Goal: Transaction & Acquisition: Purchase product/service

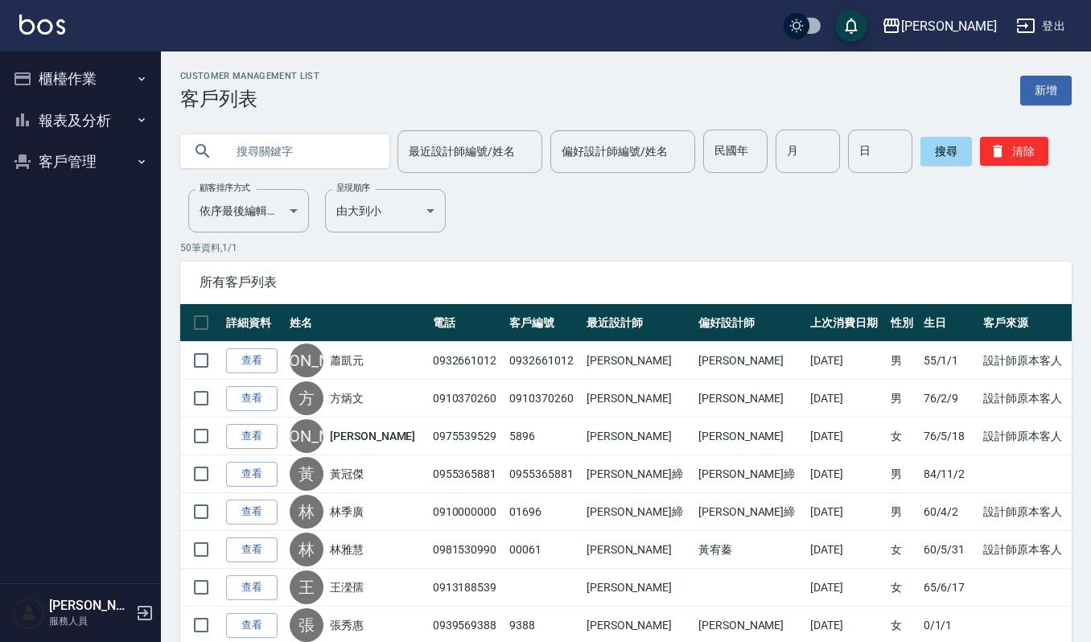
click at [72, 68] on button "櫃檯作業" at bounding box center [80, 79] width 148 height 42
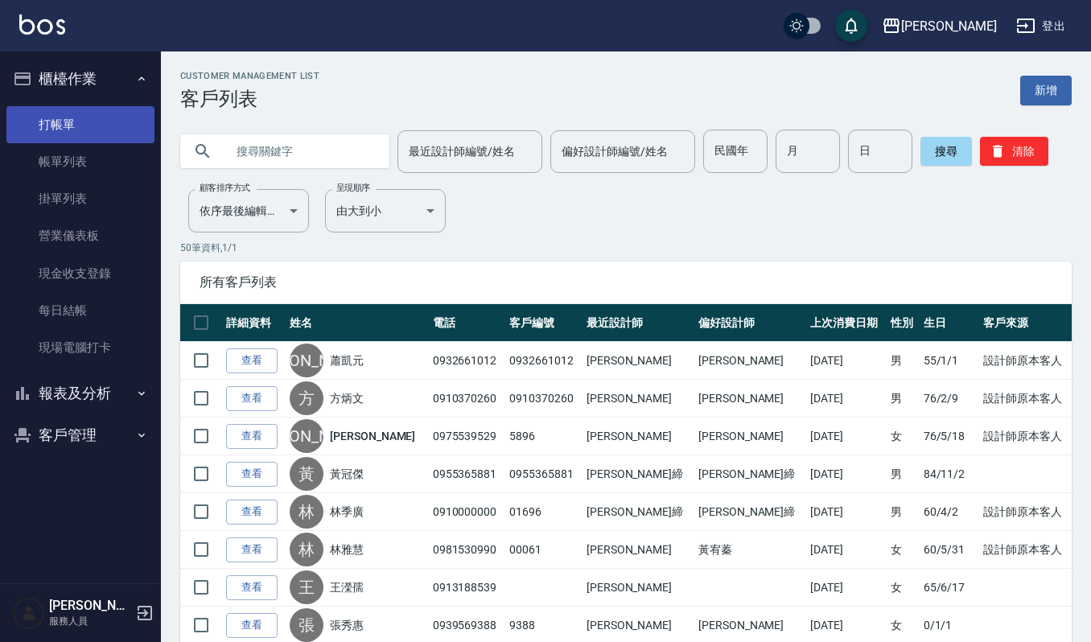
click at [89, 122] on link "打帳單" at bounding box center [80, 124] width 148 height 37
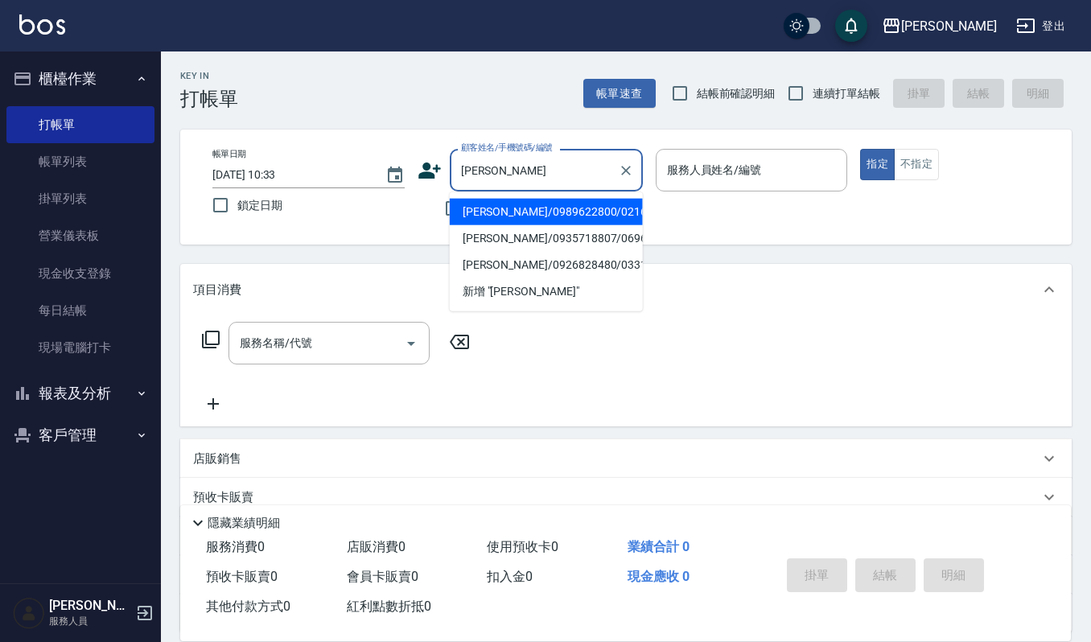
click at [557, 214] on li "[PERSON_NAME]/0989622800/02168" at bounding box center [546, 212] width 193 height 27
type input "[PERSON_NAME]/0989622800/02168"
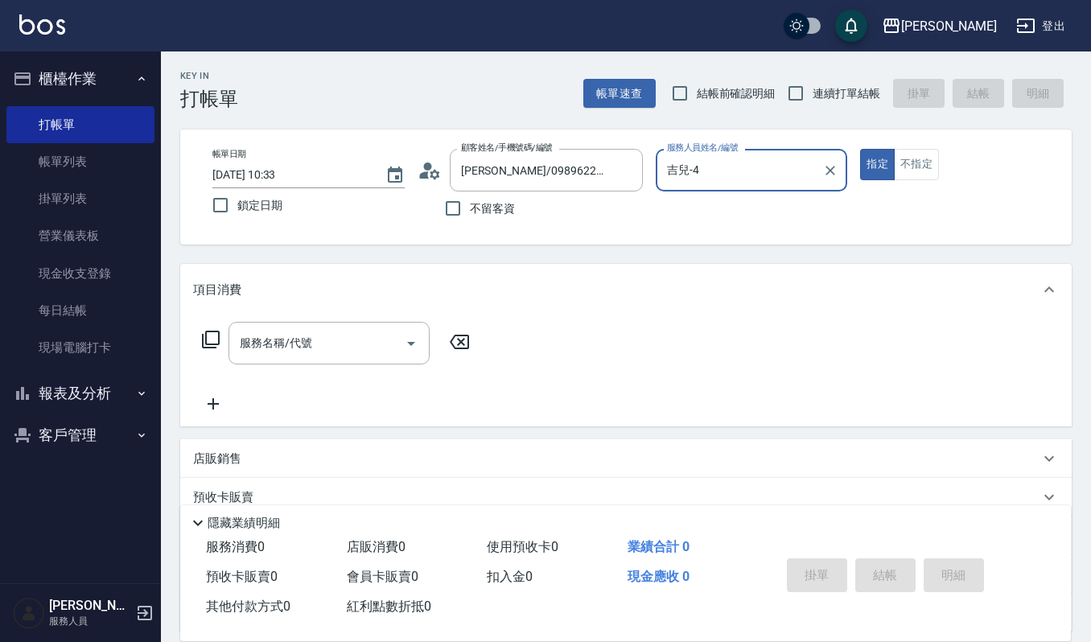
type input "吉兒-4"
click at [344, 368] on body "上越傑森 登出 櫃檯作業 打帳單 帳單列表 掛單列表 營業儀表板 現金收支登錄 每日結帳 現場電腦打卡 報表及分析 報表目錄 店家區間累計表 店家日報表 互助…" at bounding box center [545, 392] width 1091 height 784
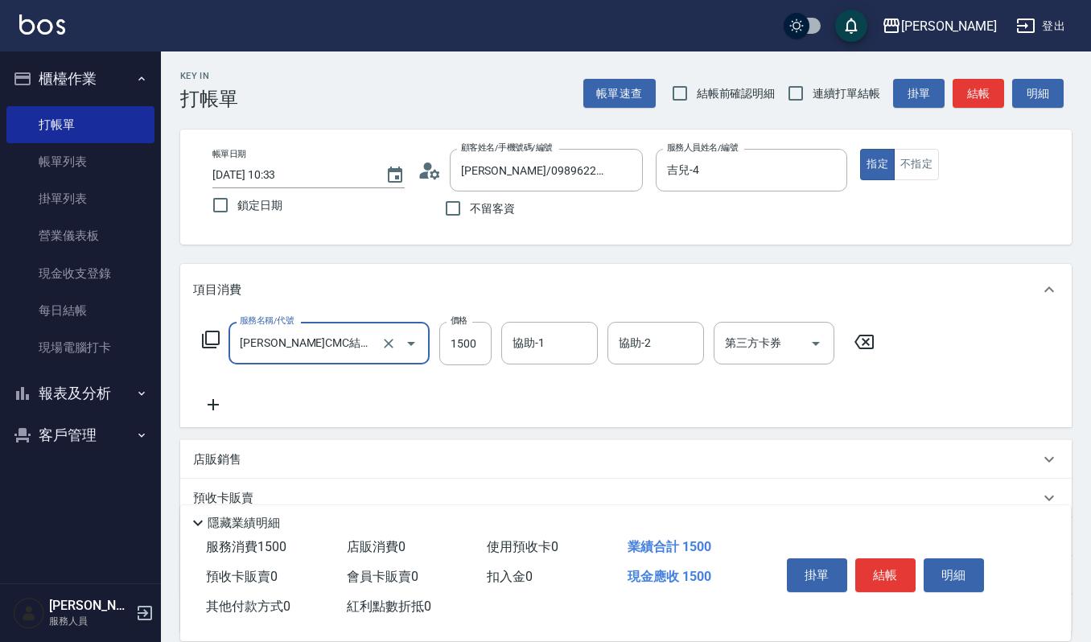
type input "荷昀CMC結構護髮(585)"
type input "1200"
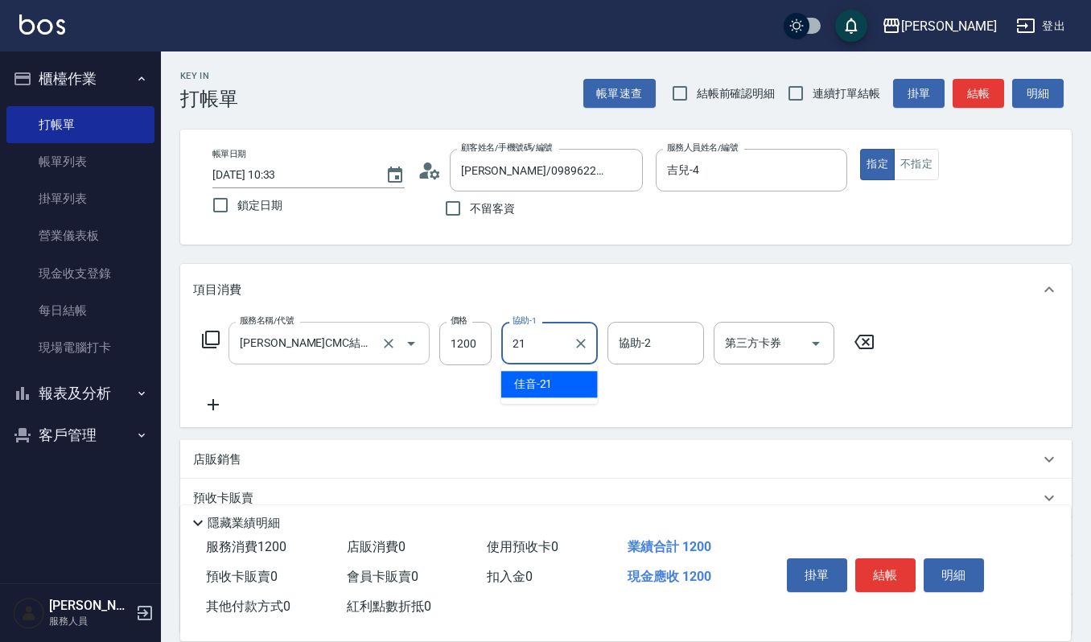
type input "佳音-21"
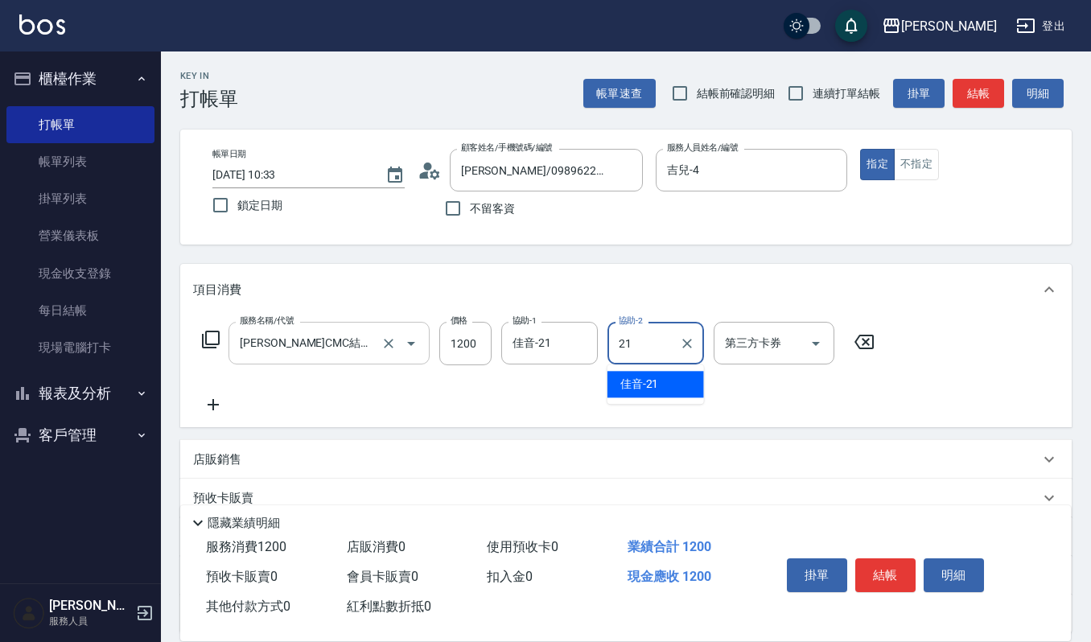
type input "佳音-21"
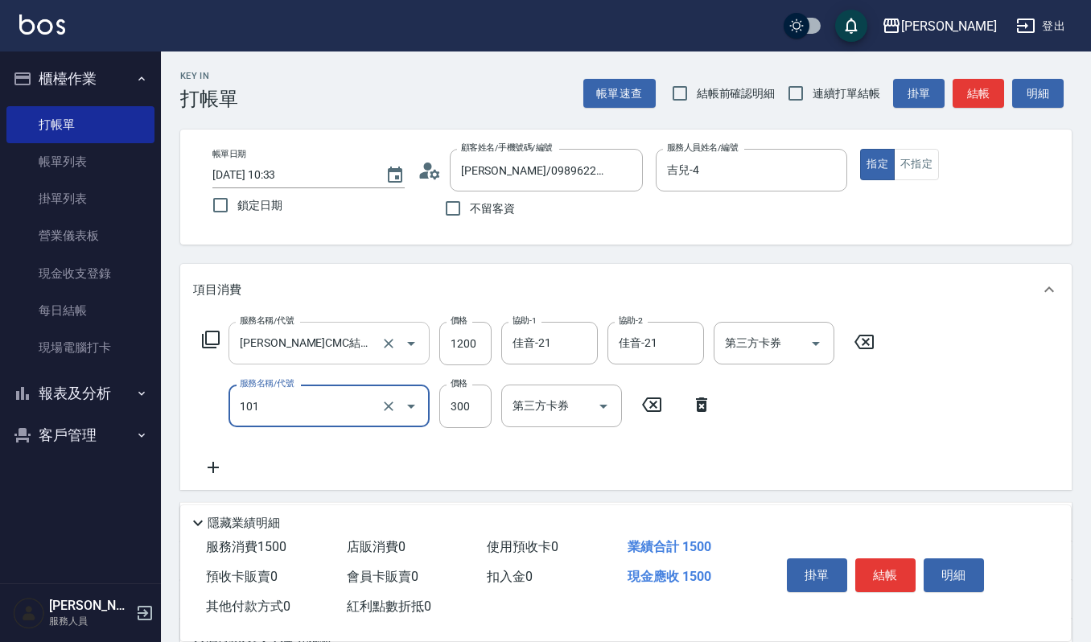
type input "一般洗髮(101)"
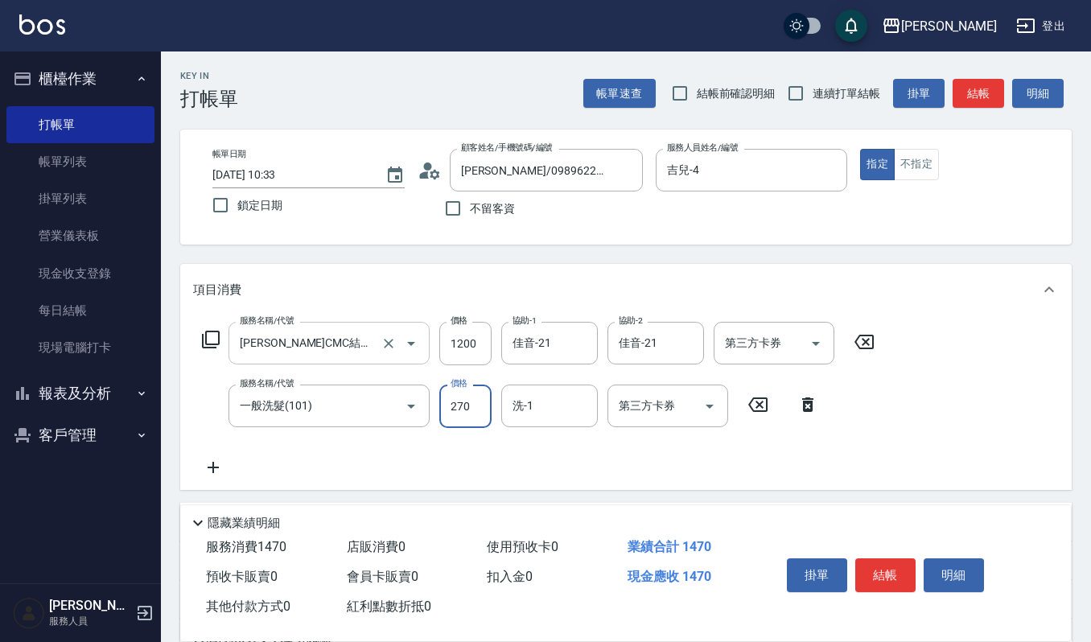
type input "270"
type input "佳音-21"
click at [969, 568] on button "明細" at bounding box center [954, 576] width 60 height 34
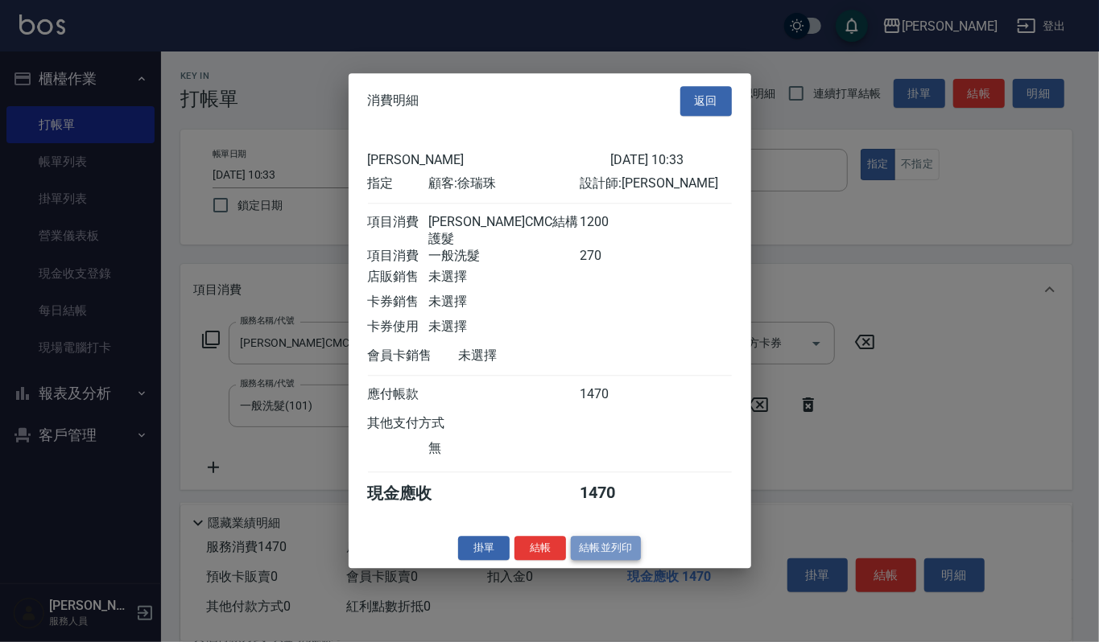
click at [584, 549] on button "結帳並列印" at bounding box center [606, 548] width 70 height 25
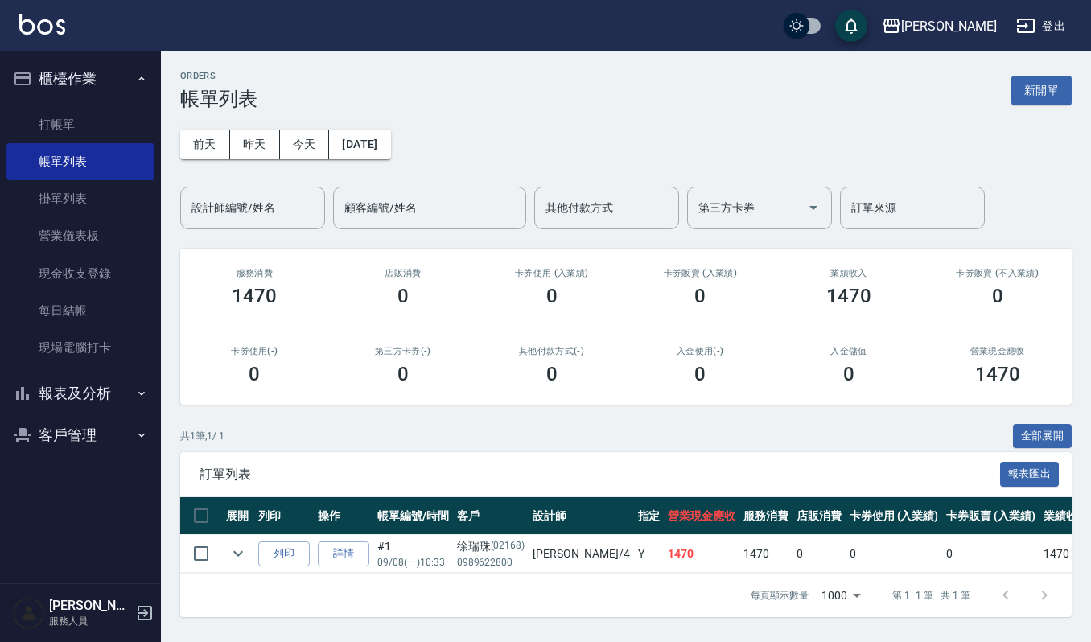
click at [1037, 72] on div "ORDERS 帳單列表 新開單" at bounding box center [626, 90] width 892 height 39
click at [1046, 84] on button "新開單" at bounding box center [1042, 91] width 60 height 30
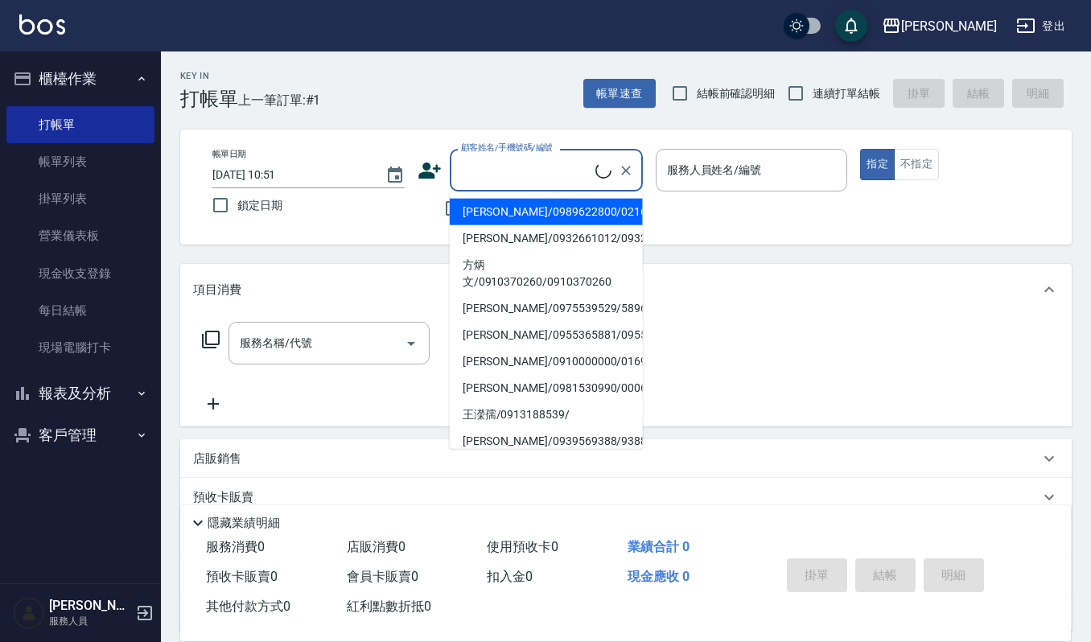
click at [507, 178] on input "顧客姓名/手機號碼/編號" at bounding box center [526, 170] width 138 height 28
type input "ㄇ"
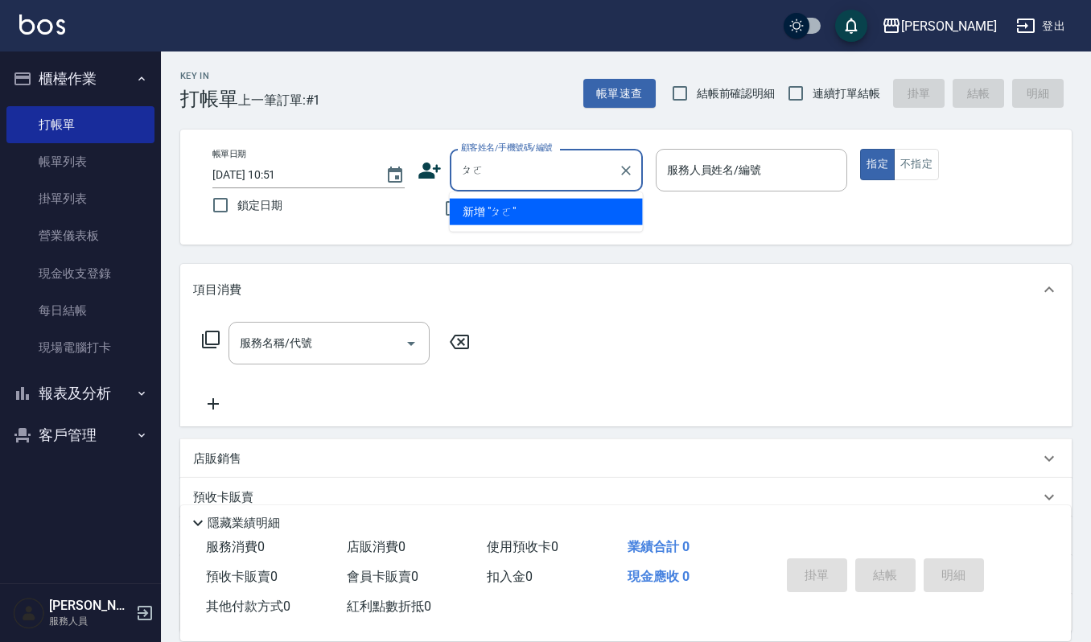
type input "破"
type input "燜"
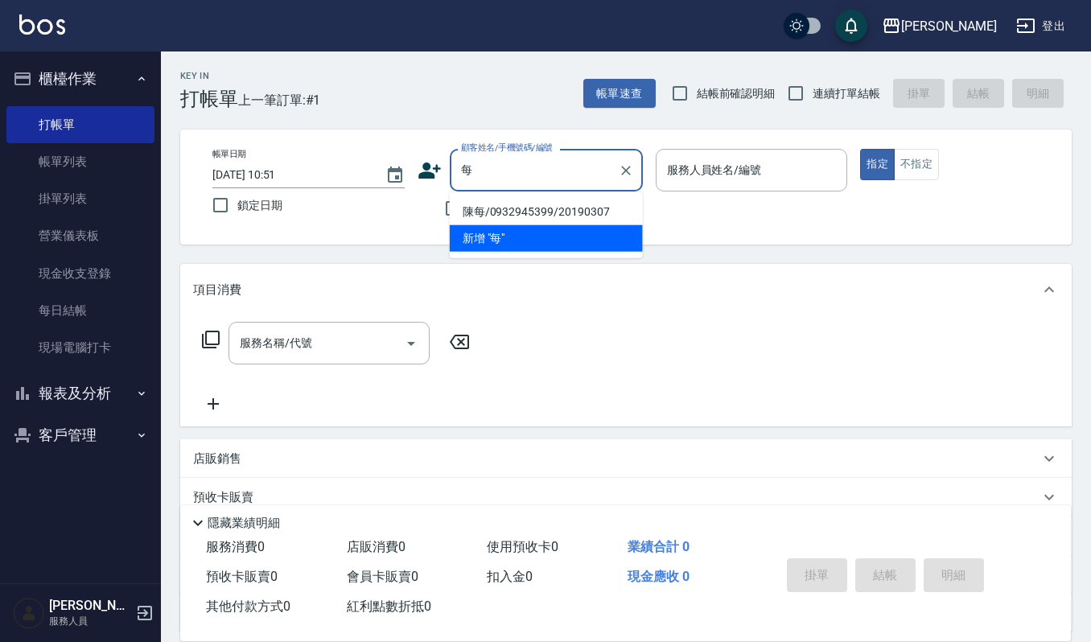
type input "媺"
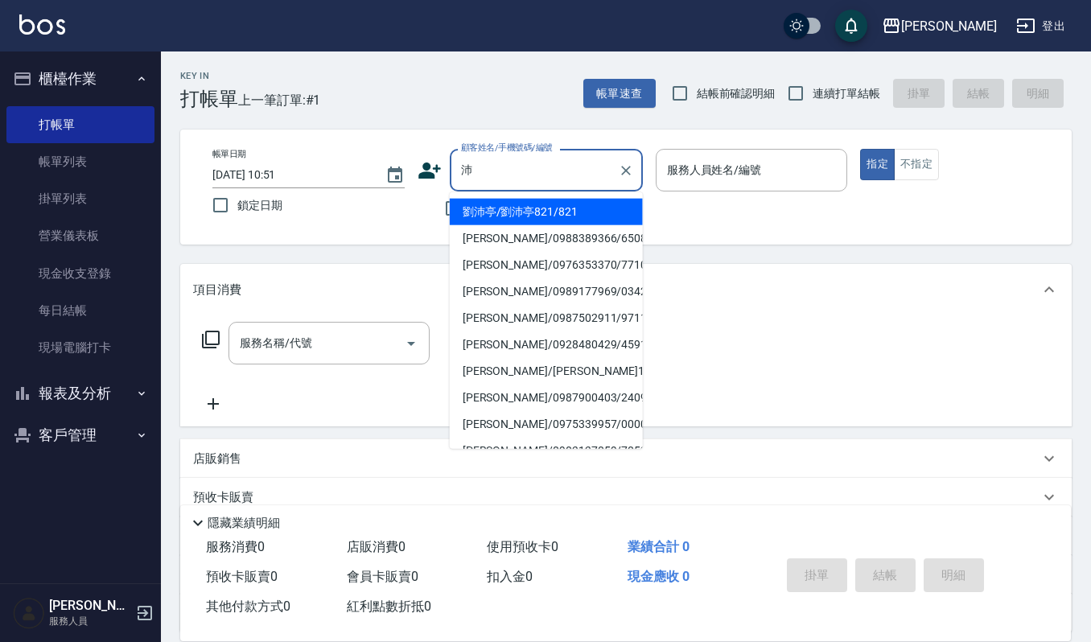
click at [554, 208] on li "劉沛亭/劉沛亭821/821" at bounding box center [546, 212] width 193 height 27
type input "劉沛亭/劉沛亭821/821"
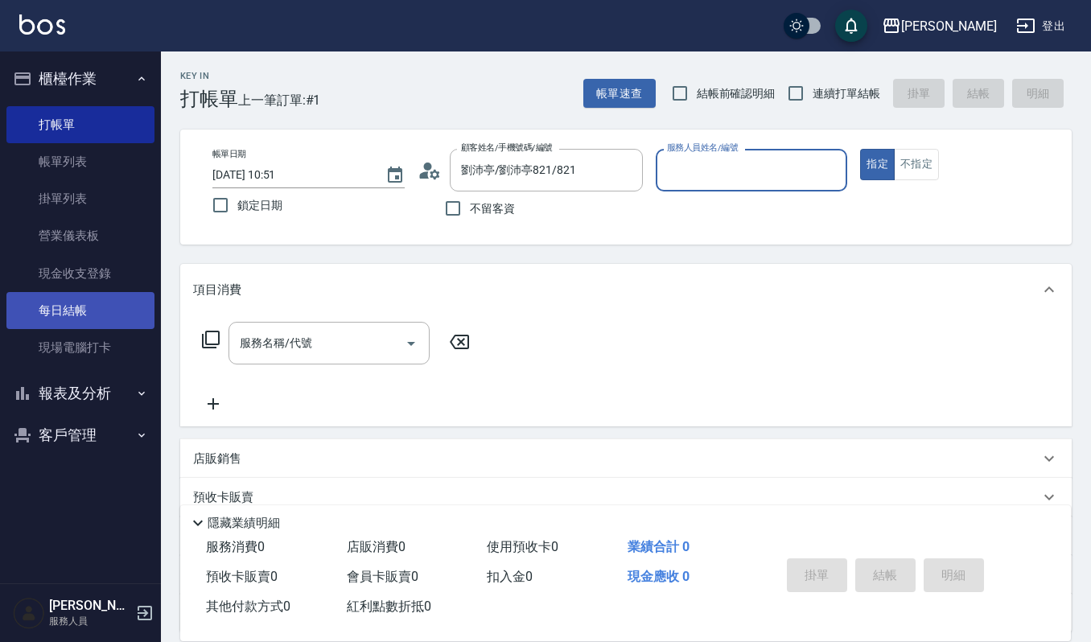
type input "Sammi-8"
click at [359, 329] on div "服務名稱/代號" at bounding box center [329, 343] width 201 height 43
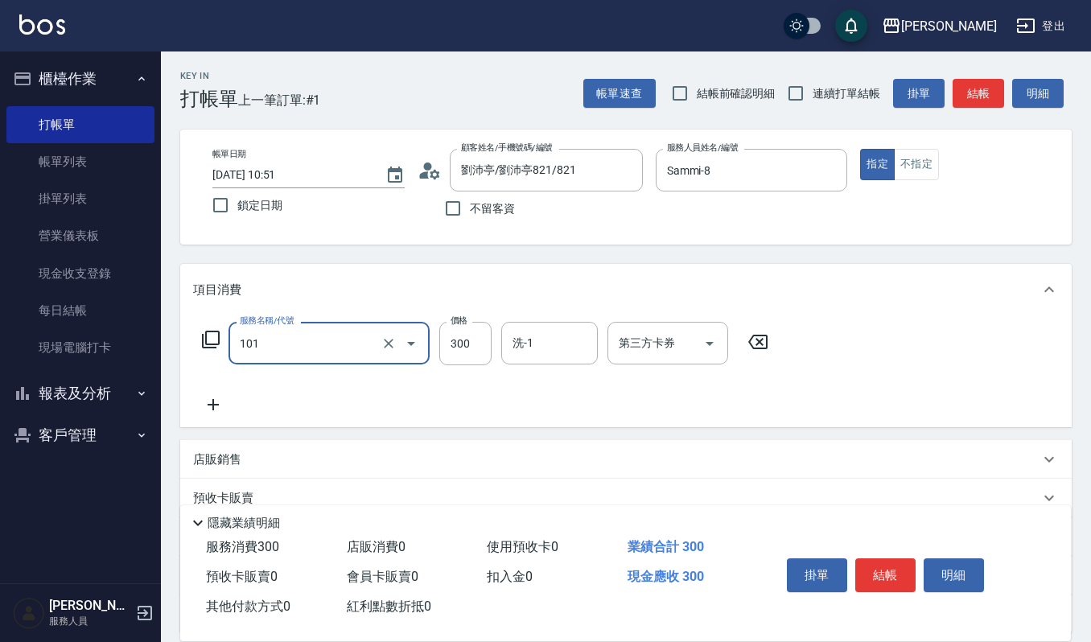
type input "一般洗髮(101)"
type input "270"
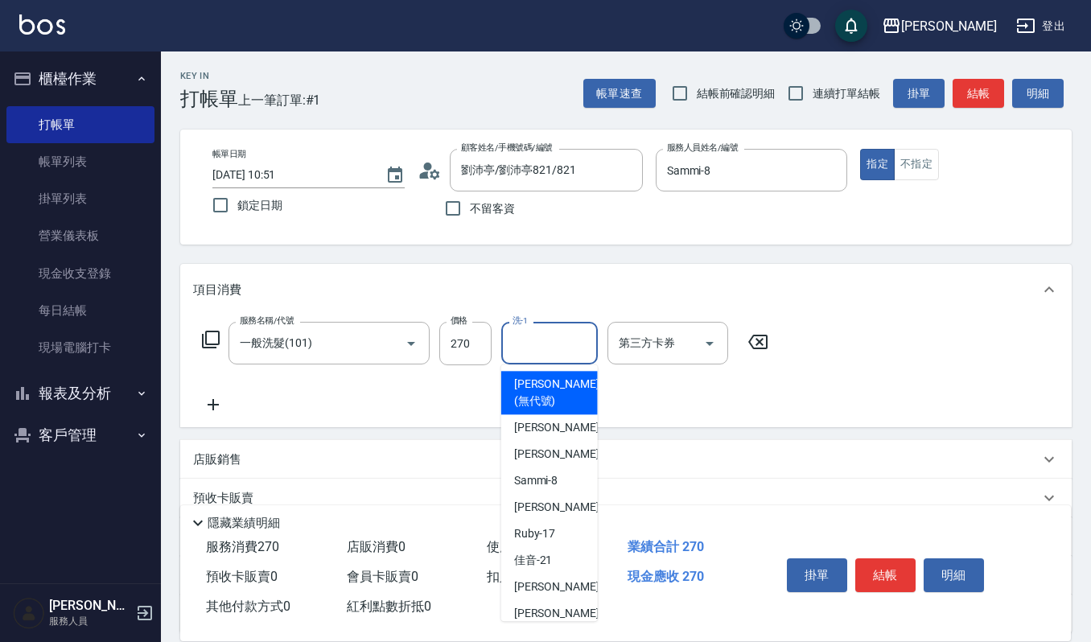
click at [538, 348] on input "洗-1" at bounding box center [550, 343] width 82 height 28
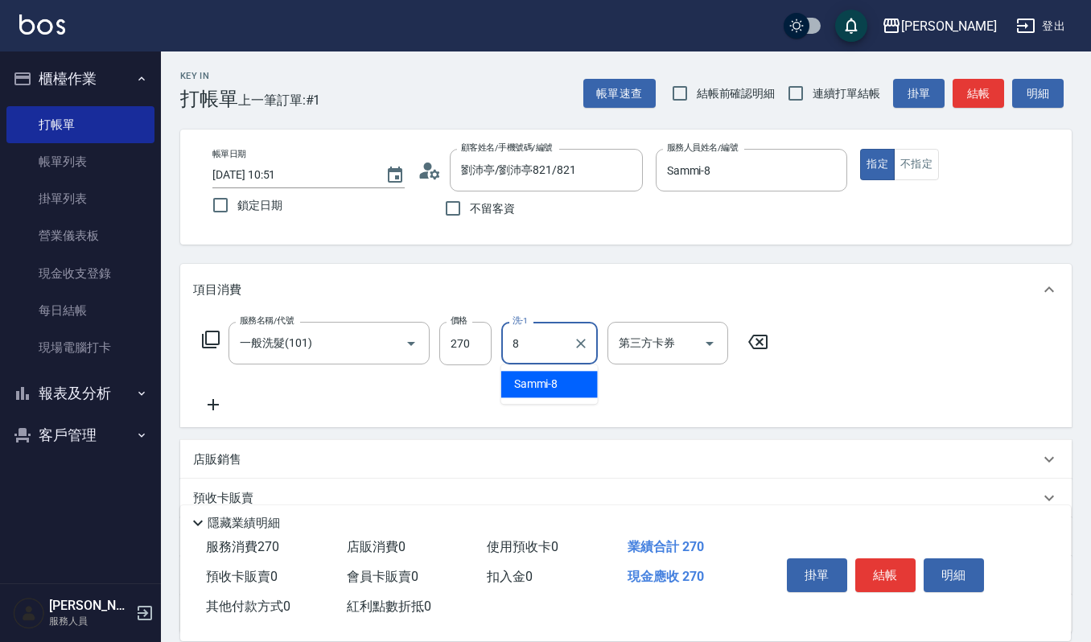
type input "Sammi-8"
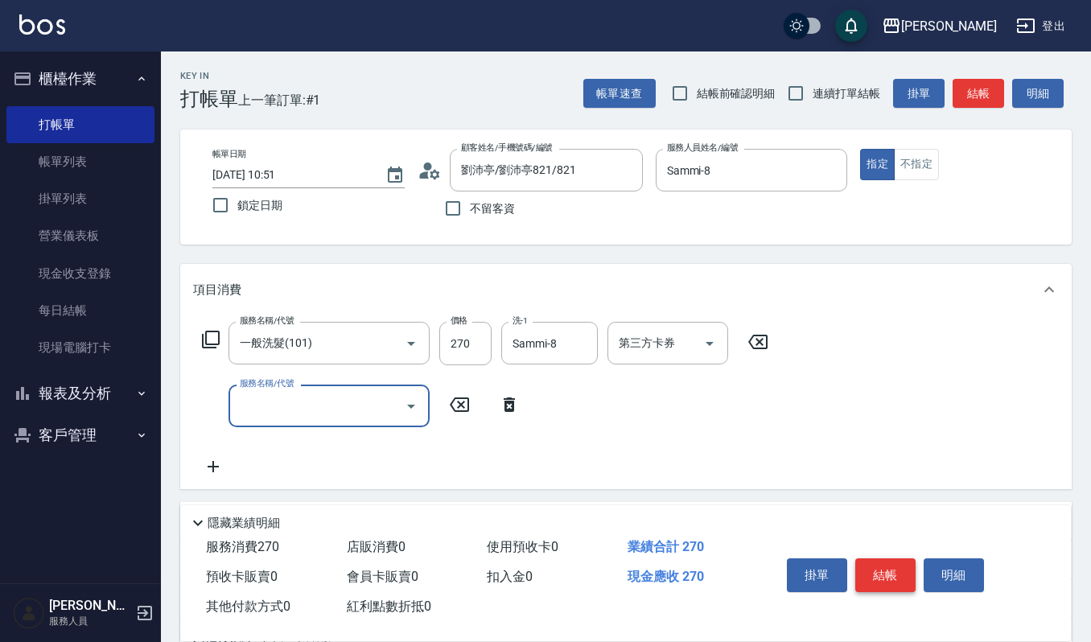
click at [884, 581] on button "結帳" at bounding box center [886, 576] width 60 height 34
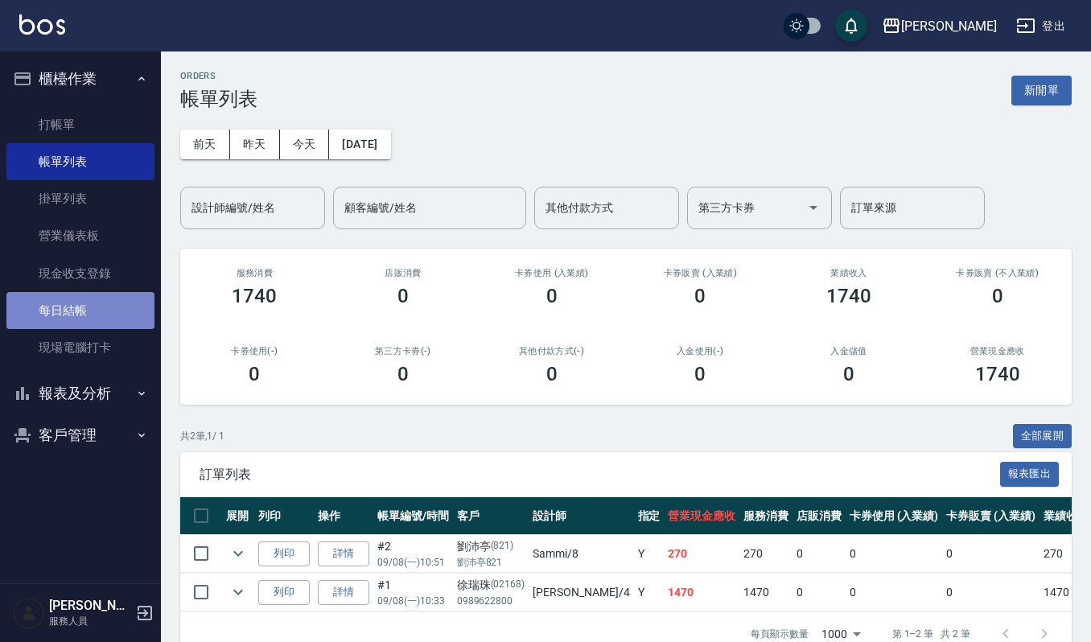
click at [92, 307] on link "每日結帳" at bounding box center [80, 310] width 148 height 37
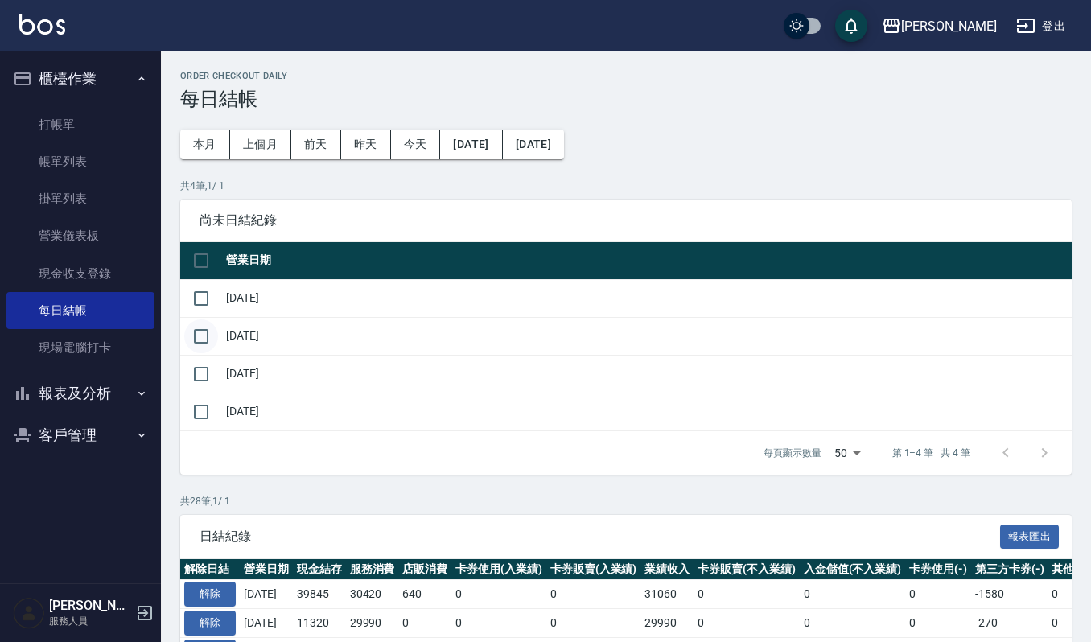
click at [201, 335] on input "checkbox" at bounding box center [201, 337] width 34 height 34
checkbox input "true"
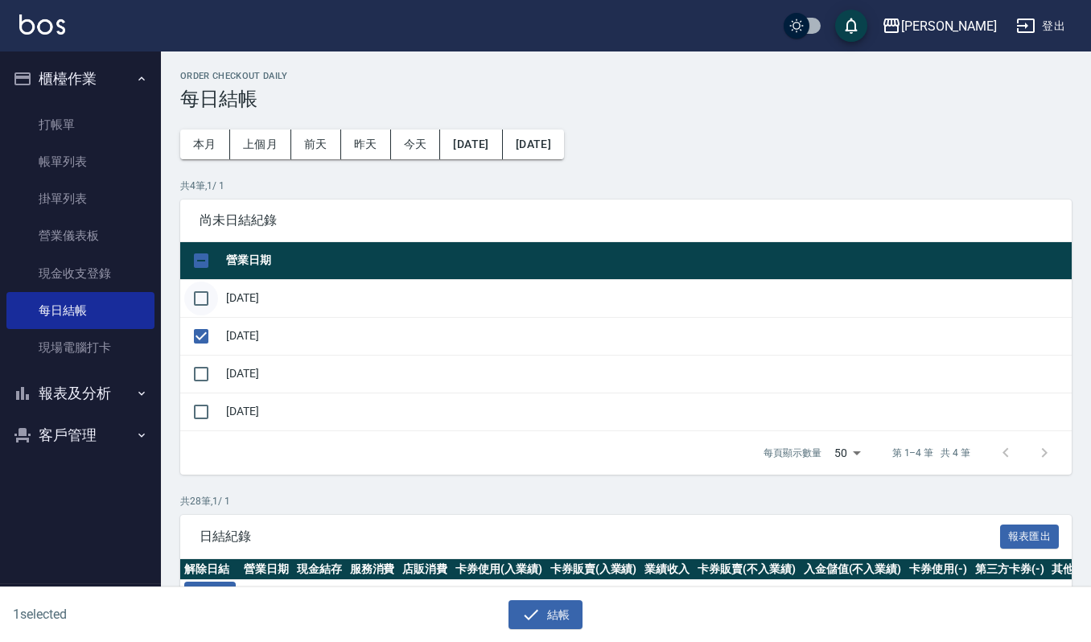
click at [200, 287] on input "checkbox" at bounding box center [201, 299] width 34 height 34
drag, startPoint x: 545, startPoint y: 602, endPoint x: 538, endPoint y: 549, distance: 53.6
click at [544, 602] on button "結帳" at bounding box center [546, 615] width 75 height 30
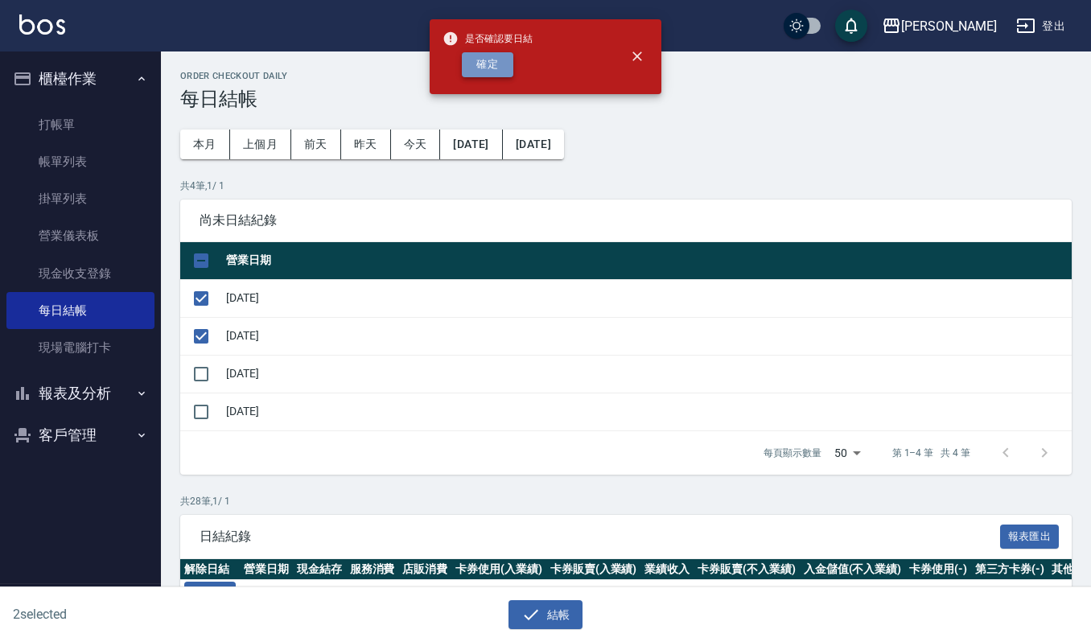
click at [488, 52] on button "確定" at bounding box center [488, 64] width 52 height 25
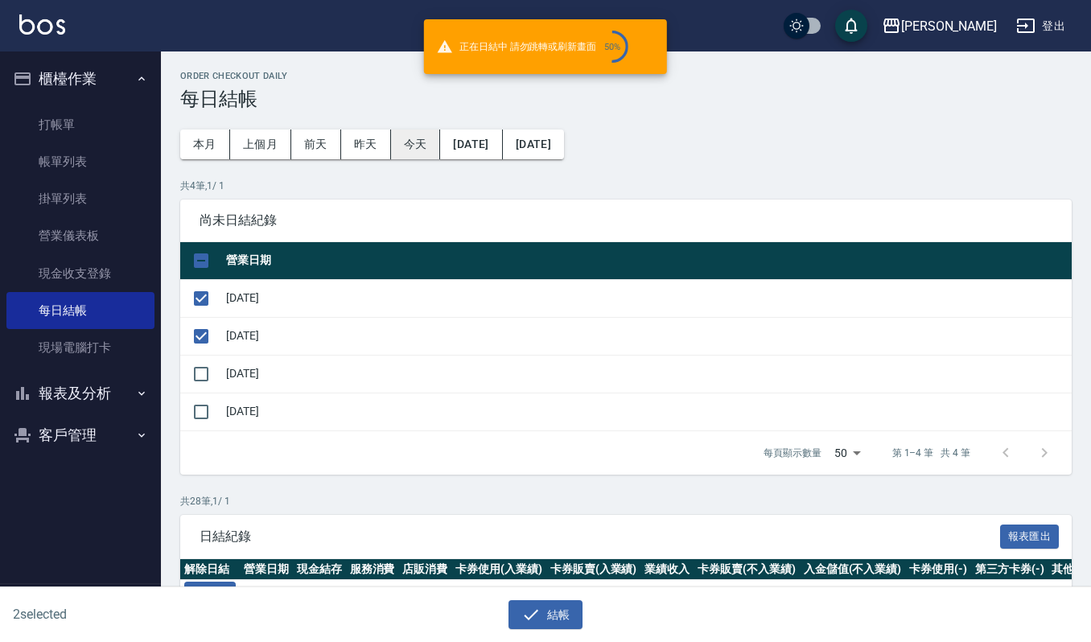
checkbox input "false"
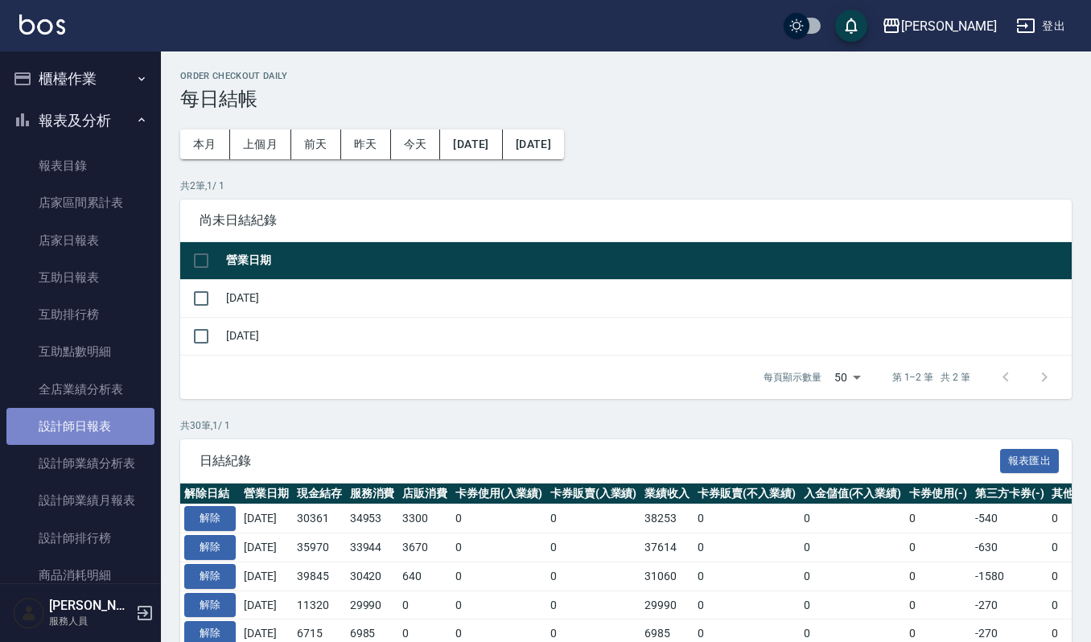
click at [80, 423] on link "設計師日報表" at bounding box center [80, 426] width 148 height 37
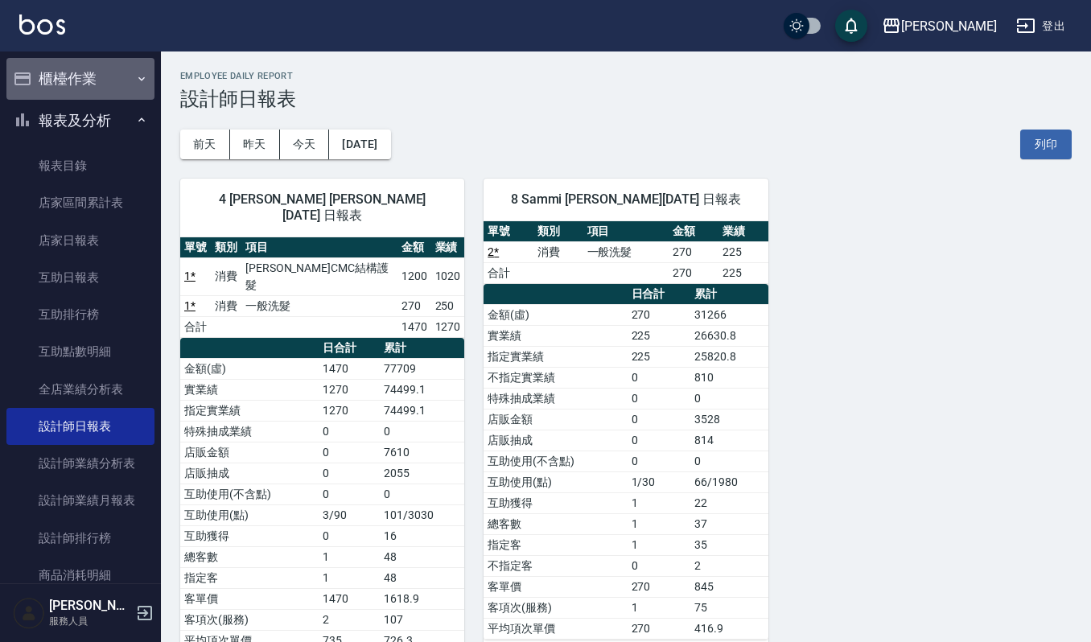
click at [98, 74] on button "櫃檯作業" at bounding box center [80, 79] width 148 height 42
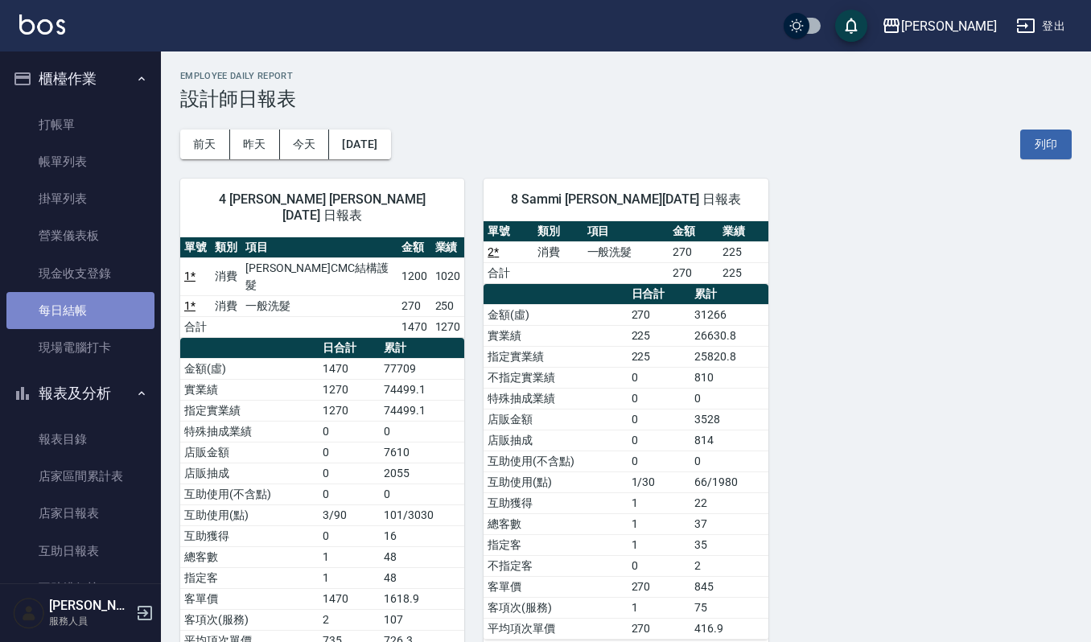
click at [92, 314] on link "每日結帳" at bounding box center [80, 310] width 148 height 37
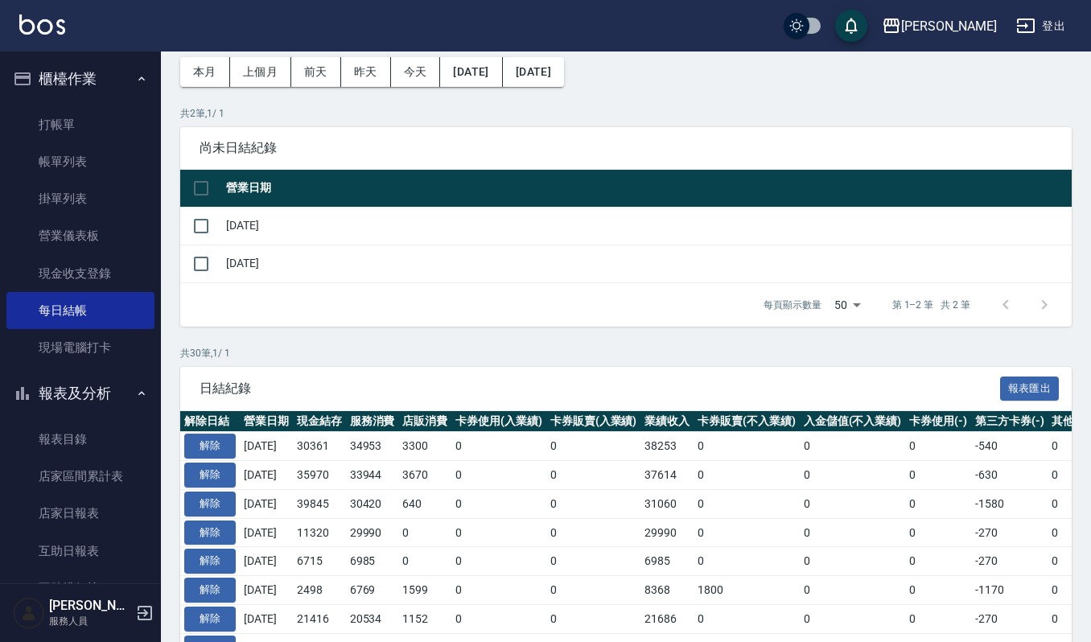
scroll to position [107, 0]
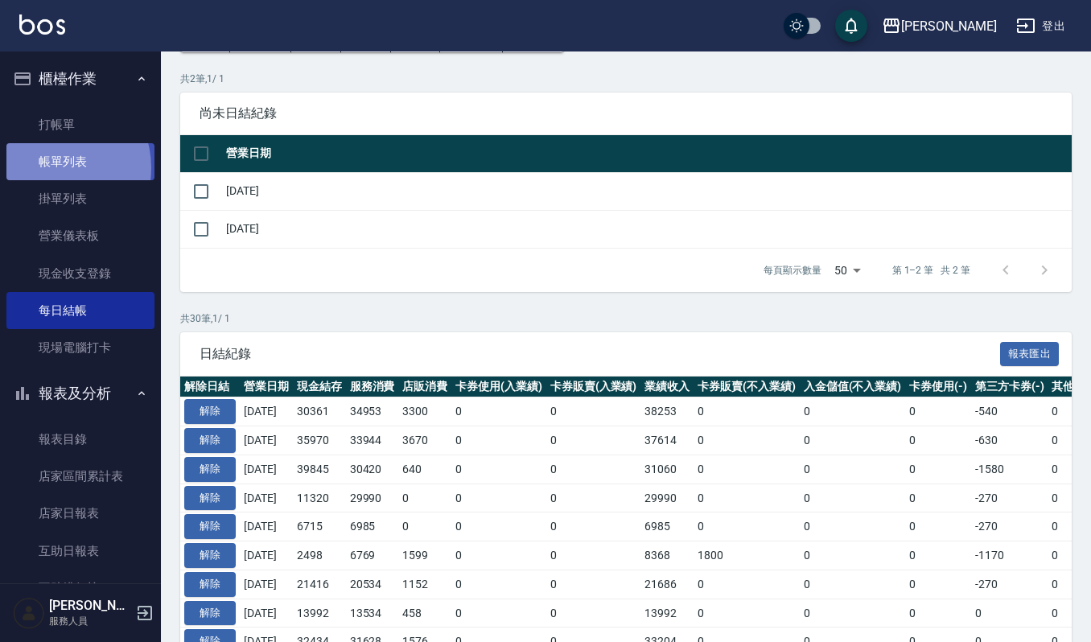
click at [55, 168] on link "帳單列表" at bounding box center [80, 161] width 148 height 37
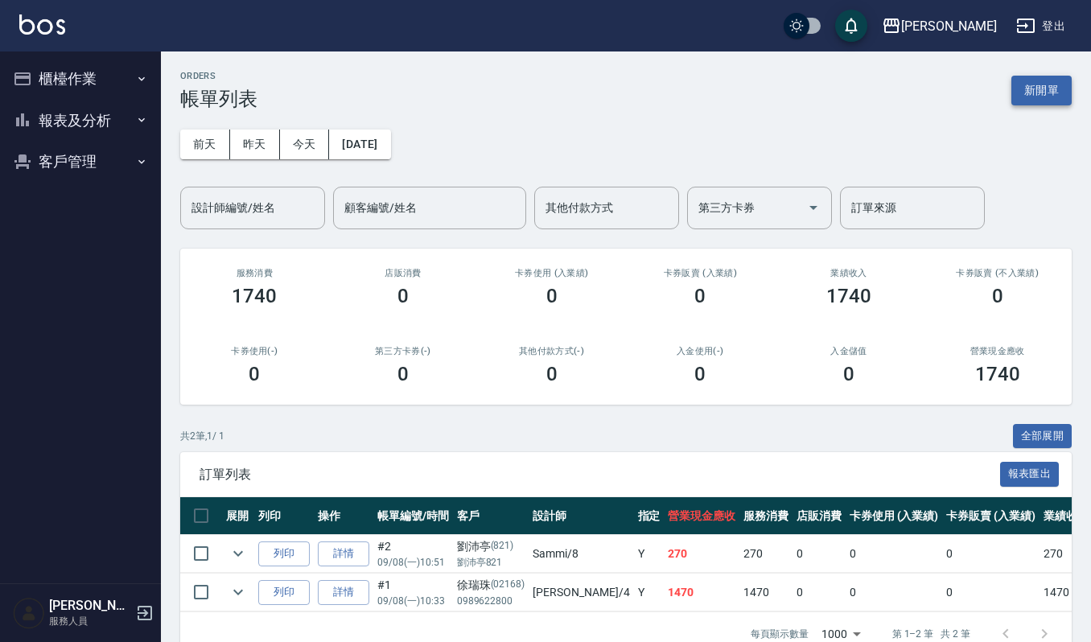
click at [1058, 80] on button "新開單" at bounding box center [1042, 91] width 60 height 30
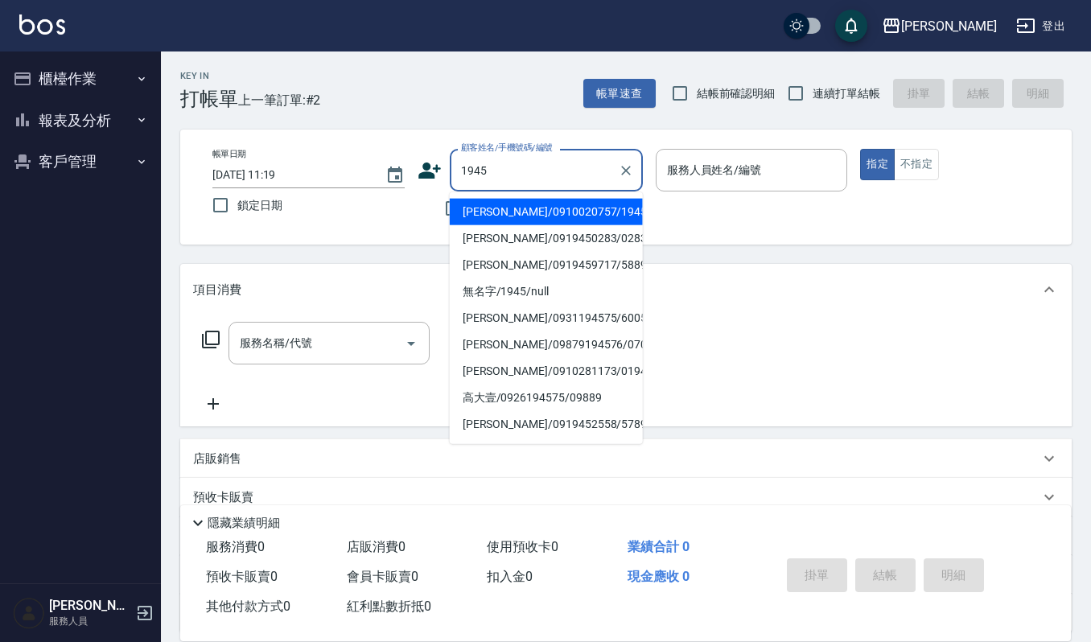
click at [557, 209] on li "[PERSON_NAME]/0910020757/1945" at bounding box center [546, 212] width 193 height 27
type input "[PERSON_NAME]/0910020757/1945"
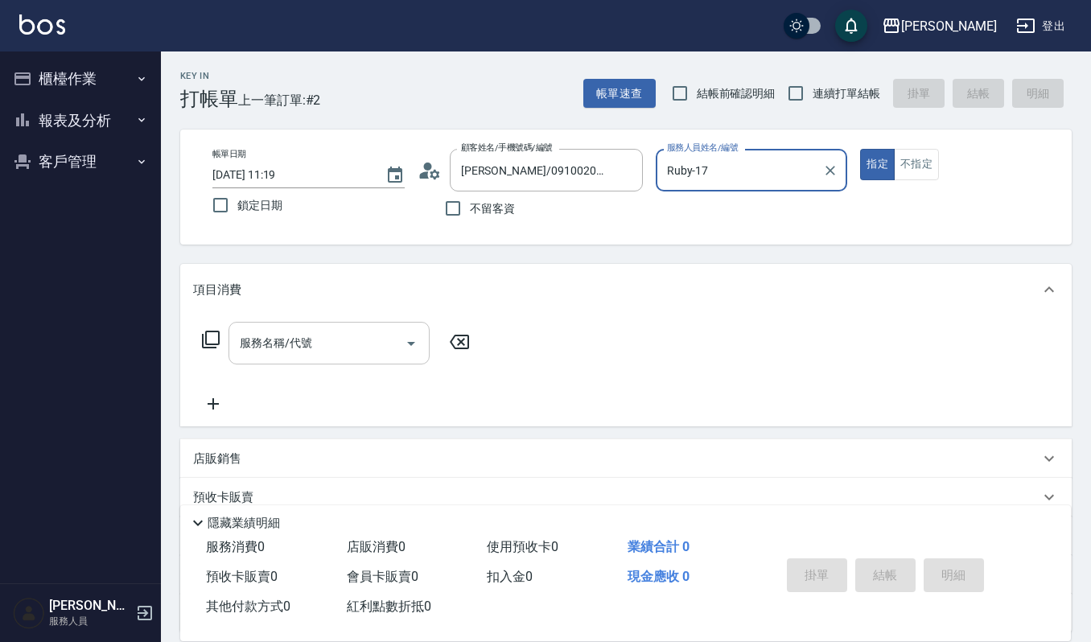
click at [352, 332] on input "服務名稱/代號" at bounding box center [317, 343] width 163 height 28
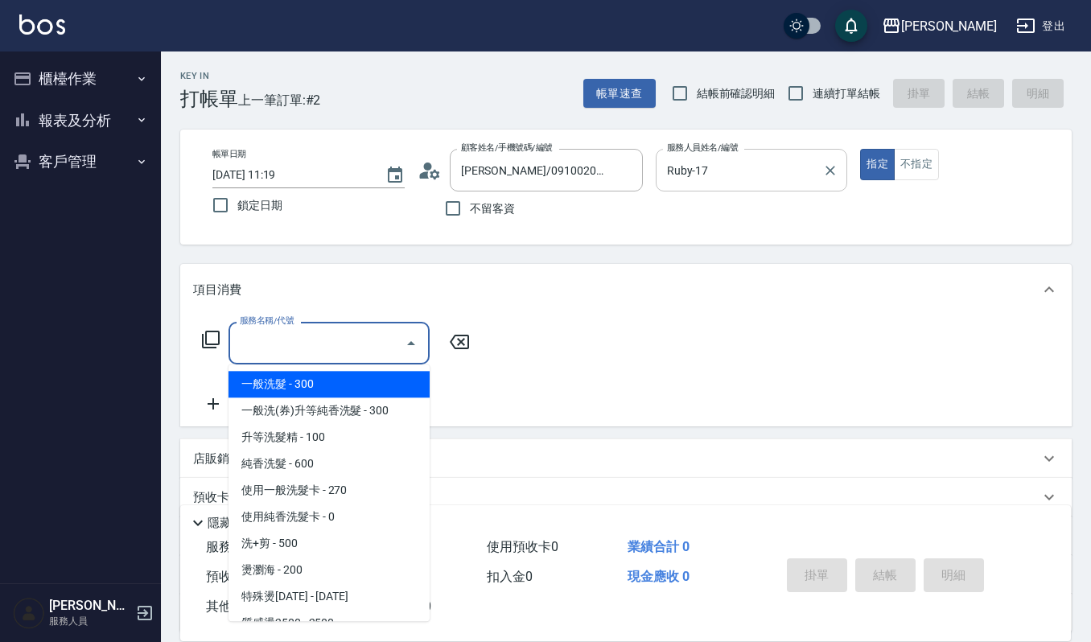
click at [757, 167] on input "Ruby-17" at bounding box center [740, 170] width 154 height 28
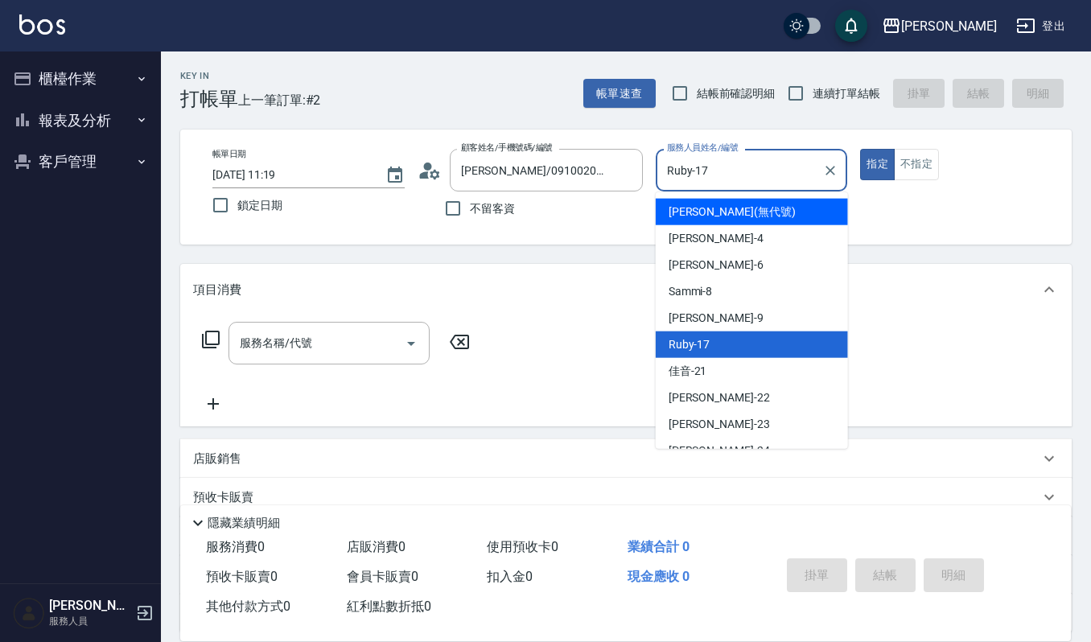
click at [705, 227] on div "吉兒 -4" at bounding box center [752, 238] width 192 height 27
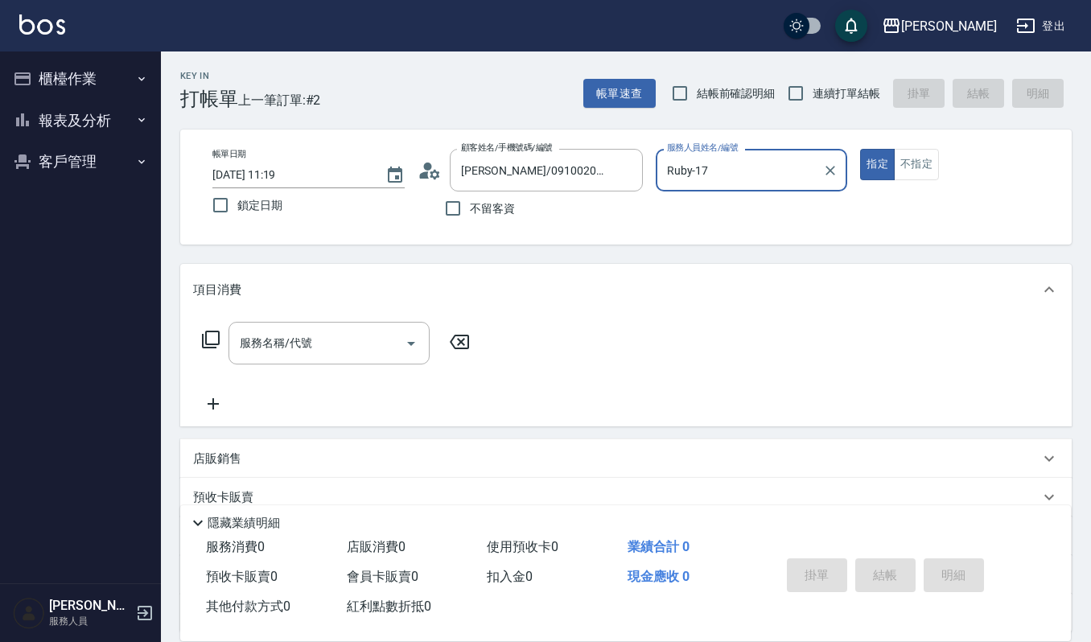
type input "吉兒-4"
click at [298, 351] on input "服務名稱/代號" at bounding box center [317, 343] width 163 height 28
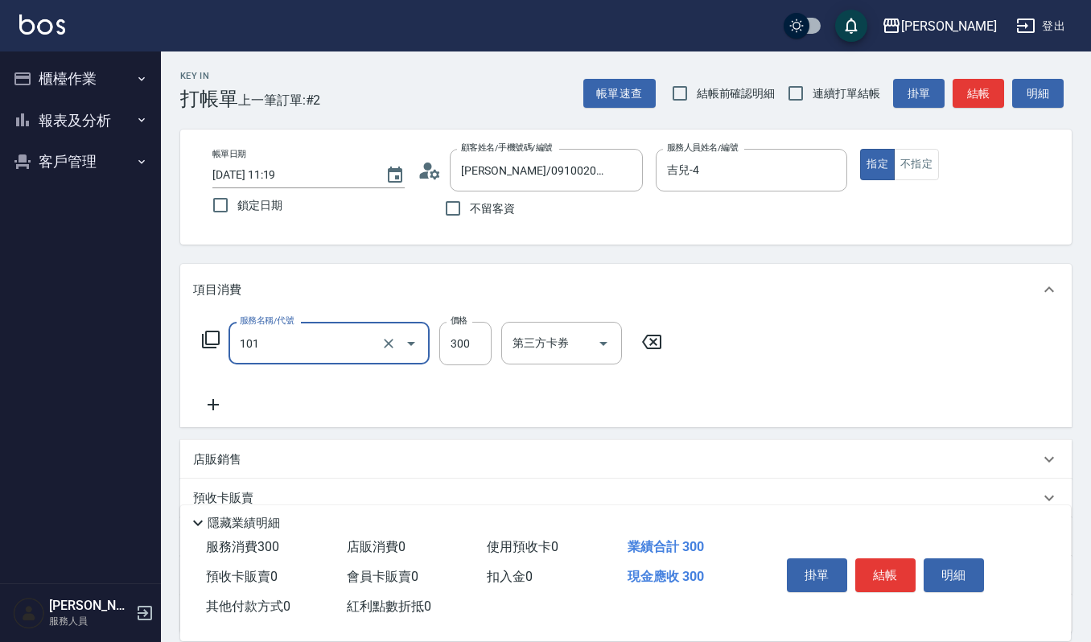
type input "一般洗髮(101)"
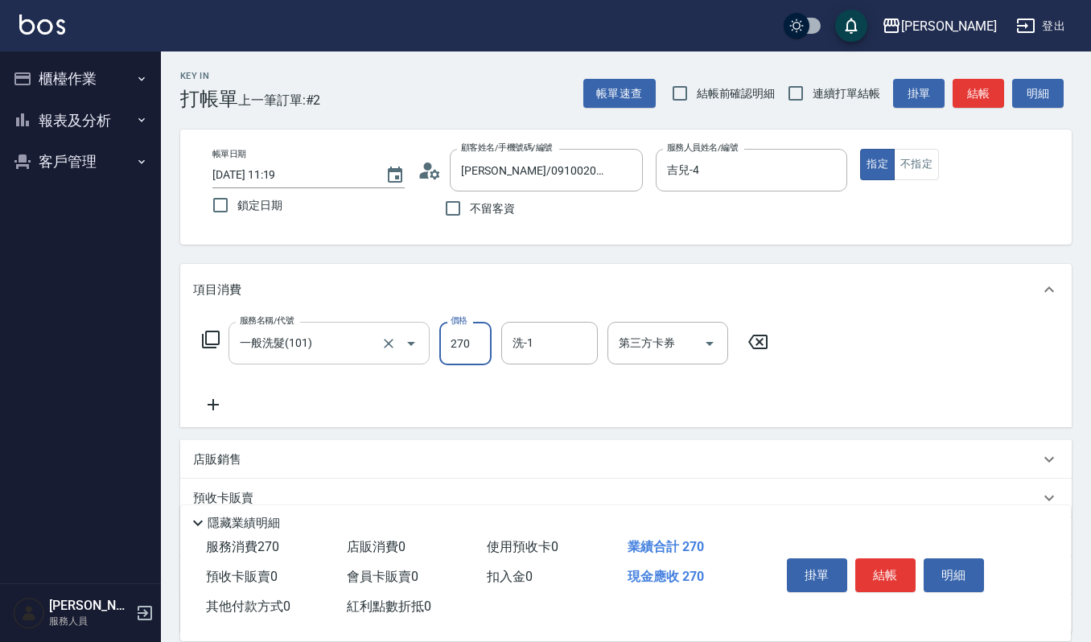
type input "270"
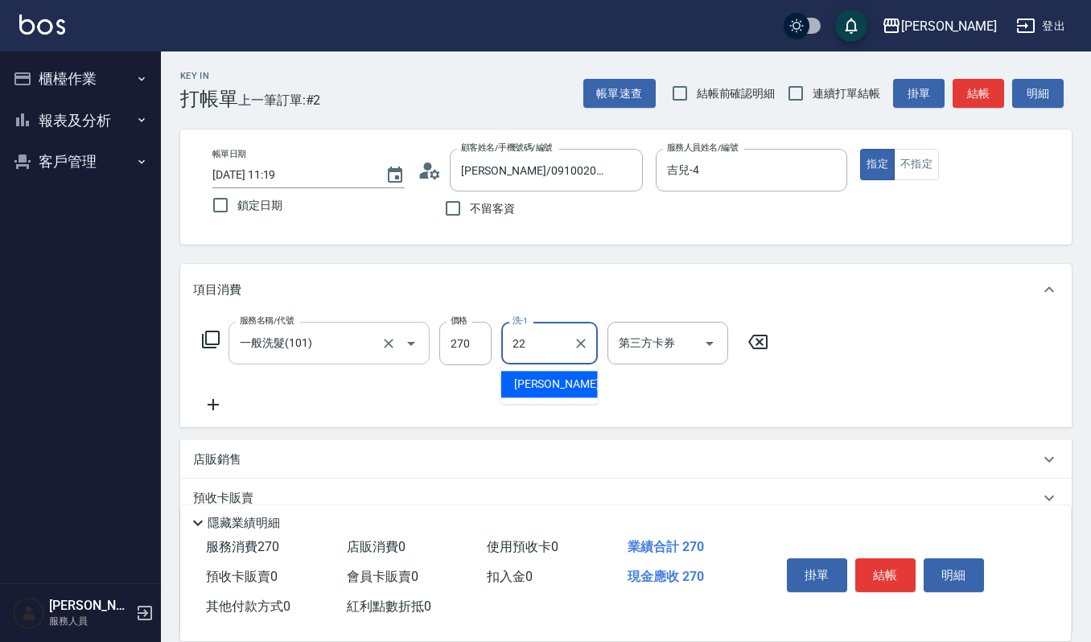
type input "宜芳-22"
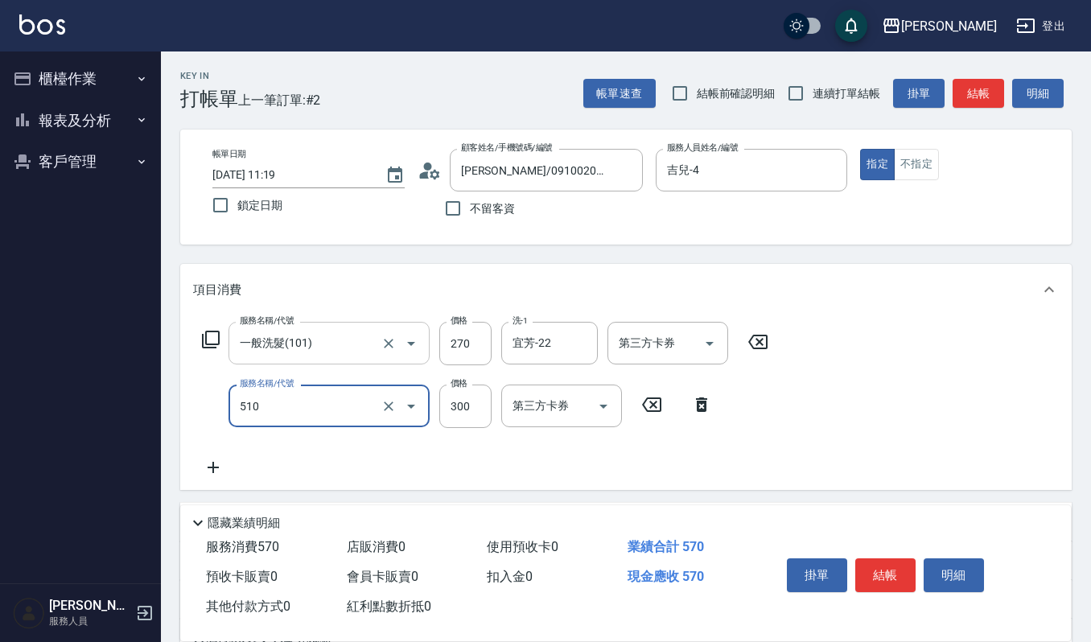
type input "~自備~護髮(510)"
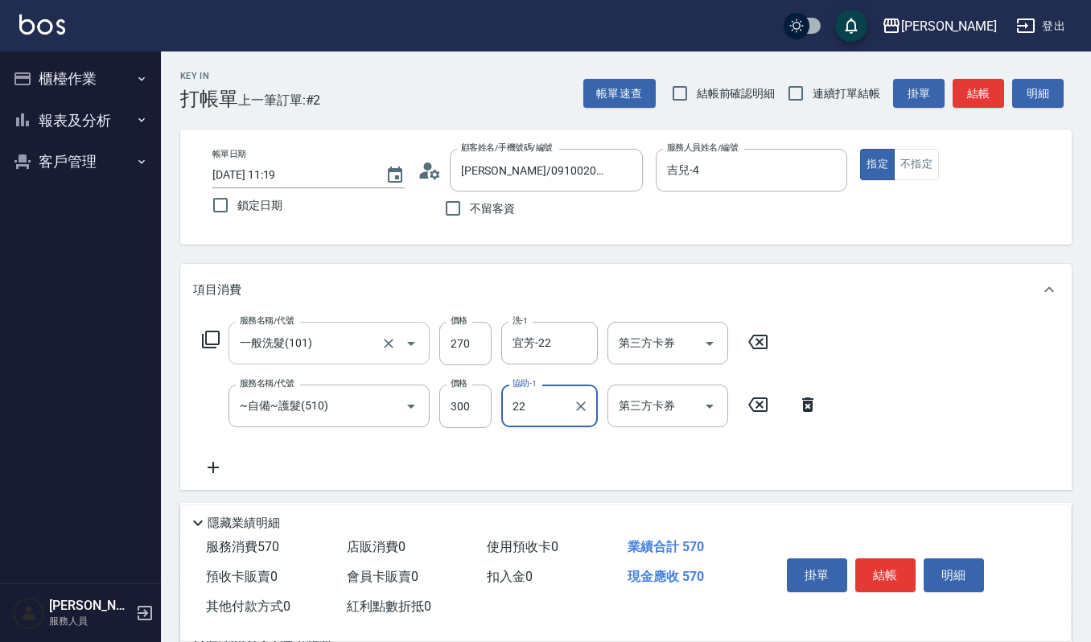
type input "宜芳-22"
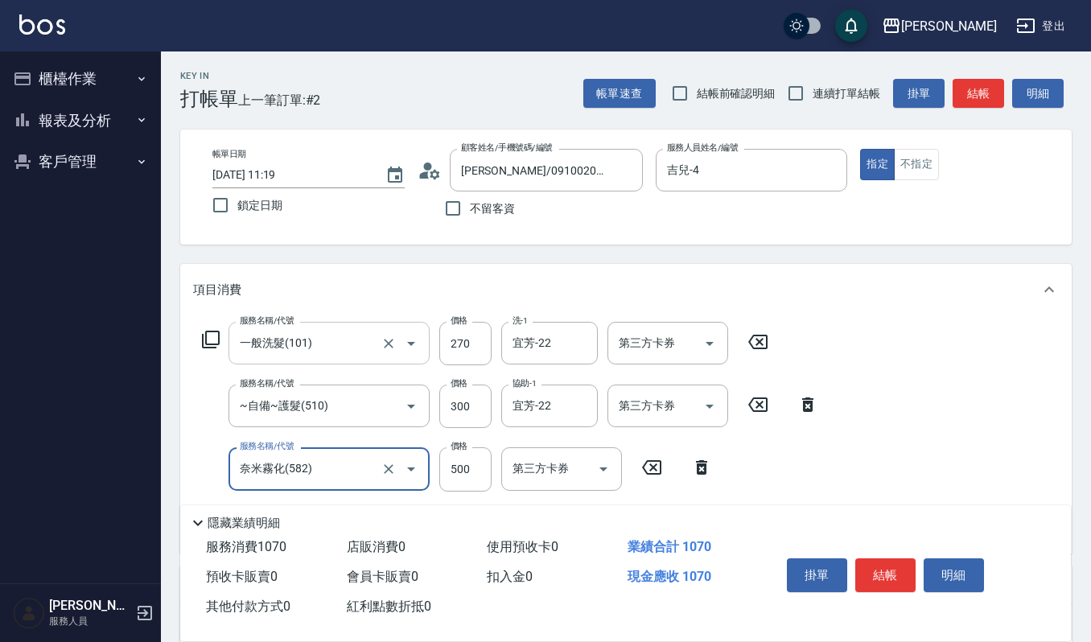
type input "奈米霧化(582)"
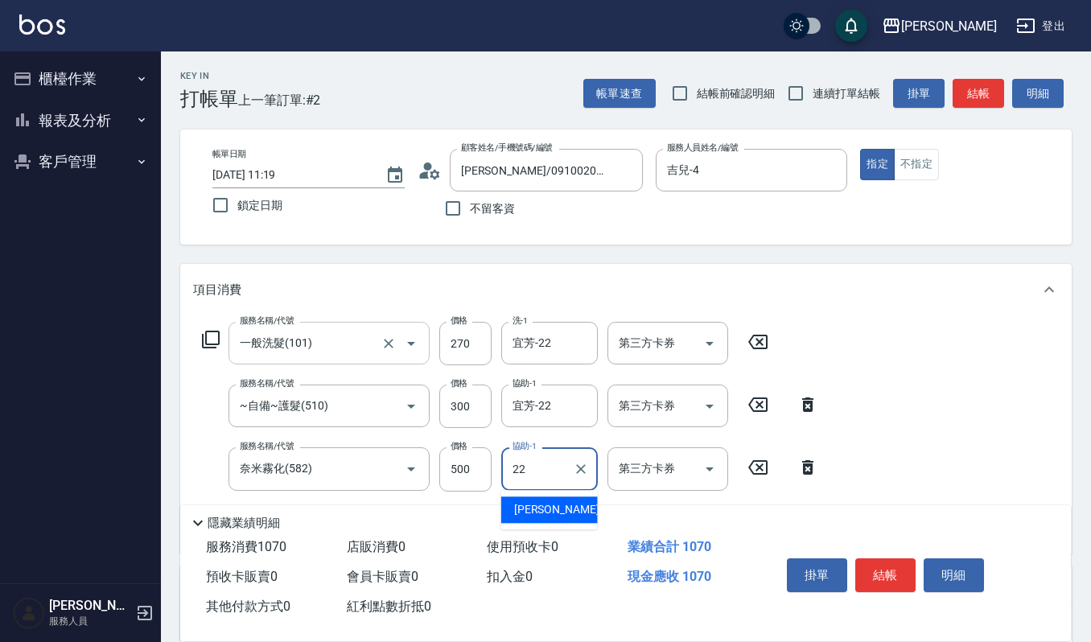
type input "宜芳-22"
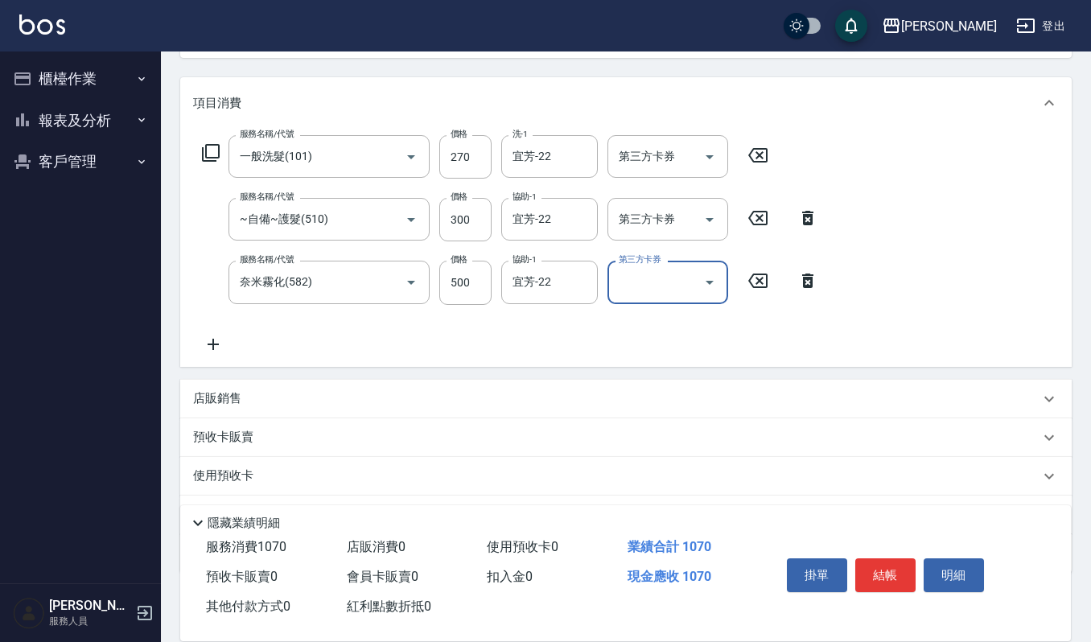
scroll to position [214, 0]
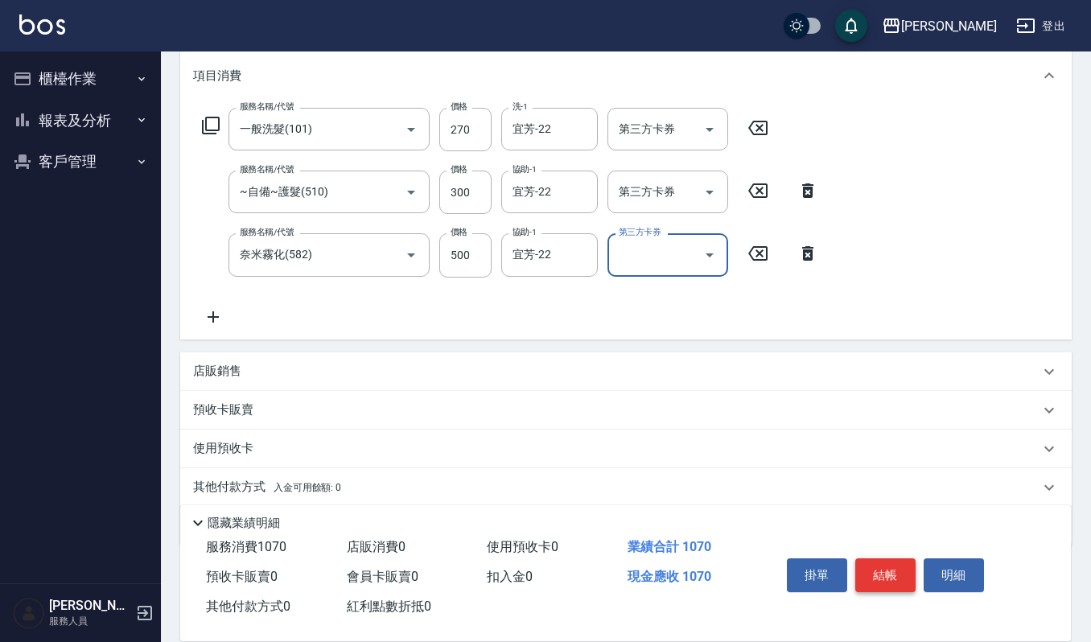
click at [889, 562] on button "結帳" at bounding box center [886, 576] width 60 height 34
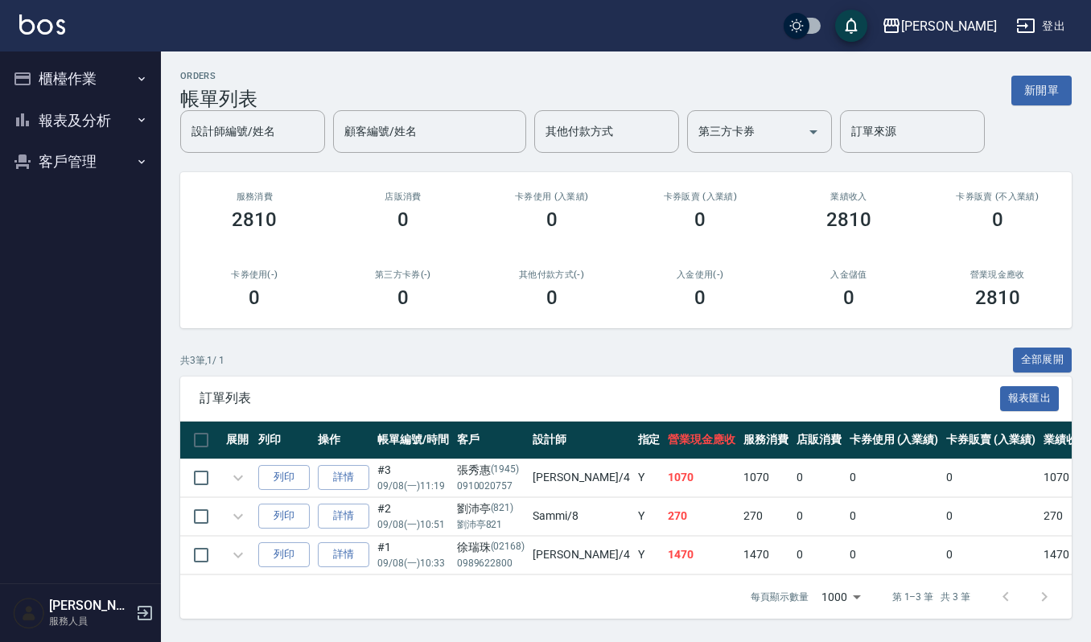
scroll to position [14, 0]
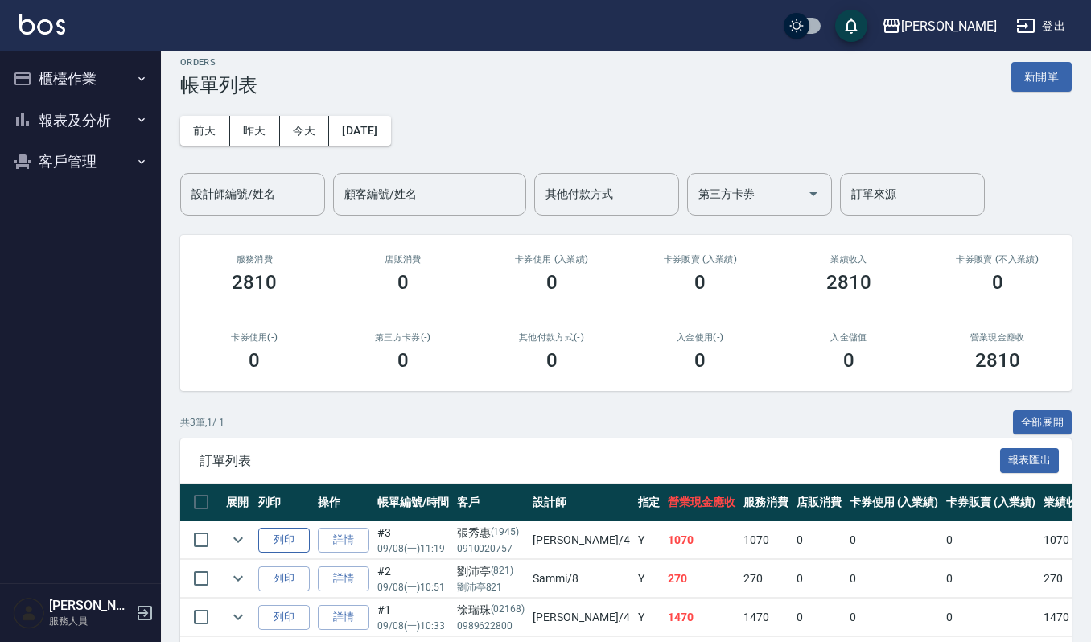
click at [284, 528] on button "列印" at bounding box center [284, 540] width 52 height 25
click at [1025, 77] on button "新開單" at bounding box center [1042, 77] width 60 height 30
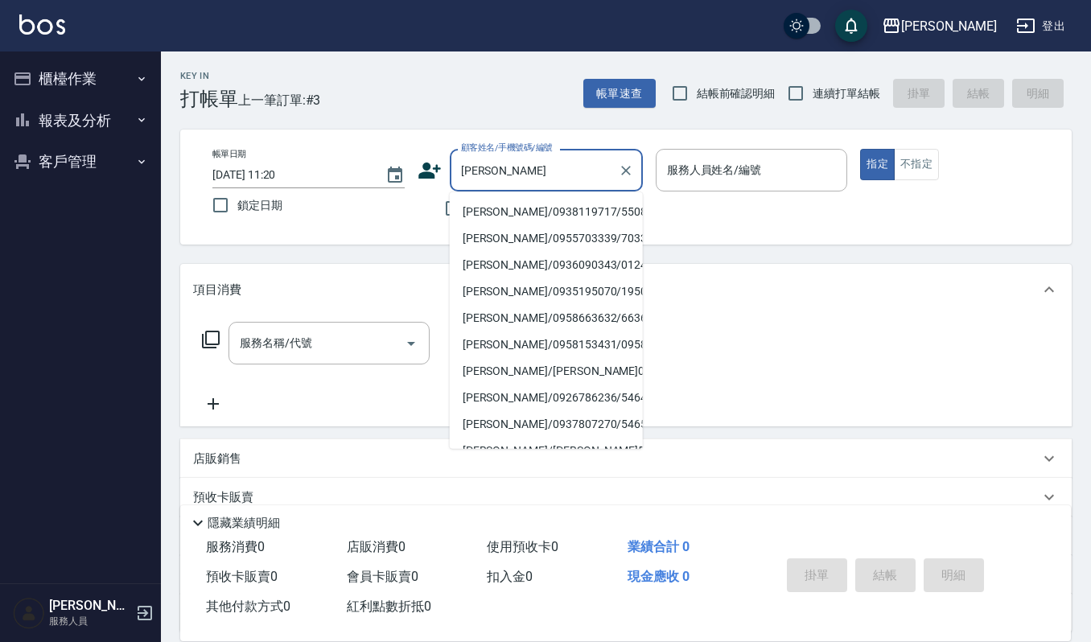
click at [575, 210] on li "劉淑真/0938119717/550822" at bounding box center [546, 212] width 193 height 27
type input "劉淑真/0938119717/550822"
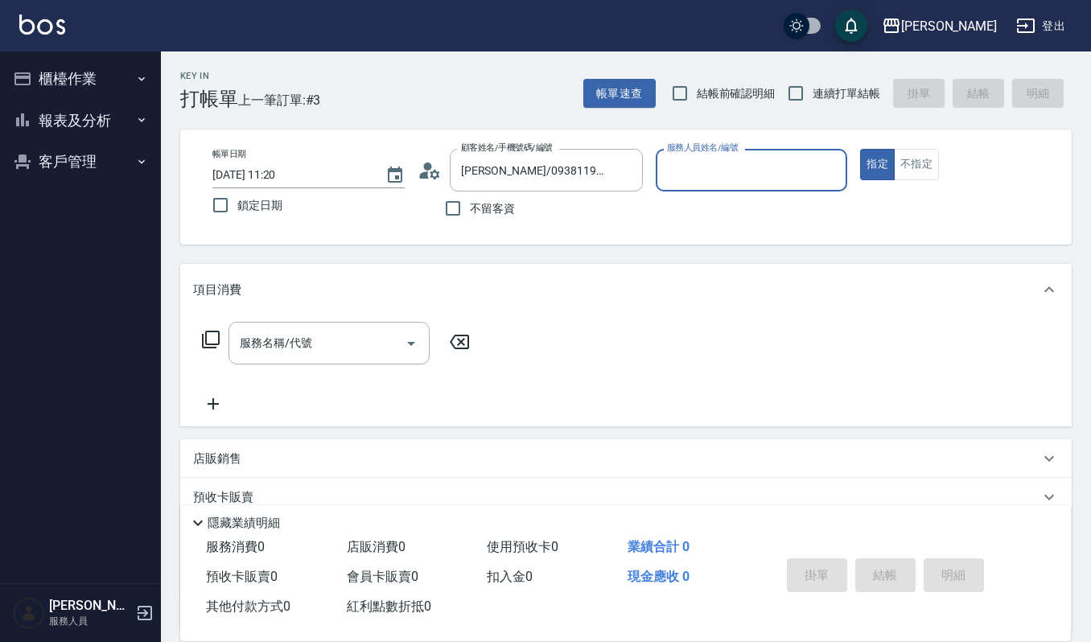
type input "Sammi-8"
click at [332, 349] on input "服務名稱/代號" at bounding box center [317, 343] width 163 height 28
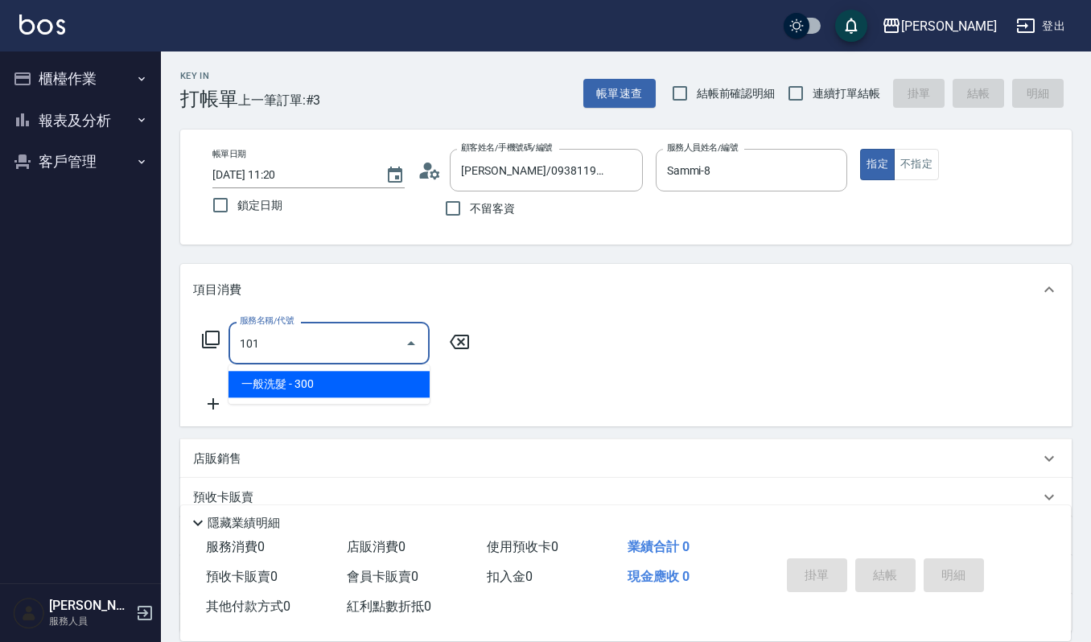
type input "一般洗髮(101)"
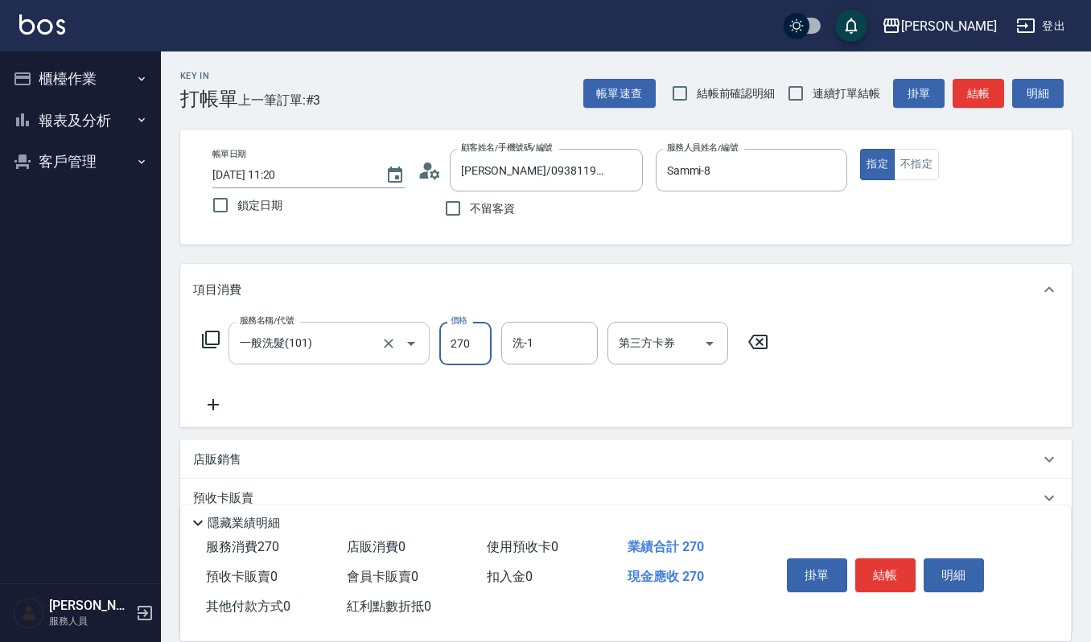
type input "270"
type input "宜芳-22"
click at [872, 570] on button "結帳" at bounding box center [886, 576] width 60 height 34
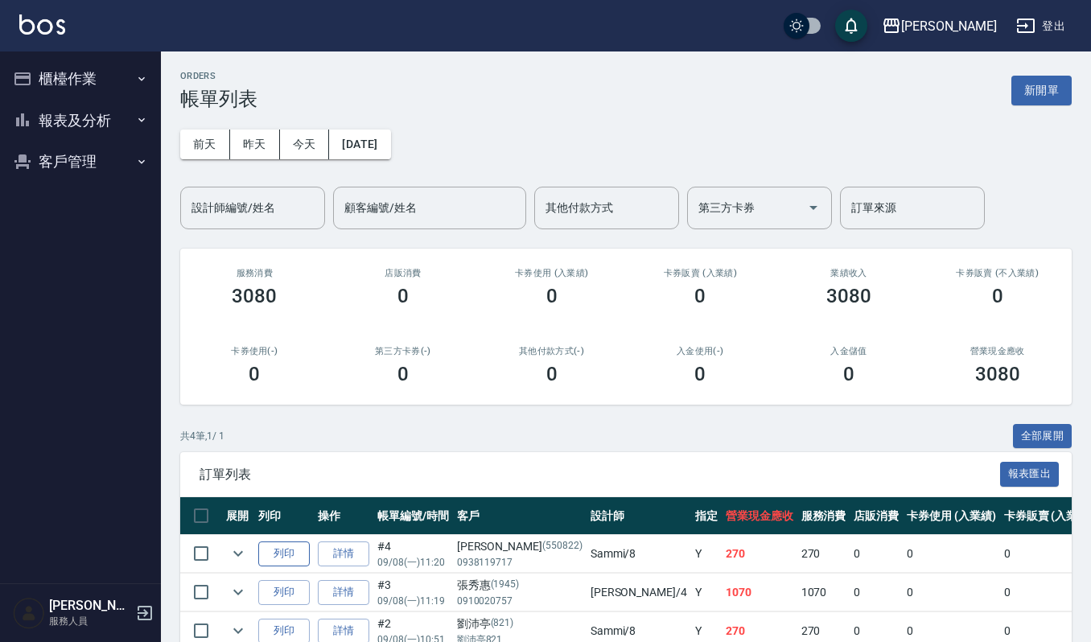
click at [295, 555] on button "列印" at bounding box center [284, 554] width 52 height 25
click at [294, 555] on button "列印" at bounding box center [284, 554] width 52 height 25
click at [27, 84] on icon "button" at bounding box center [22, 78] width 16 height 13
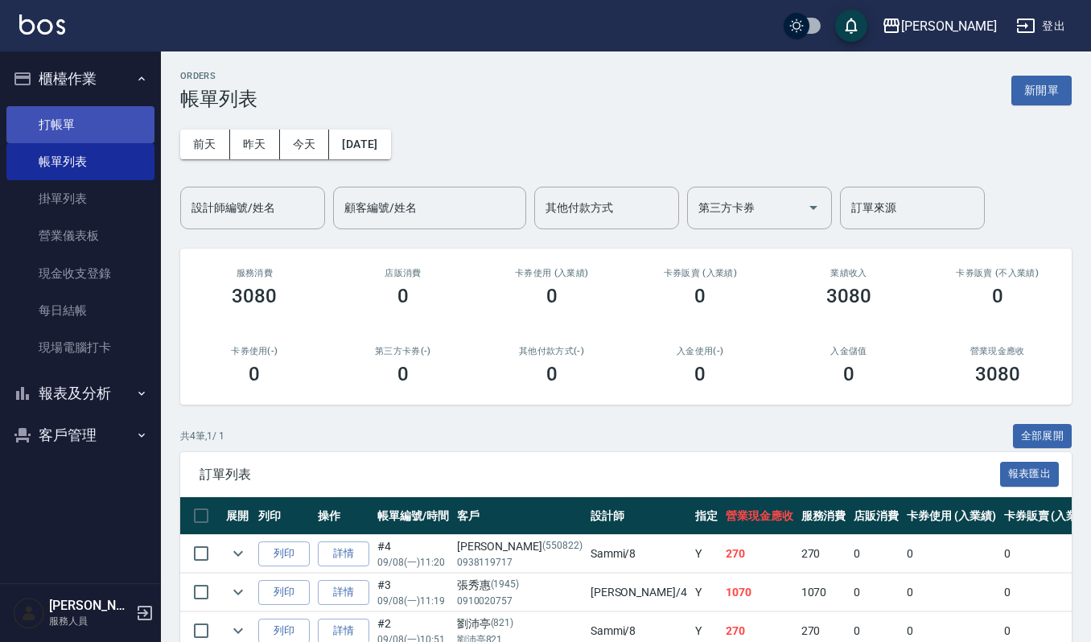
click at [62, 121] on link "打帳單" at bounding box center [80, 124] width 148 height 37
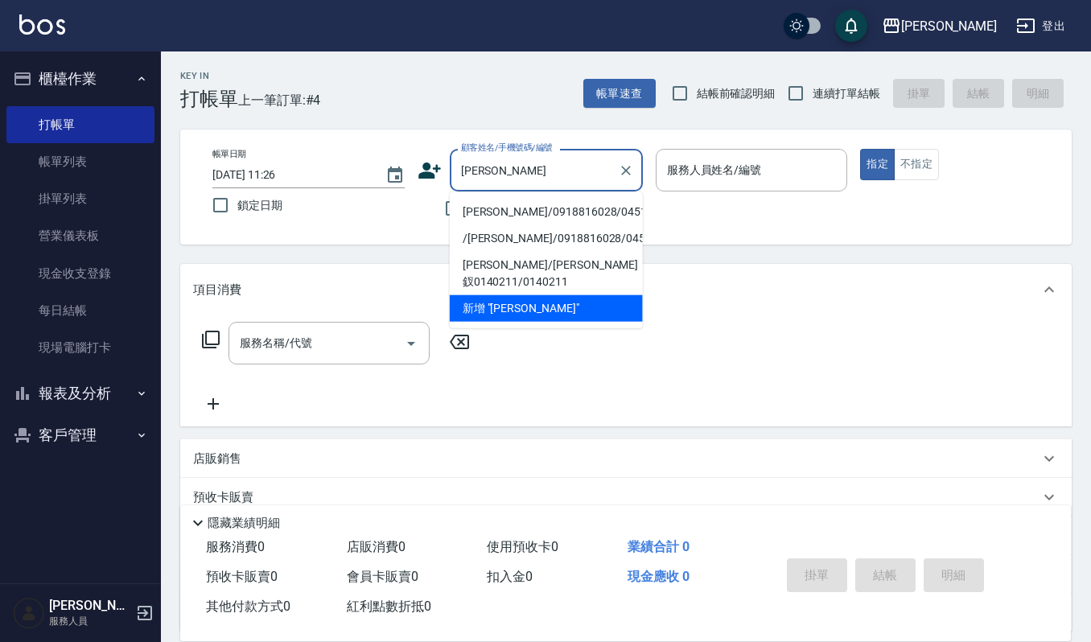
click at [602, 204] on li "卓鳳鴦/0918816028/0451010" at bounding box center [546, 212] width 193 height 27
type input "卓鳳鴦/0918816028/0451010"
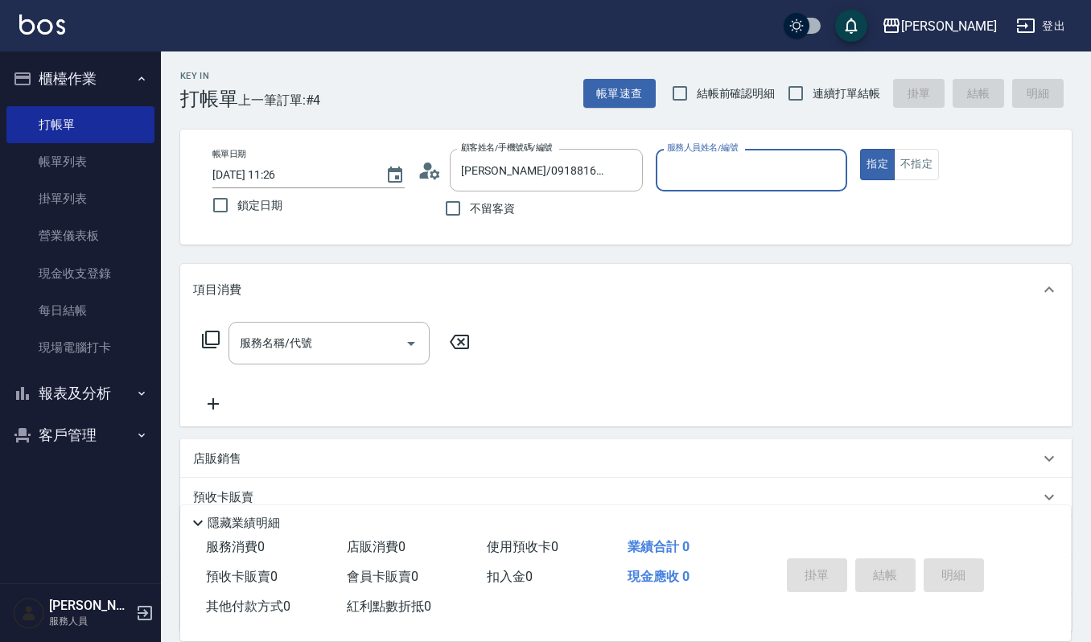
type input "吉兒-4"
click at [345, 336] on input "服務名稱/代號" at bounding box center [317, 343] width 163 height 28
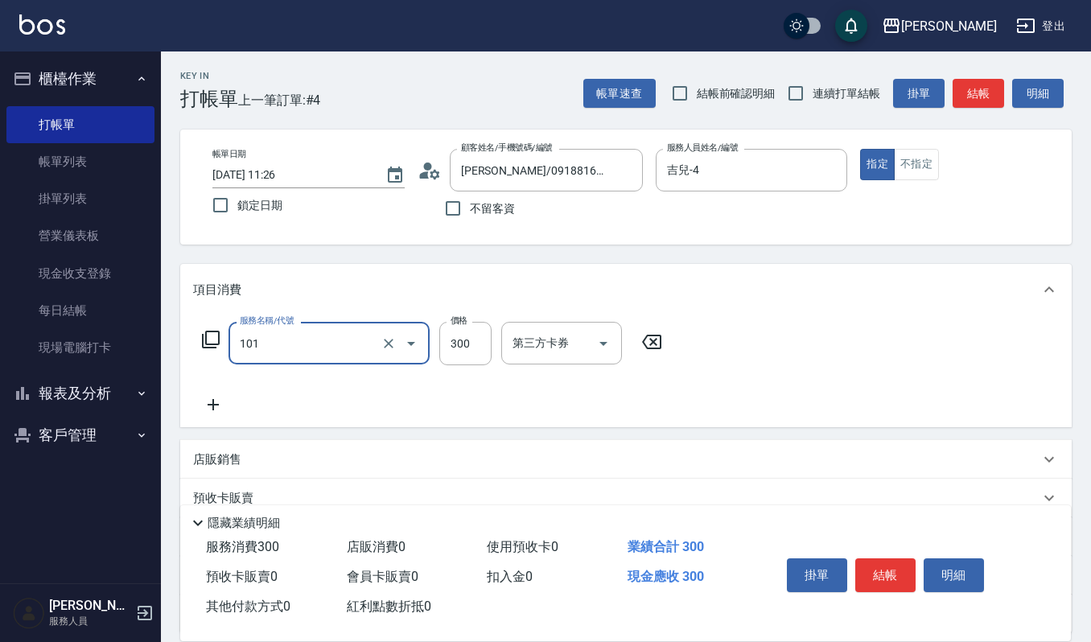
type input "一般洗髮(101)"
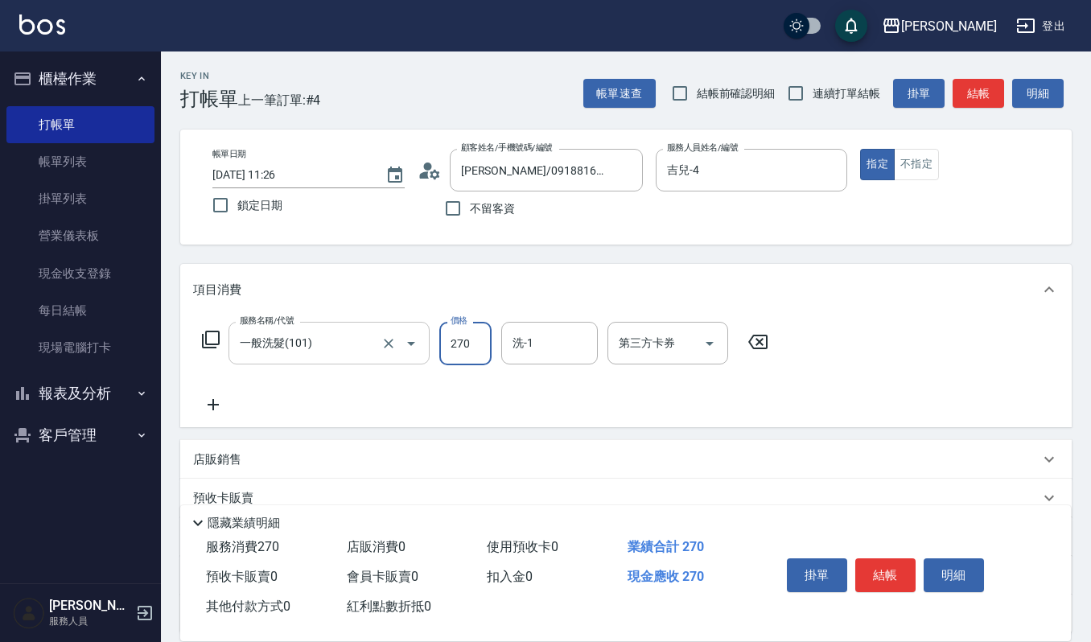
type input "270"
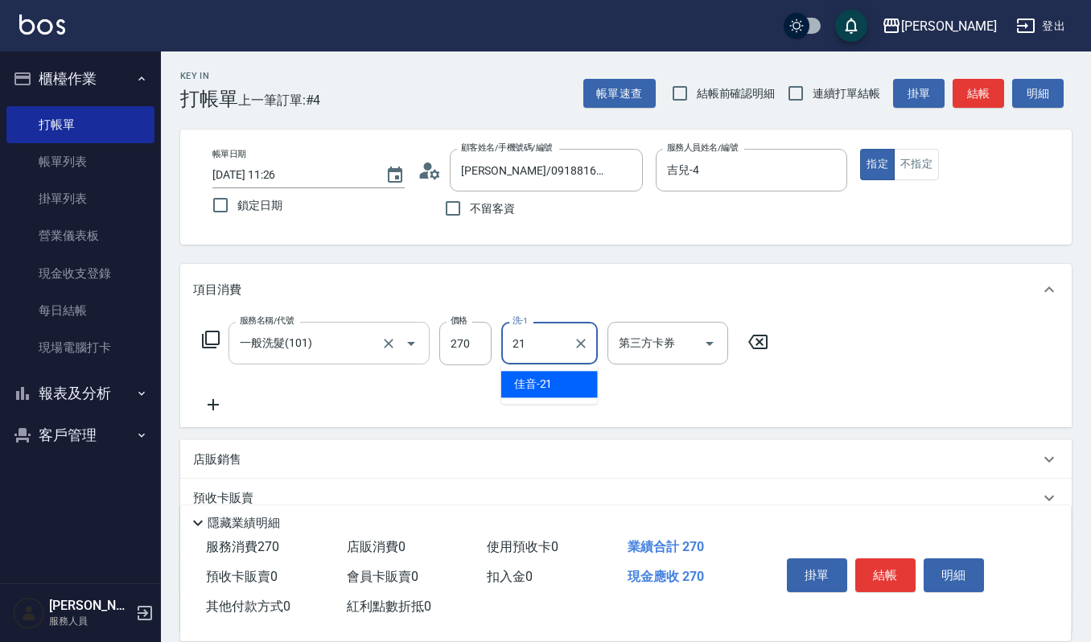
type input "佳音-21"
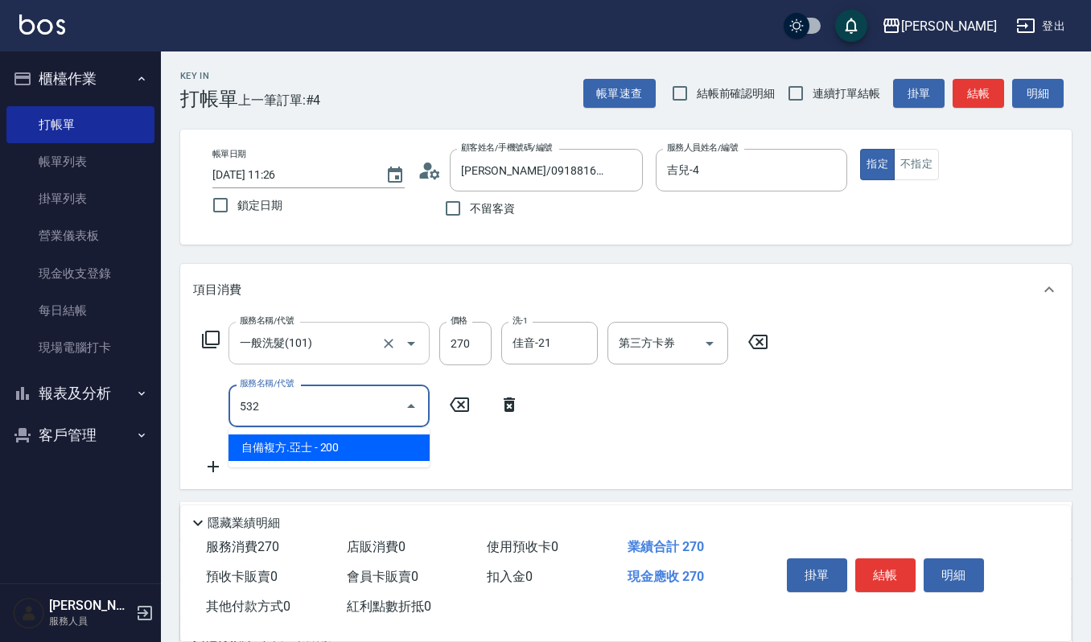
type input "自備複方.亞士(532)"
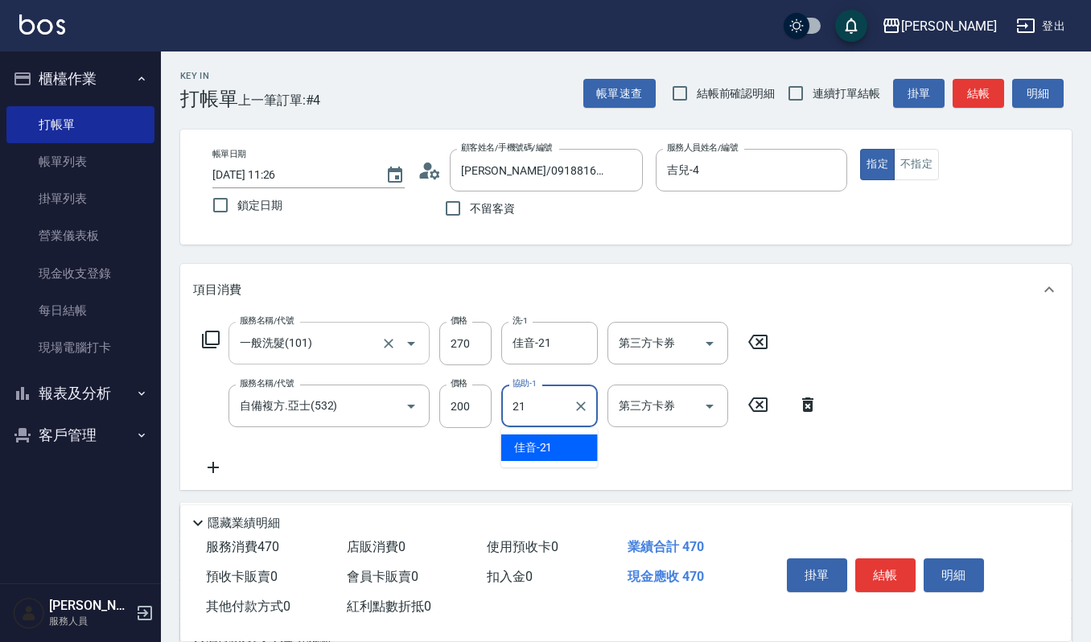
type input "佳音-21"
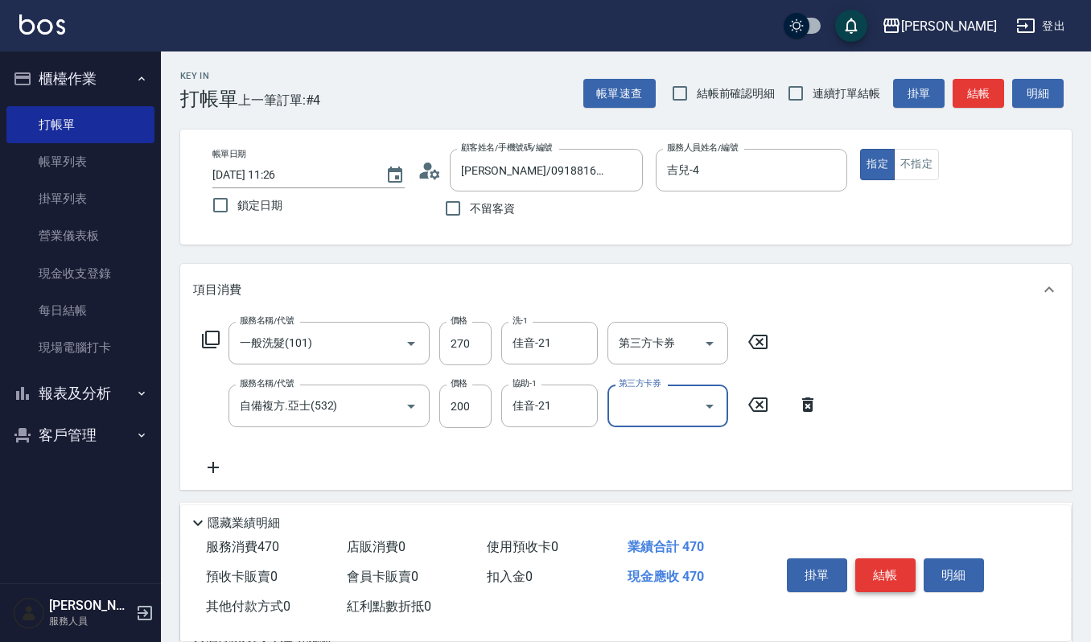
click at [887, 573] on button "結帳" at bounding box center [886, 576] width 60 height 34
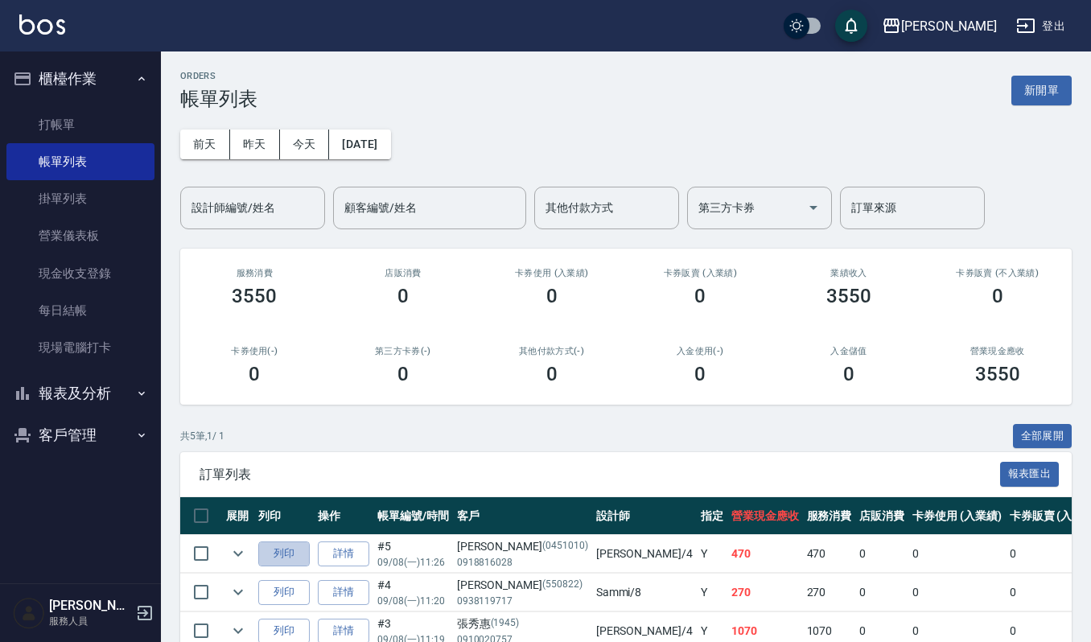
drag, startPoint x: 301, startPoint y: 552, endPoint x: 327, endPoint y: 539, distance: 28.8
click at [301, 551] on button "列印" at bounding box center [284, 554] width 52 height 25
click at [352, 629] on link "詳情" at bounding box center [344, 631] width 52 height 25
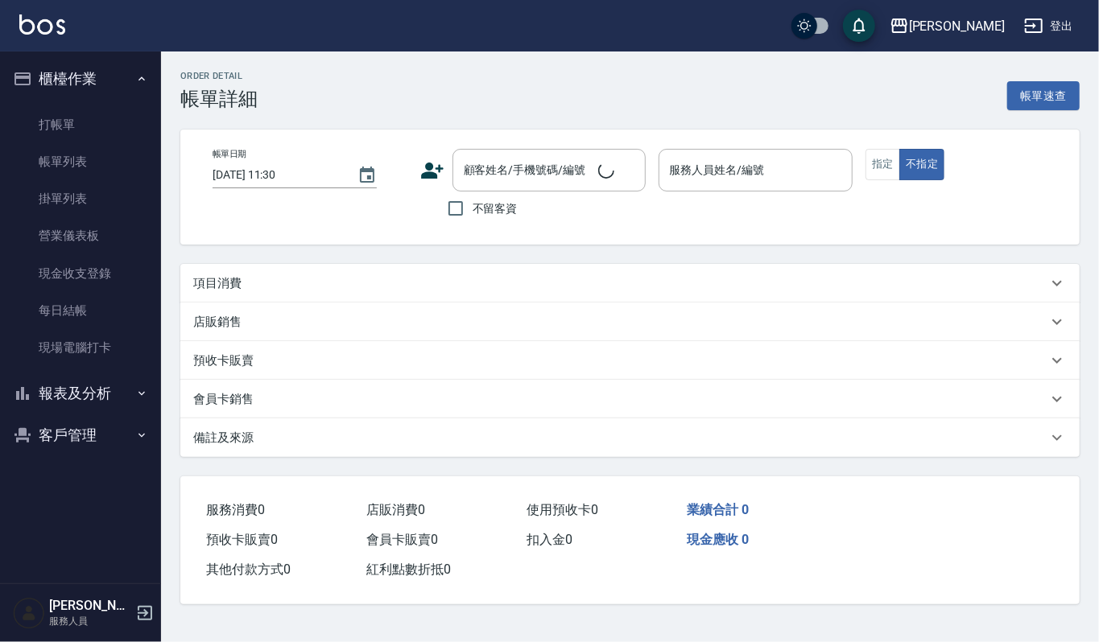
type input "2025/09/08 11:19"
type input "吉兒-4"
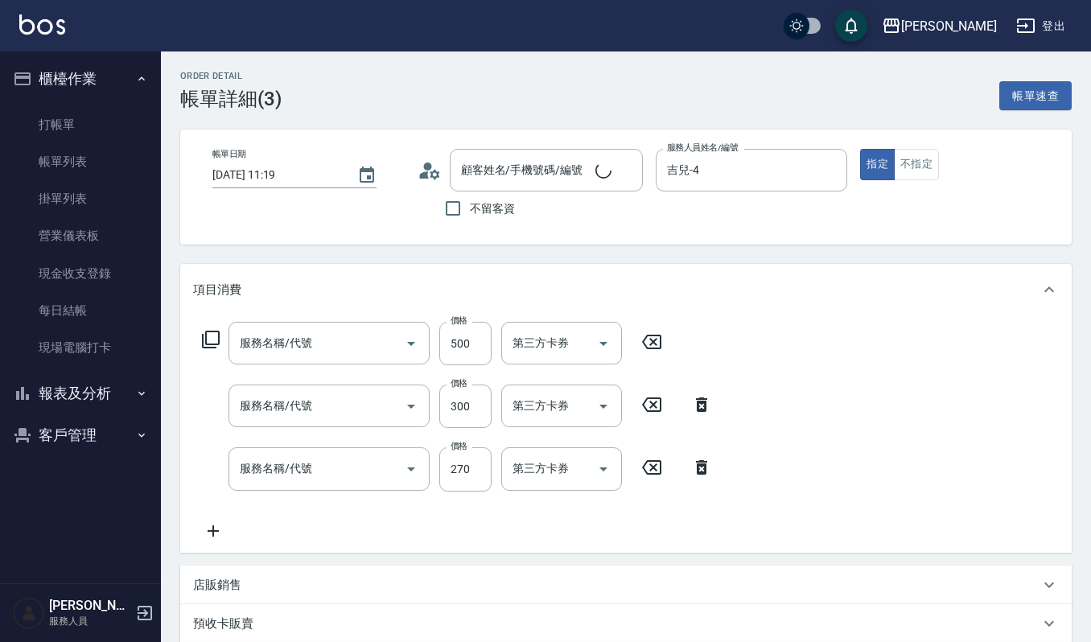
type input "奈米霧化(582)"
type input "~自備~護髮(510)"
type input "一般洗髮(101)"
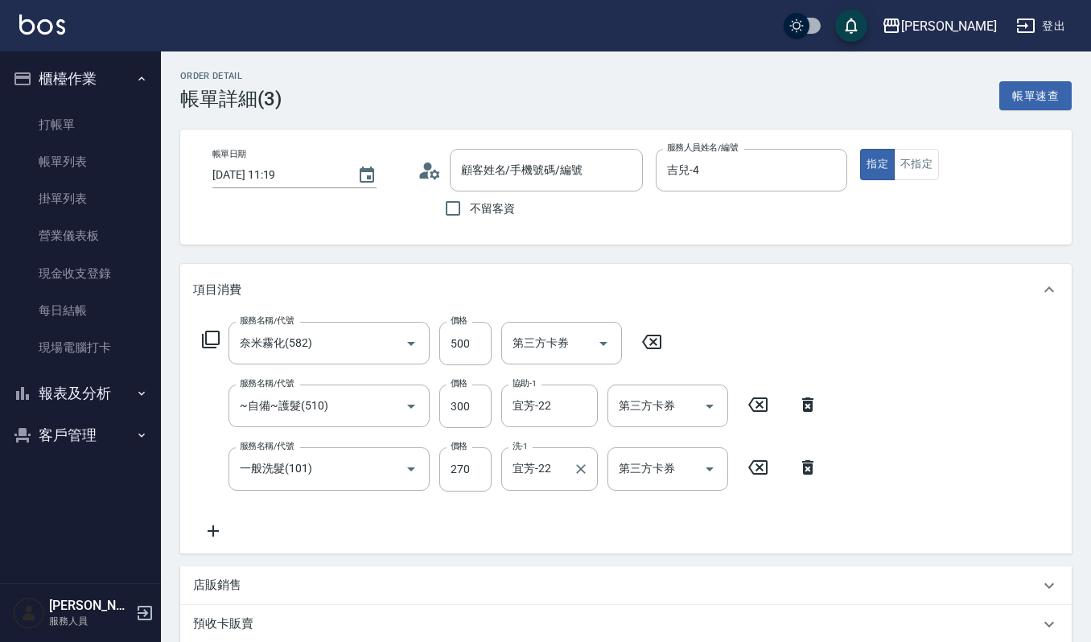
type input "張秀惠/0910020757/1945"
click at [468, 346] on input "500" at bounding box center [465, 343] width 52 height 43
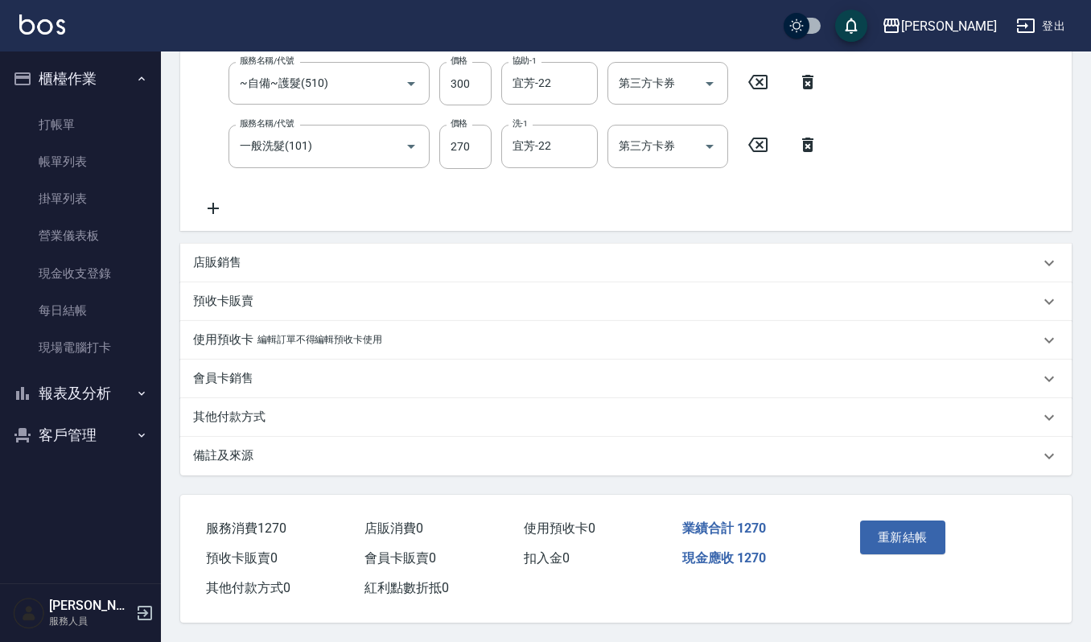
scroll to position [326, 0]
type input "700"
click at [892, 525] on button "重新結帳" at bounding box center [902, 538] width 85 height 34
click at [880, 539] on div "重新結帳" at bounding box center [899, 549] width 90 height 70
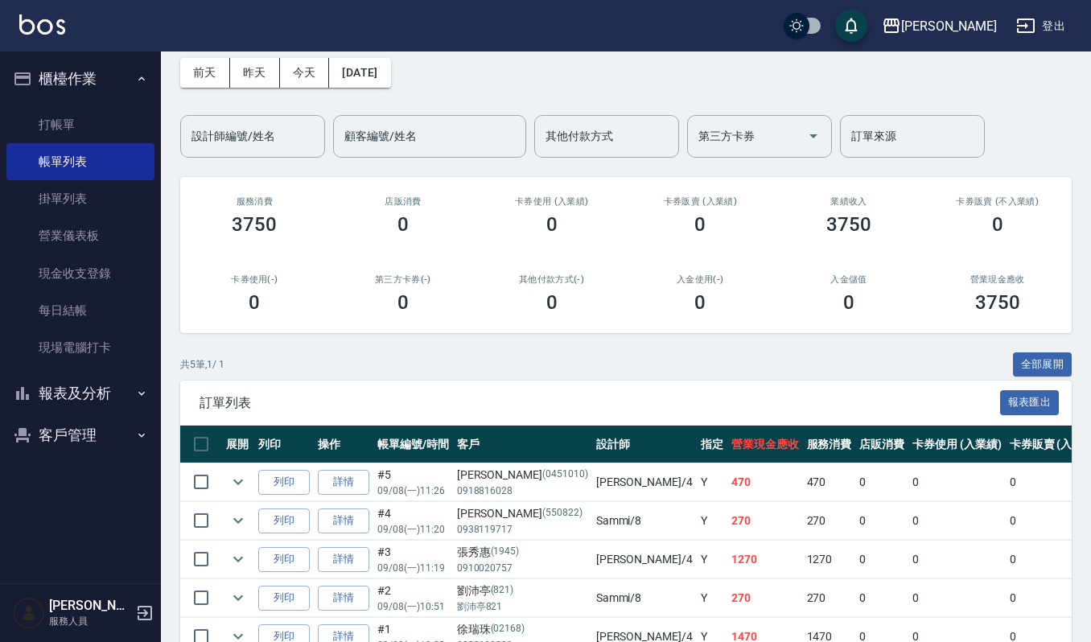
scroll to position [107, 0]
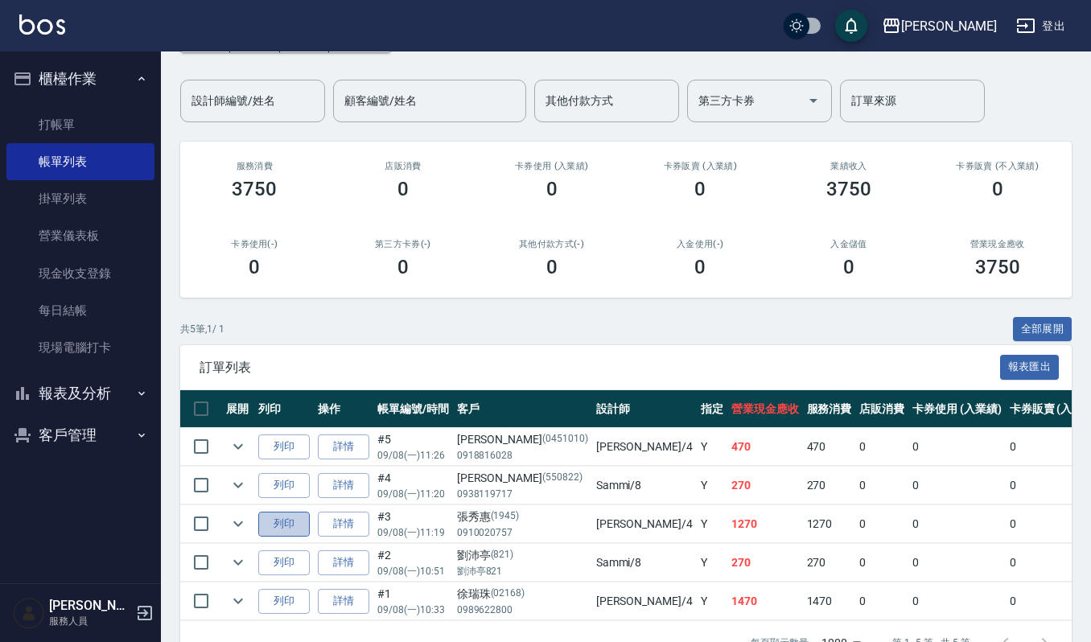
click at [293, 530] on button "列印" at bounding box center [284, 524] width 52 height 25
click at [46, 114] on link "打帳單" at bounding box center [80, 124] width 148 height 37
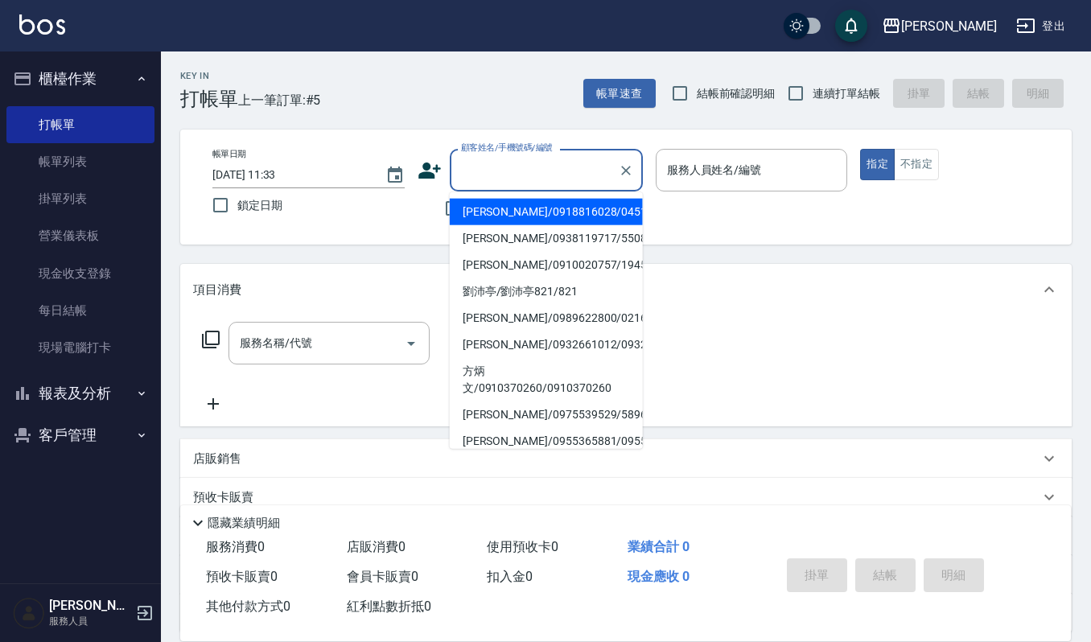
click at [497, 171] on input "顧客姓名/手機號碼/編號" at bounding box center [534, 170] width 155 height 28
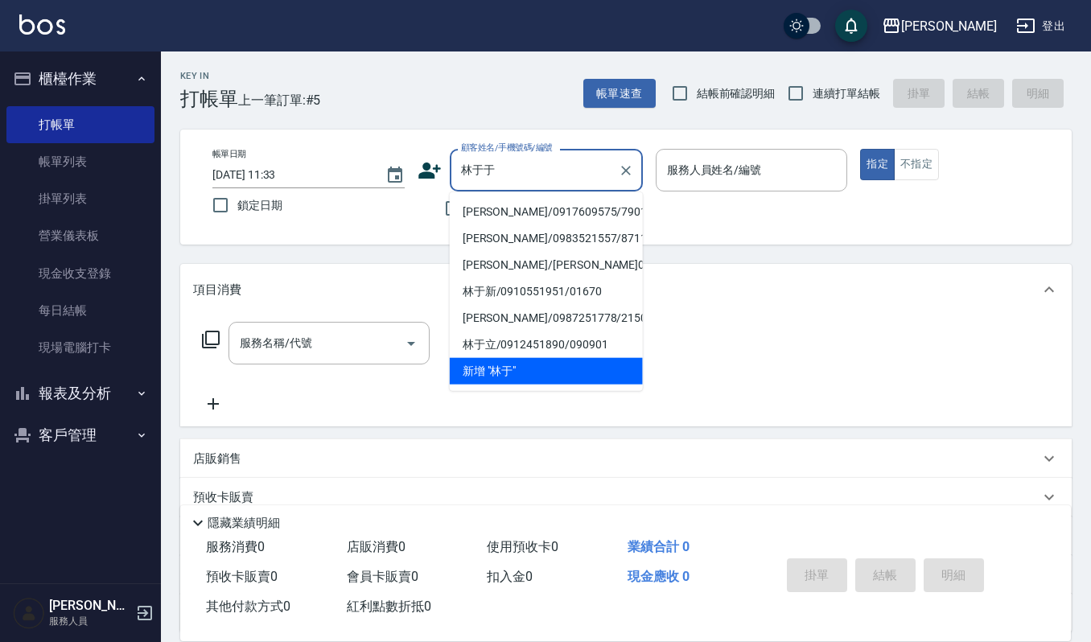
click at [503, 158] on input "林于于" at bounding box center [534, 170] width 155 height 28
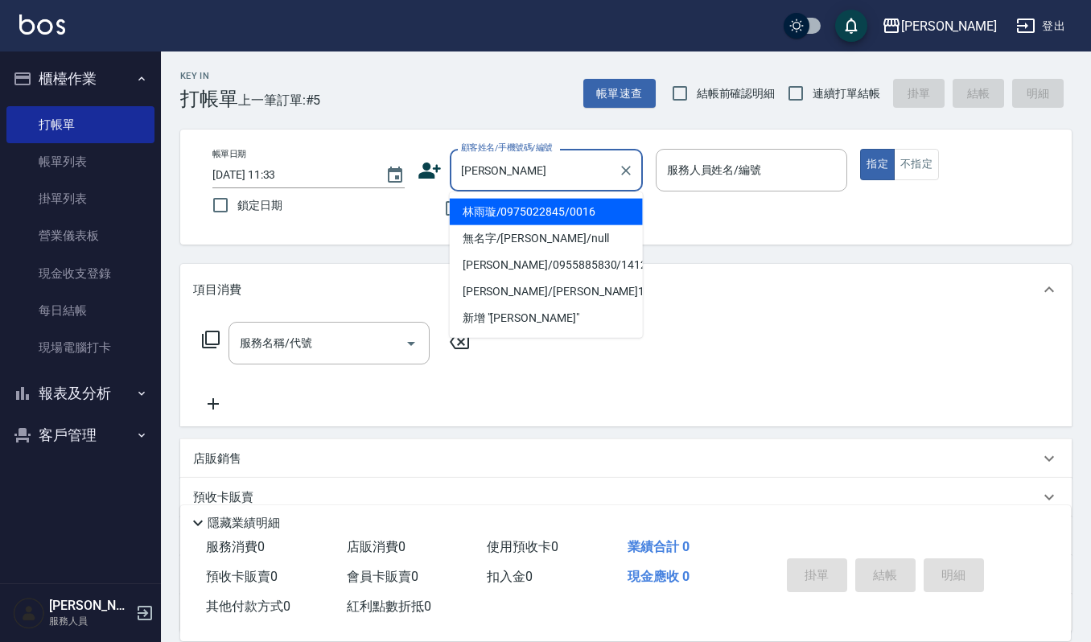
click at [502, 207] on li "林雨璇/0975022845/0016" at bounding box center [546, 212] width 193 height 27
type input "林雨璇/0975022845/0016"
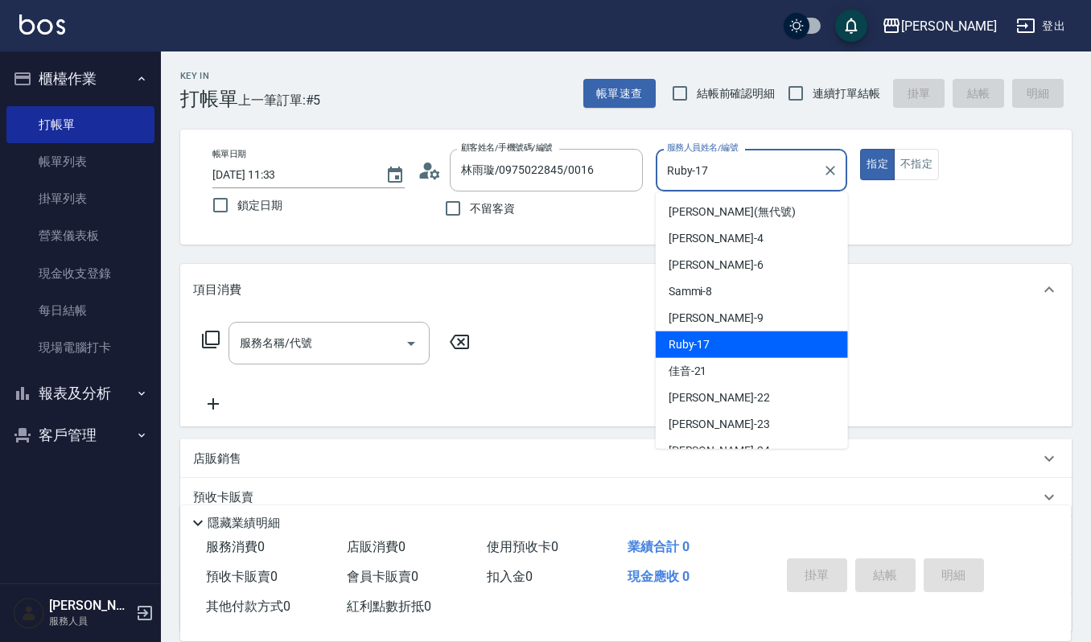
click at [681, 168] on input "Ruby-17" at bounding box center [740, 170] width 154 height 28
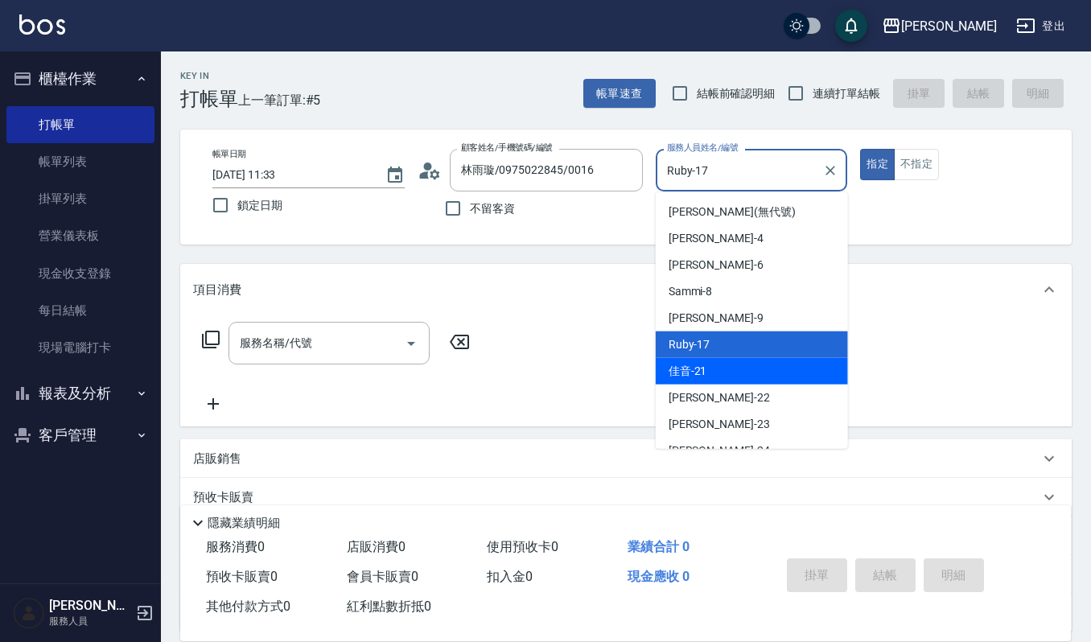
click at [707, 374] on div "佳音 -21" at bounding box center [752, 371] width 192 height 27
type input "佳音-21"
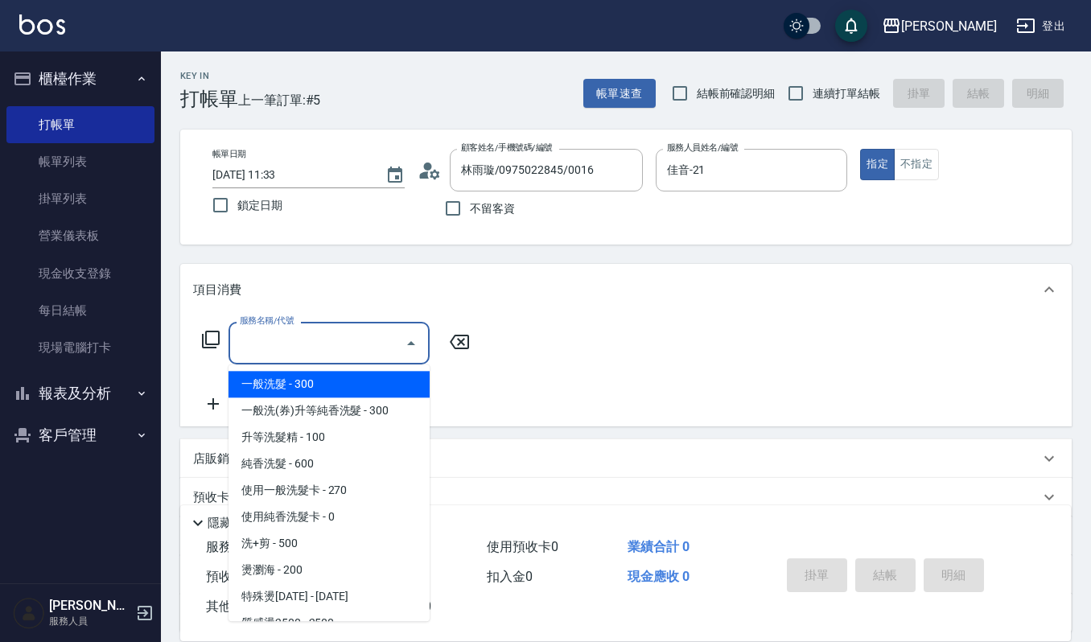
click at [293, 344] on input "服務名稱/代號" at bounding box center [317, 343] width 163 height 28
click at [304, 383] on span "一般洗髮 - 300" at bounding box center [329, 384] width 201 height 27
type input "一般洗髮(101)"
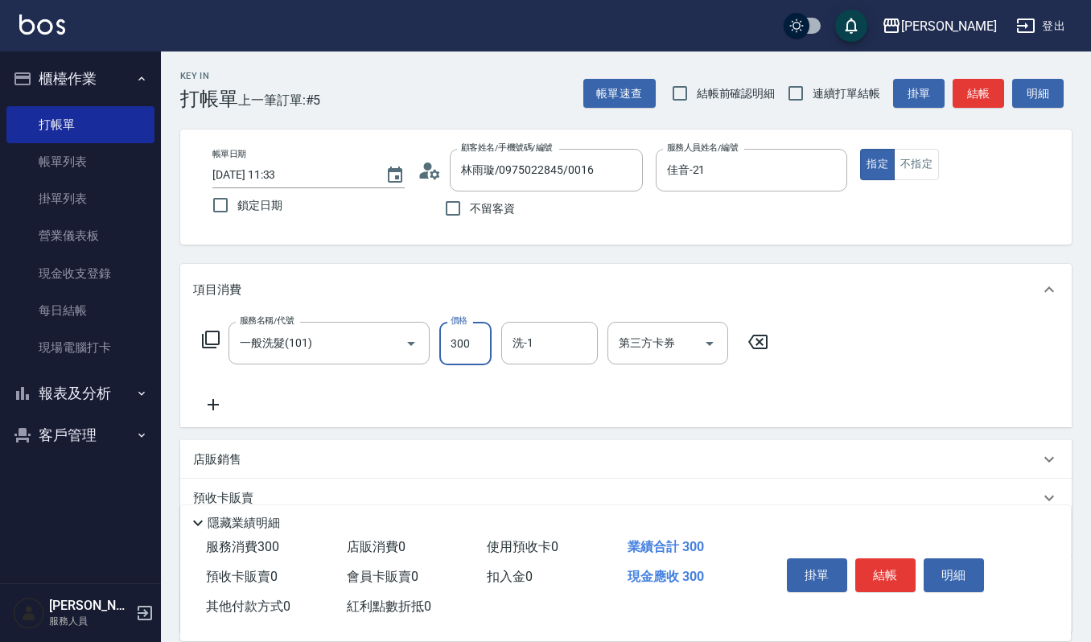
click at [465, 336] on input "300" at bounding box center [465, 343] width 52 height 43
type input "270"
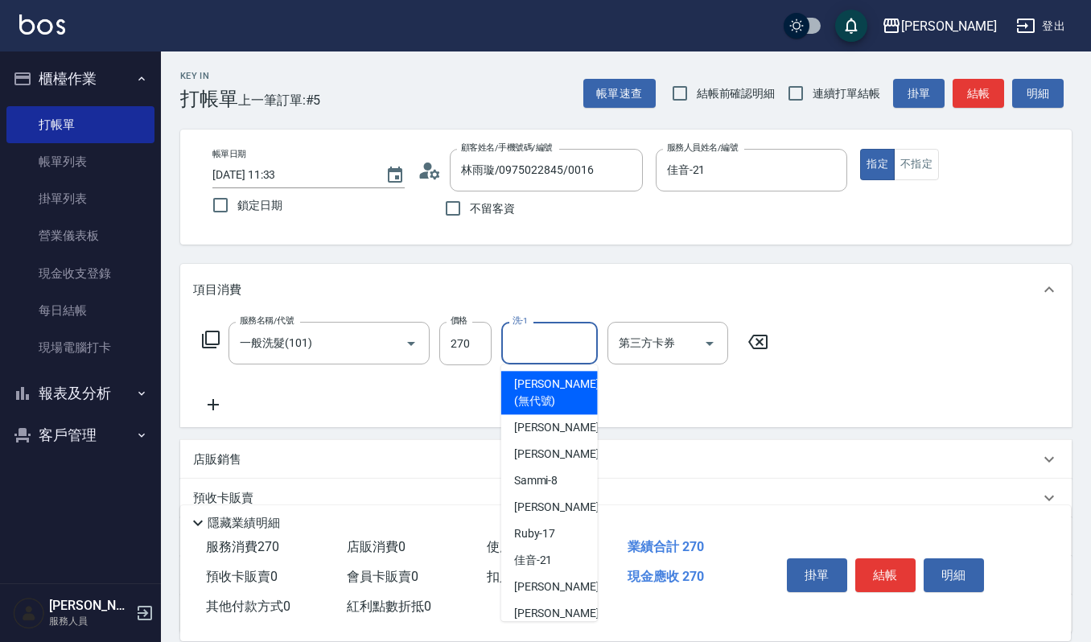
click at [554, 333] on input "洗-1" at bounding box center [550, 343] width 82 height 28
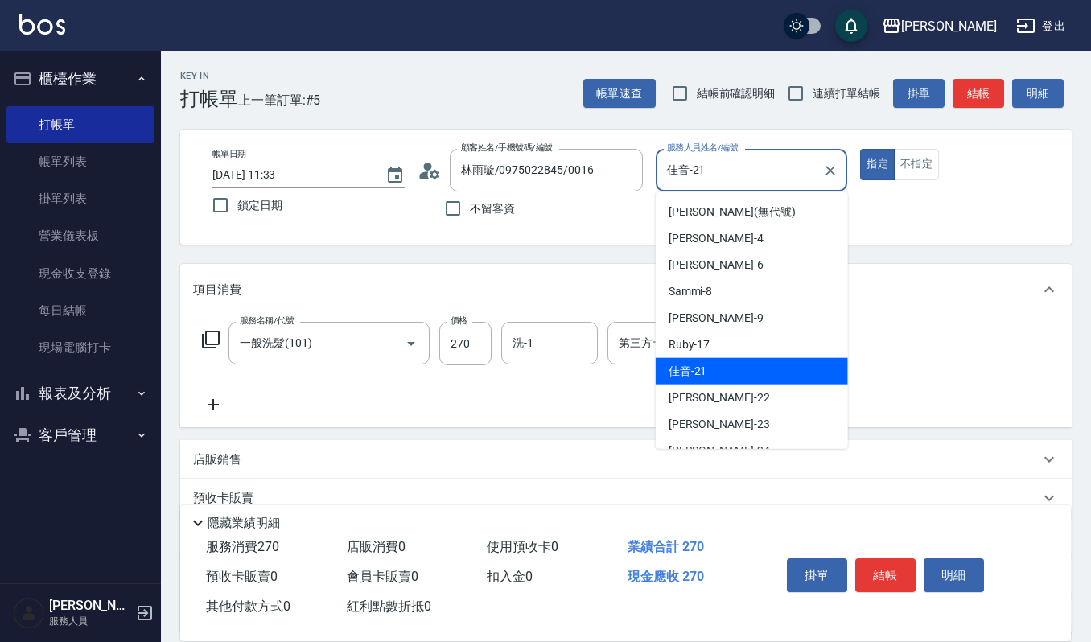
click at [740, 159] on input "佳音-21" at bounding box center [740, 170] width 154 height 28
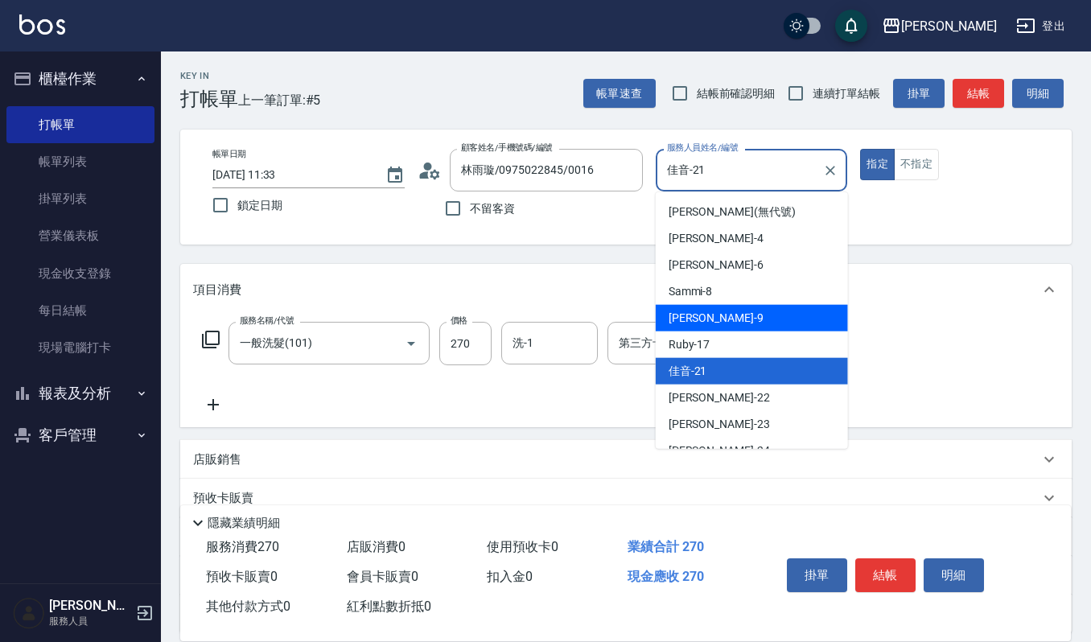
click at [724, 309] on div "Ivy艾薇 -9" at bounding box center [752, 318] width 192 height 27
type input "Ivy艾薇-9"
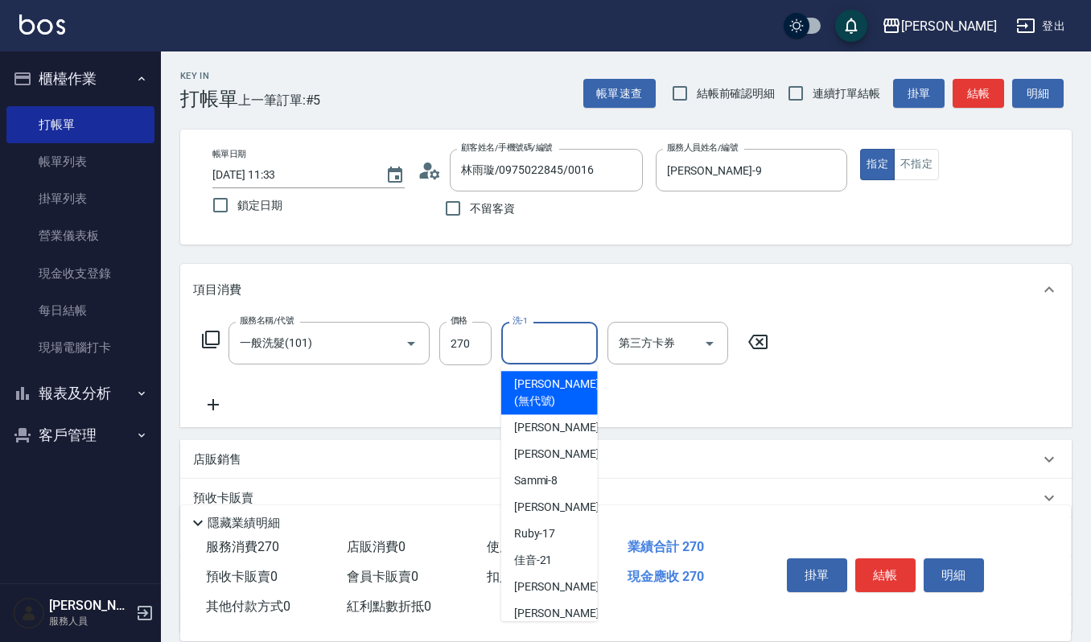
click at [571, 343] on input "洗-1" at bounding box center [550, 343] width 82 height 28
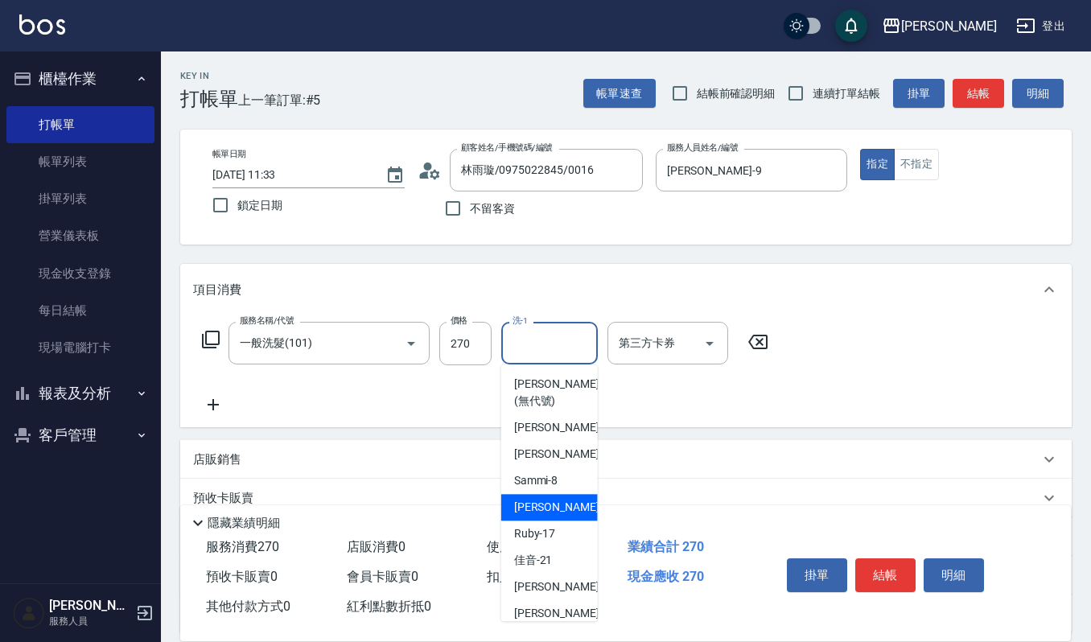
click at [578, 505] on div "Ivy艾薇 -9" at bounding box center [549, 507] width 97 height 27
type input "Ivy艾薇-9"
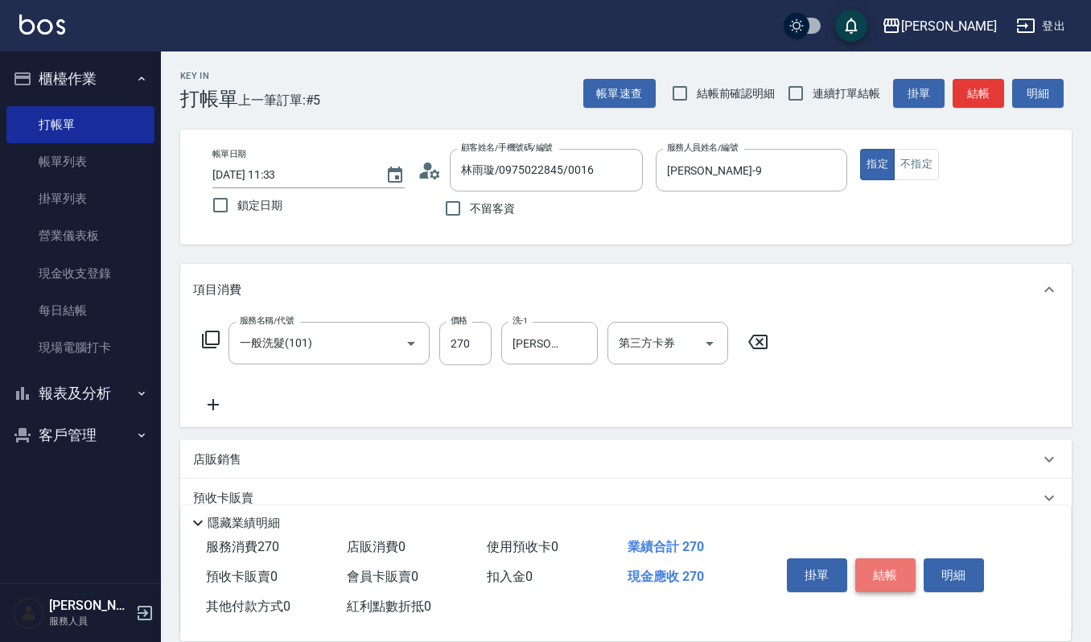
click at [893, 565] on button "結帳" at bounding box center [886, 576] width 60 height 34
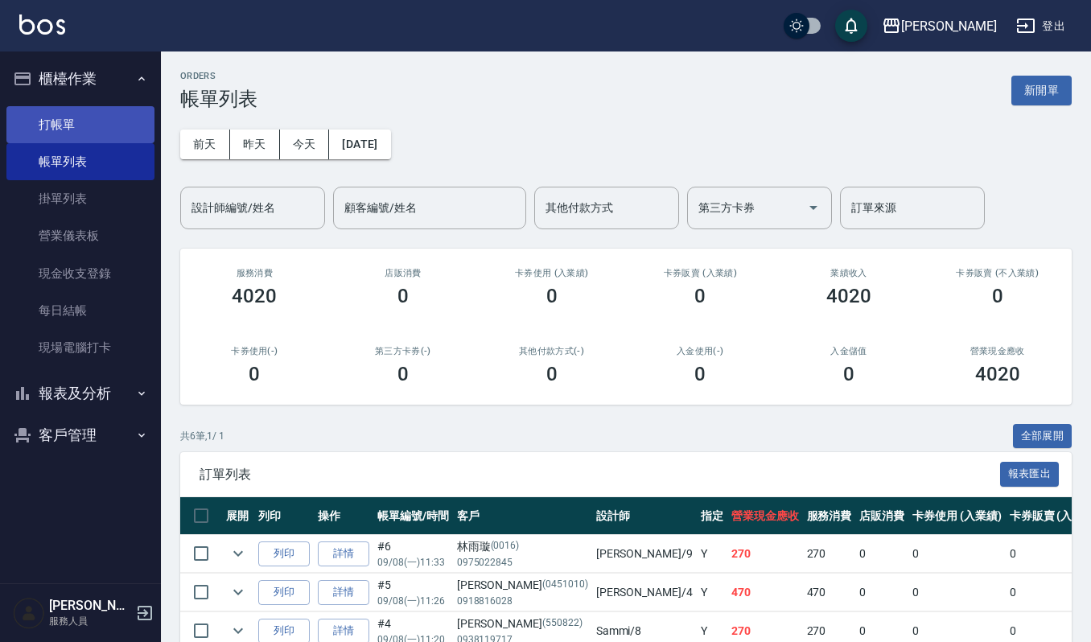
click at [43, 122] on link "打帳單" at bounding box center [80, 124] width 148 height 37
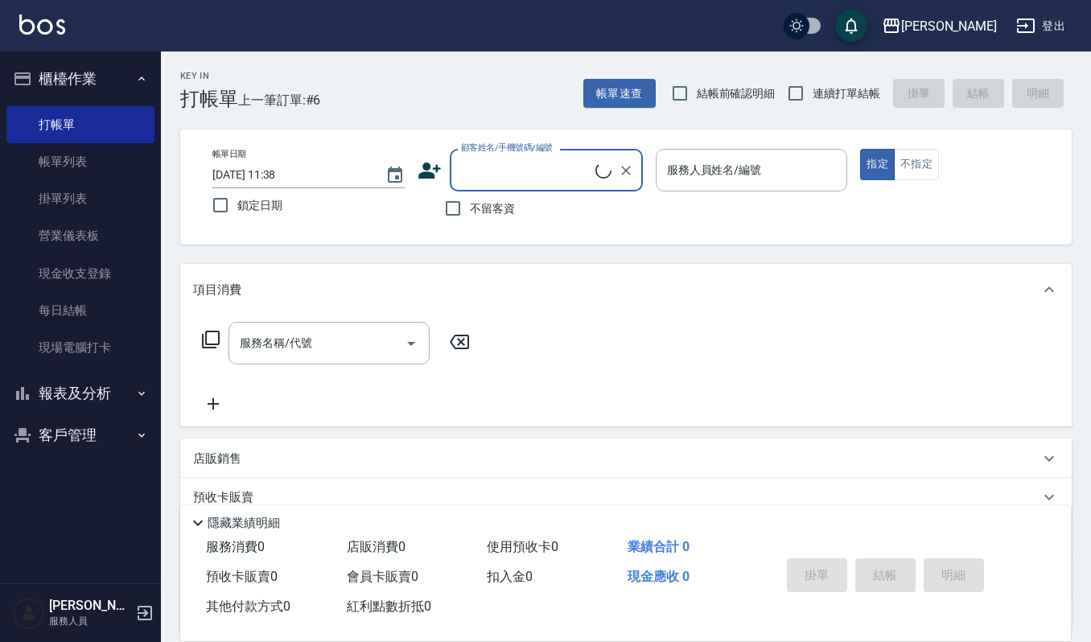
click at [502, 175] on input "顧客姓名/手機號碼/編號" at bounding box center [526, 170] width 138 height 28
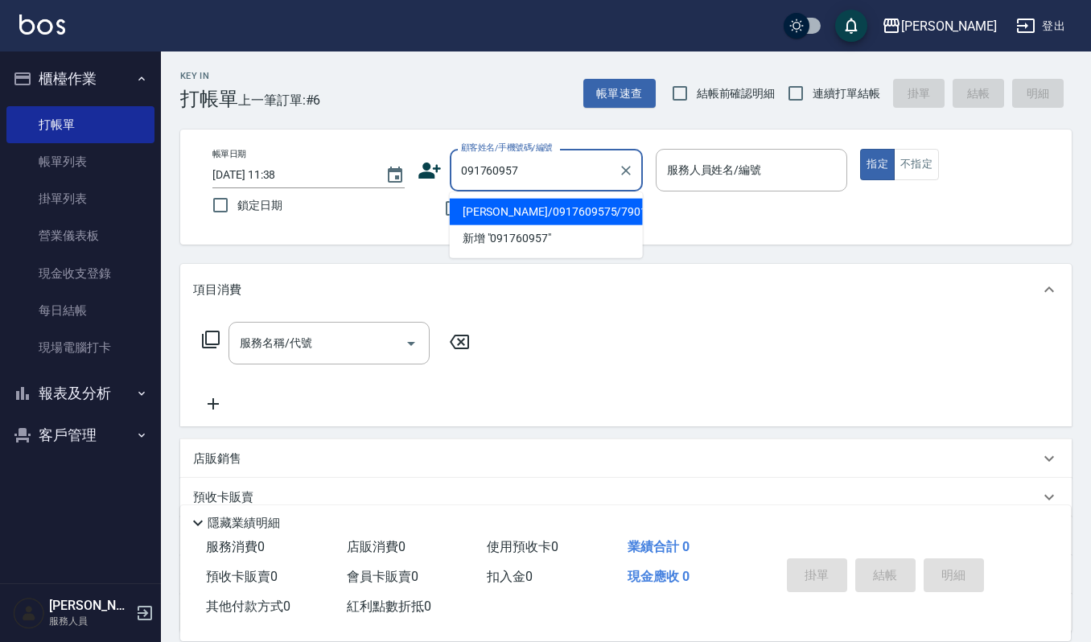
type input "0917609575"
click at [625, 171] on icon "Clear" at bounding box center [626, 171] width 16 height 16
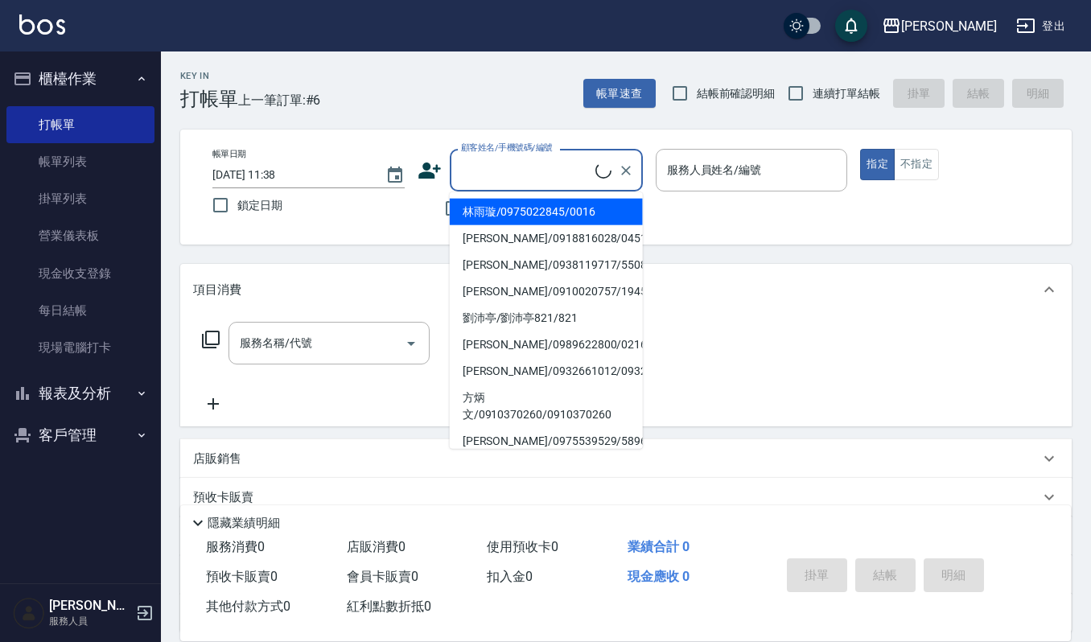
click at [344, 103] on div "Key In 打帳單 上一筆訂單:#6 帳單速查 結帳前確認明細 連續打單結帳 掛單 結帳 明細" at bounding box center [616, 81] width 911 height 59
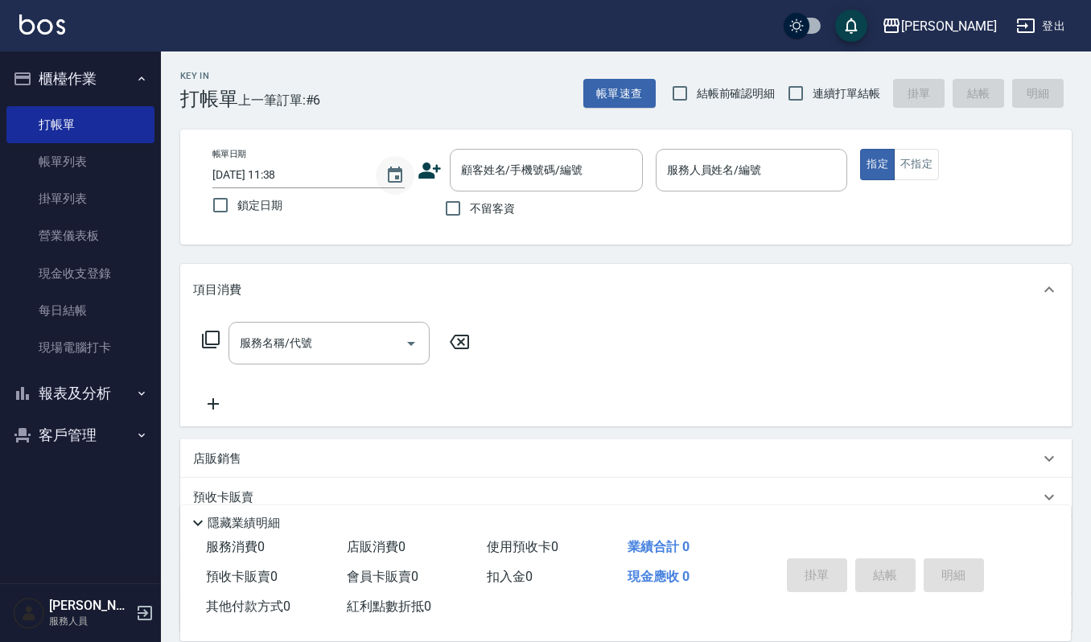
click at [394, 174] on icon "Choose date, selected date is 2025-09-08" at bounding box center [395, 175] width 19 height 19
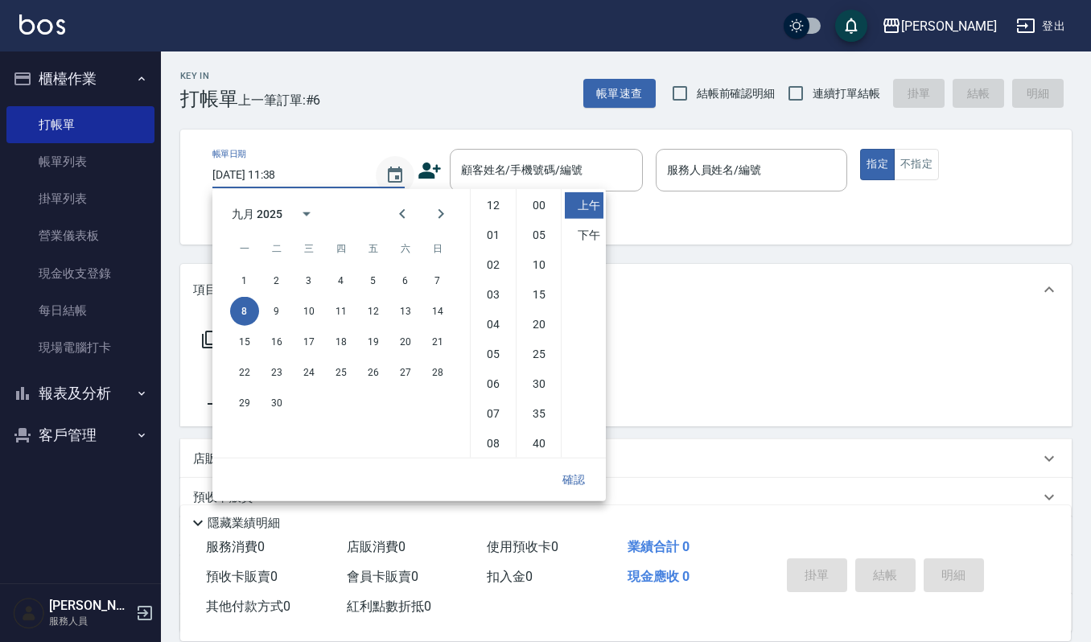
scroll to position [90, 0]
click at [439, 277] on button "7" at bounding box center [437, 280] width 29 height 29
type input "2025/09/07 11:38"
click at [522, 80] on div "Key In 打帳單 上一筆訂單:#20 帳單速查 結帳前確認明細 連續打單結帳 掛單 結帳 明細" at bounding box center [616, 81] width 911 height 59
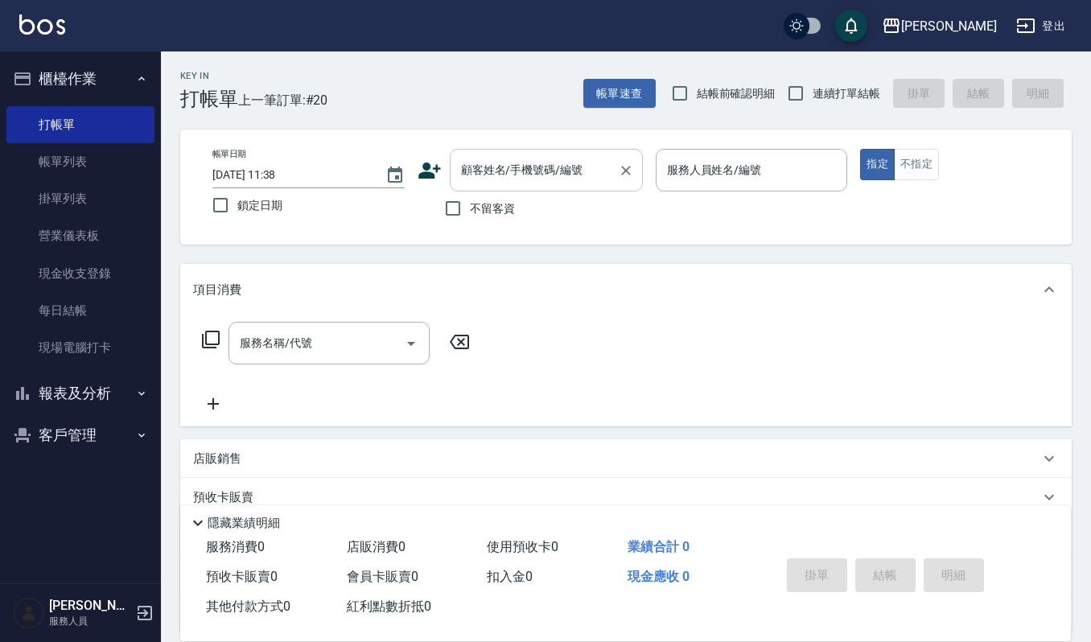
click at [526, 175] on input "顧客姓名/手機號碼/編號" at bounding box center [534, 170] width 155 height 28
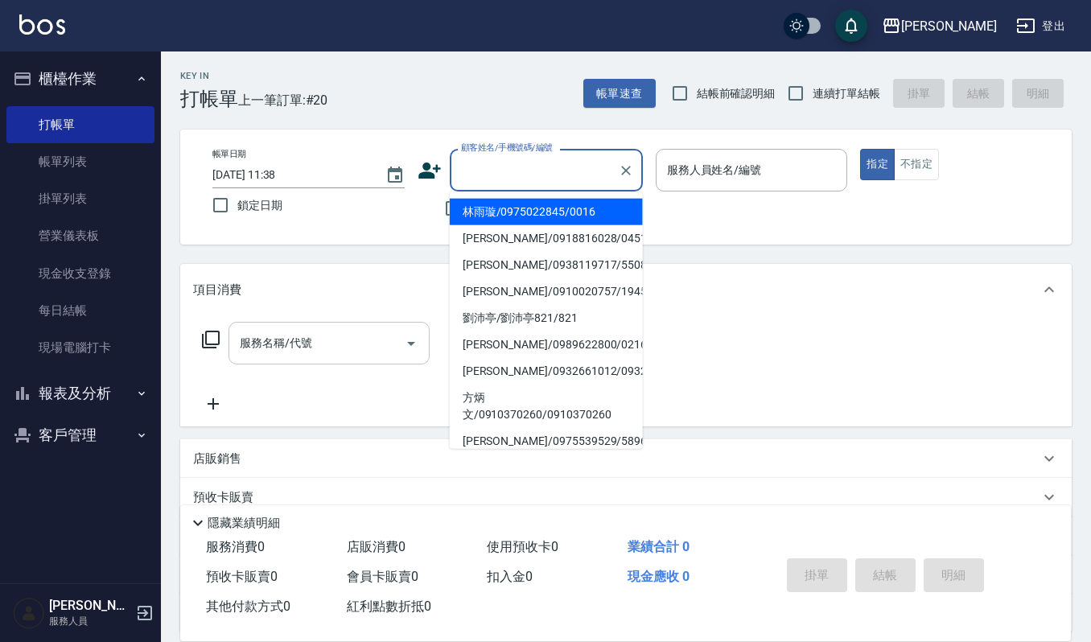
click at [336, 344] on input "服務名稱/代號" at bounding box center [317, 343] width 163 height 28
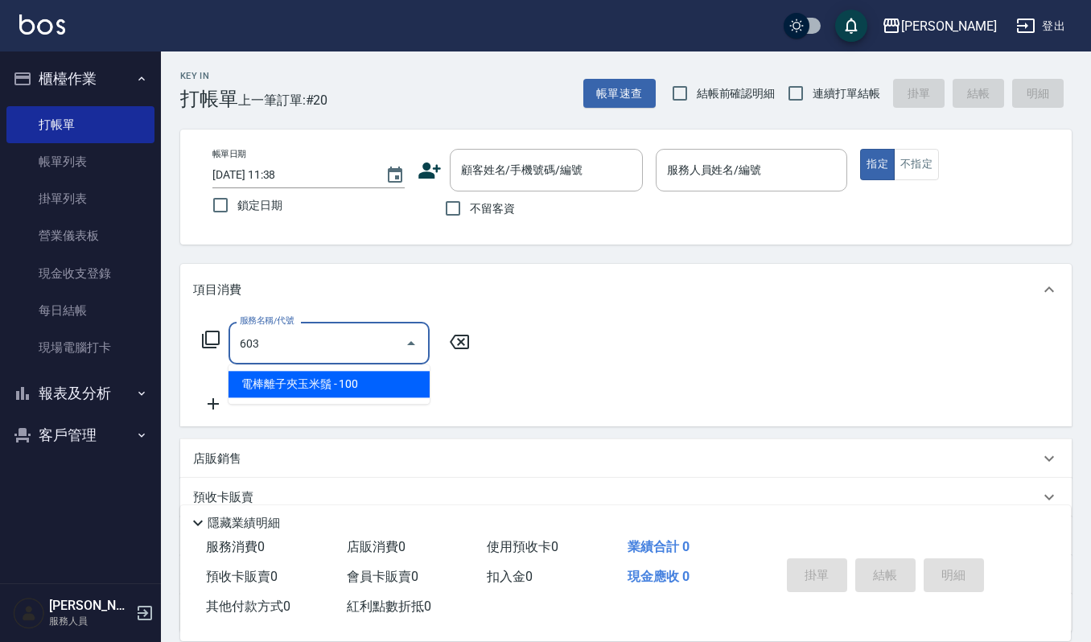
type input "電棒離子夾玉米鬚(603)"
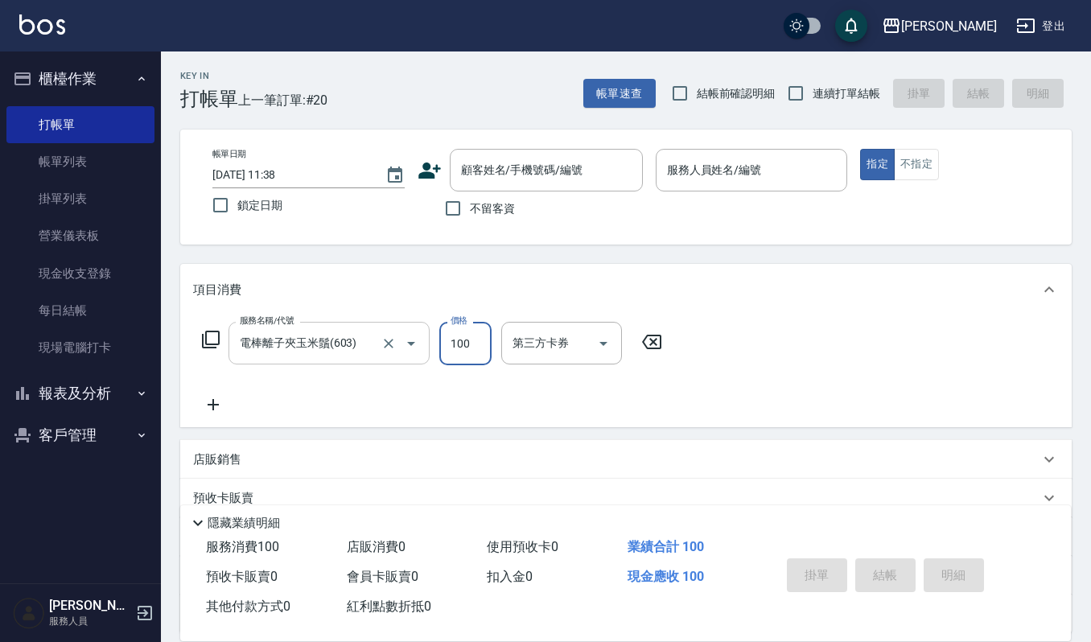
click at [365, 355] on input "電棒離子夾玉米鬚(603)" at bounding box center [307, 343] width 142 height 28
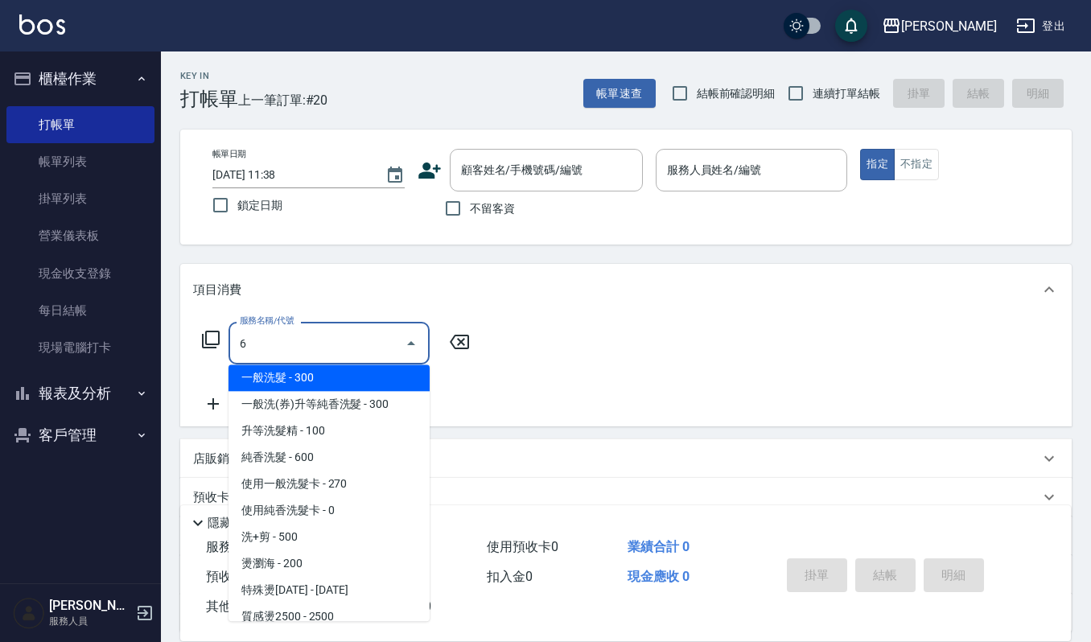
scroll to position [0, 0]
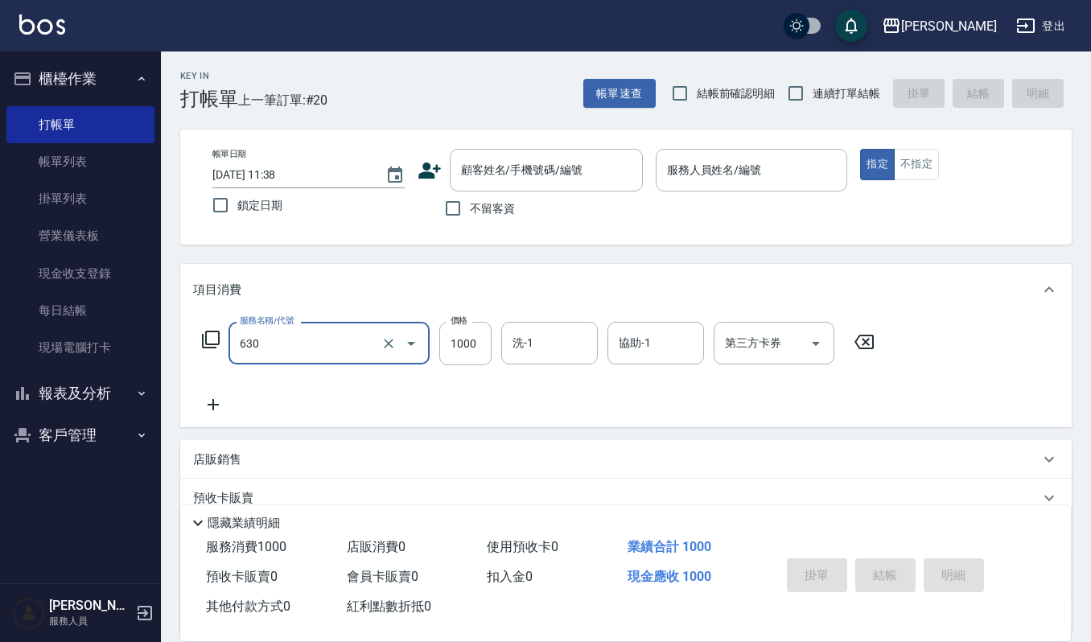
type input "洗+頭皮保養(630)"
type input "1299"
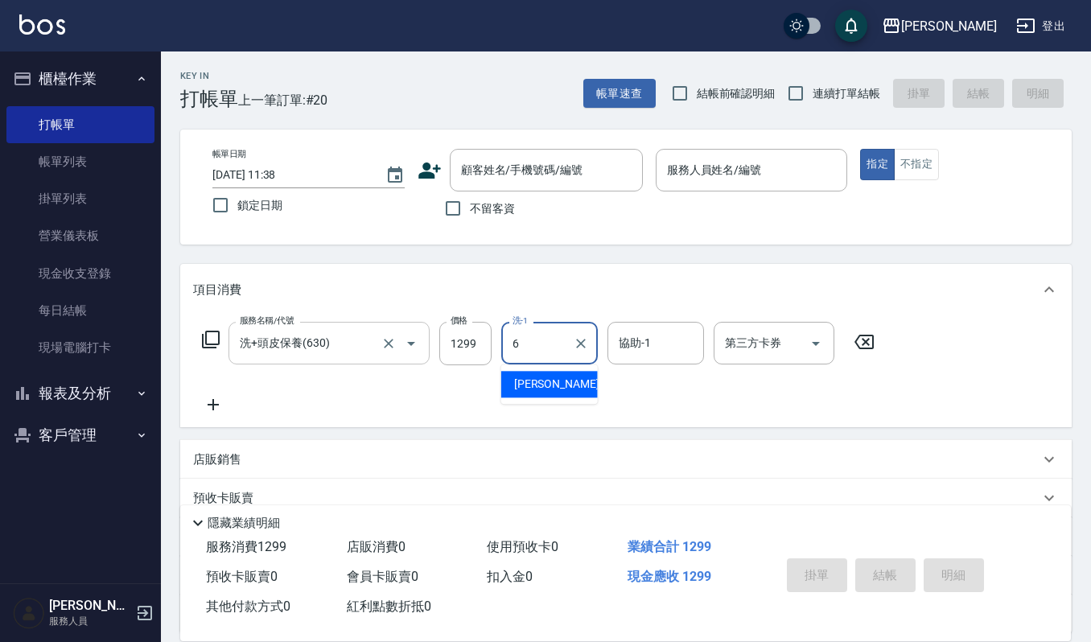
type input "Joalin-6"
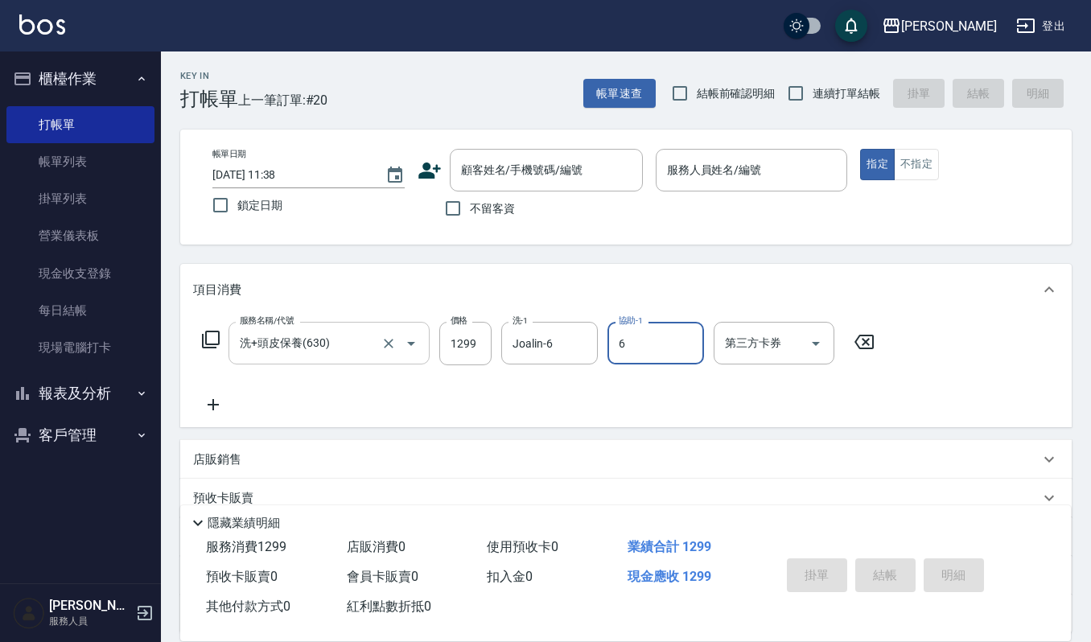
type input "Joalin-6"
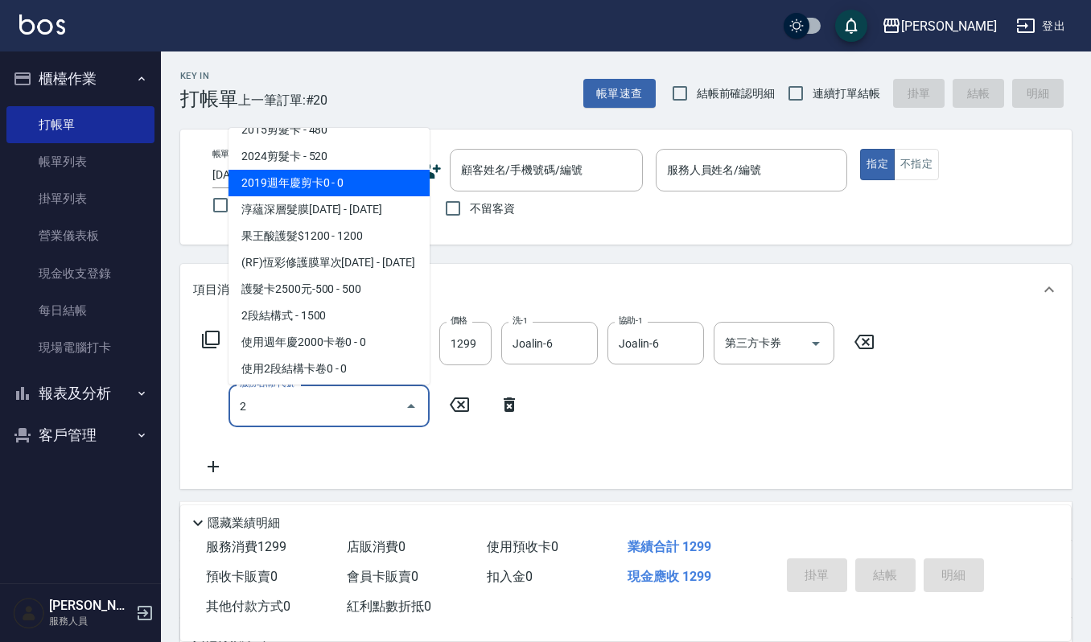
scroll to position [127, 0]
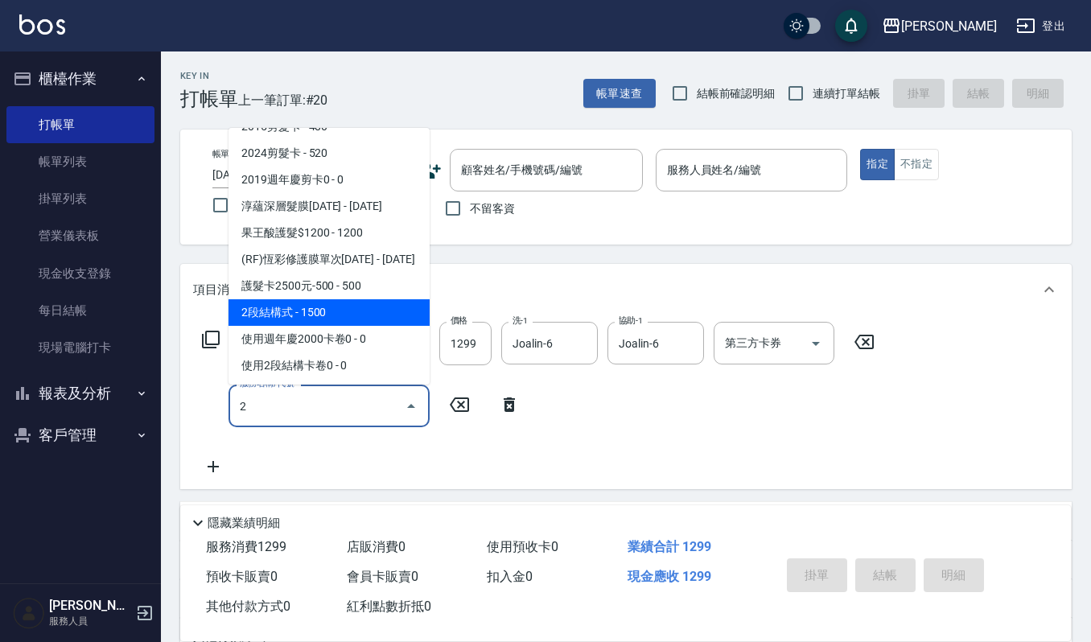
click at [349, 314] on span "2段結構式 - 1500" at bounding box center [329, 312] width 201 height 27
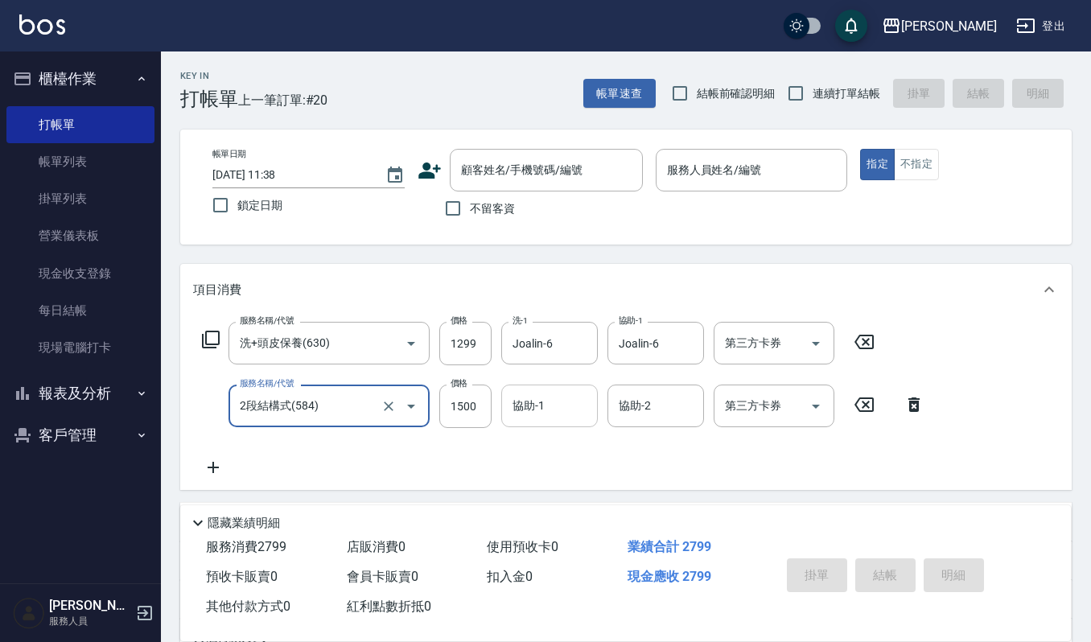
type input "2段結構式(584)"
click at [533, 416] on input "協助-1" at bounding box center [550, 406] width 82 height 28
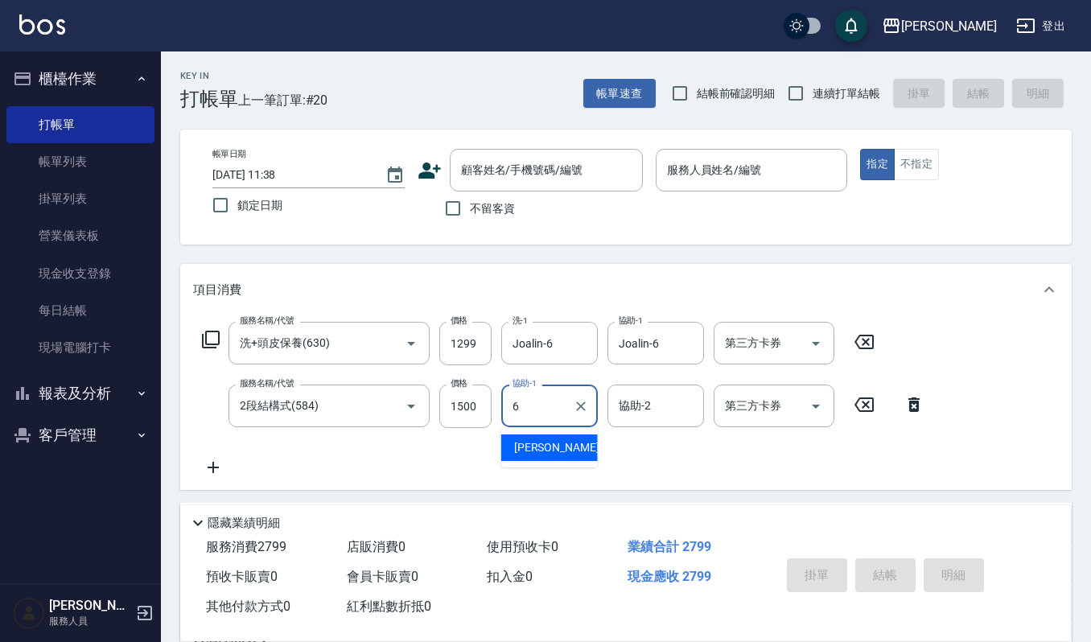
type input "Joalin-6"
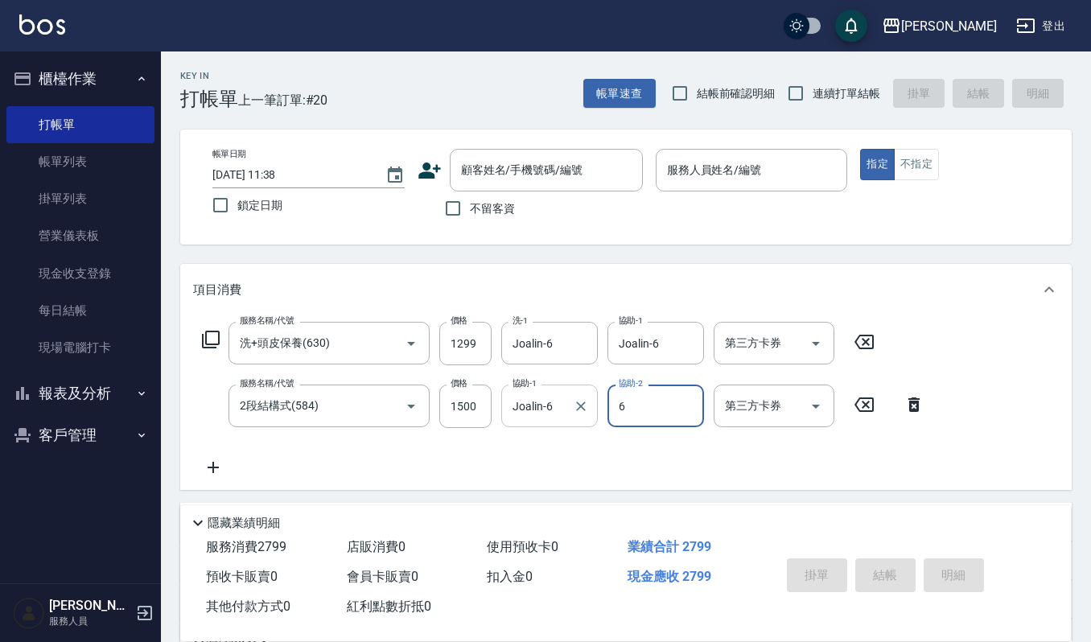
type input "Joalin-6"
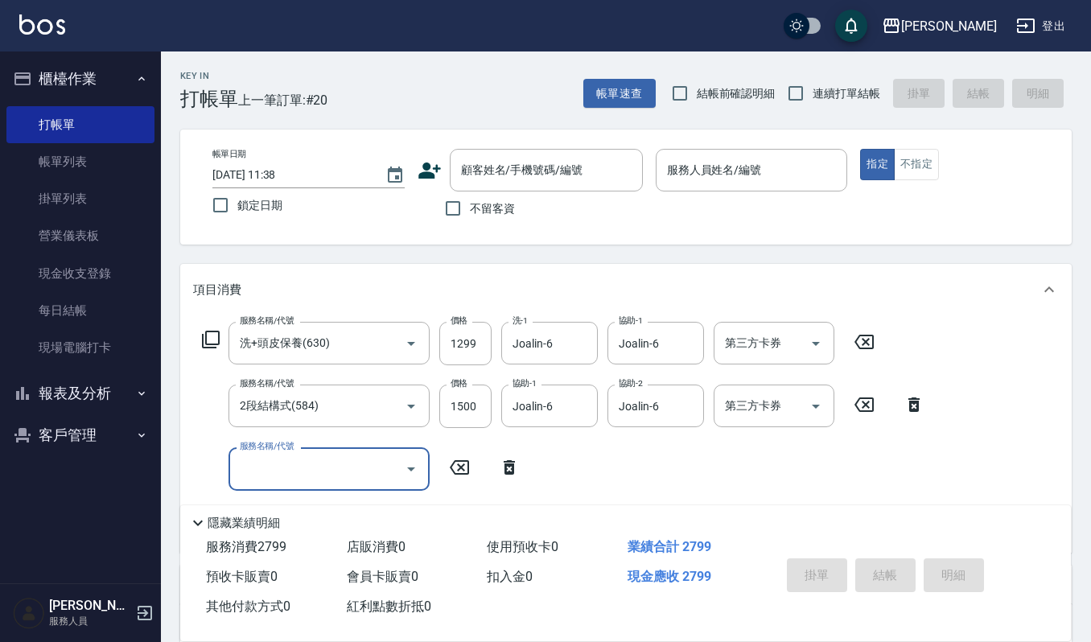
click at [505, 464] on icon at bounding box center [509, 467] width 40 height 19
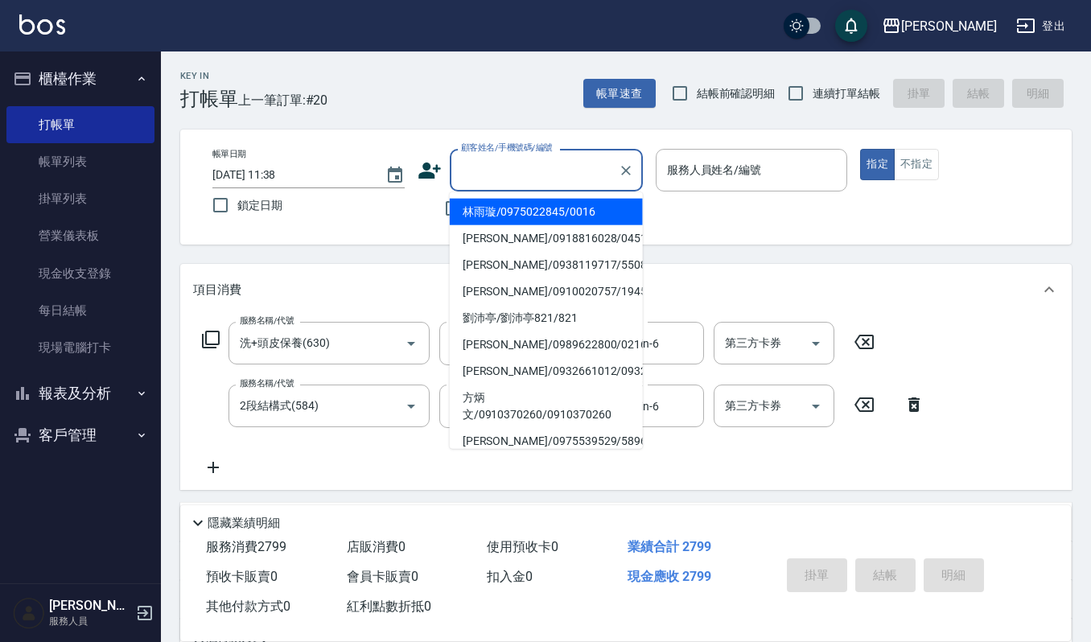
click at [555, 175] on input "顧客姓名/手機號碼/編號" at bounding box center [534, 170] width 155 height 28
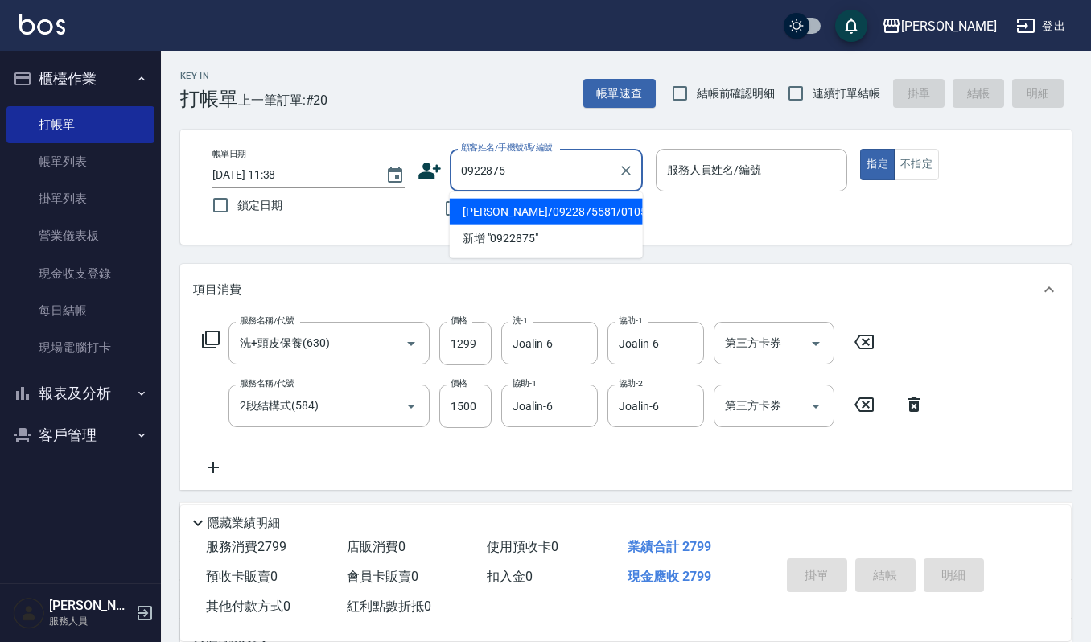
type input "0922875"
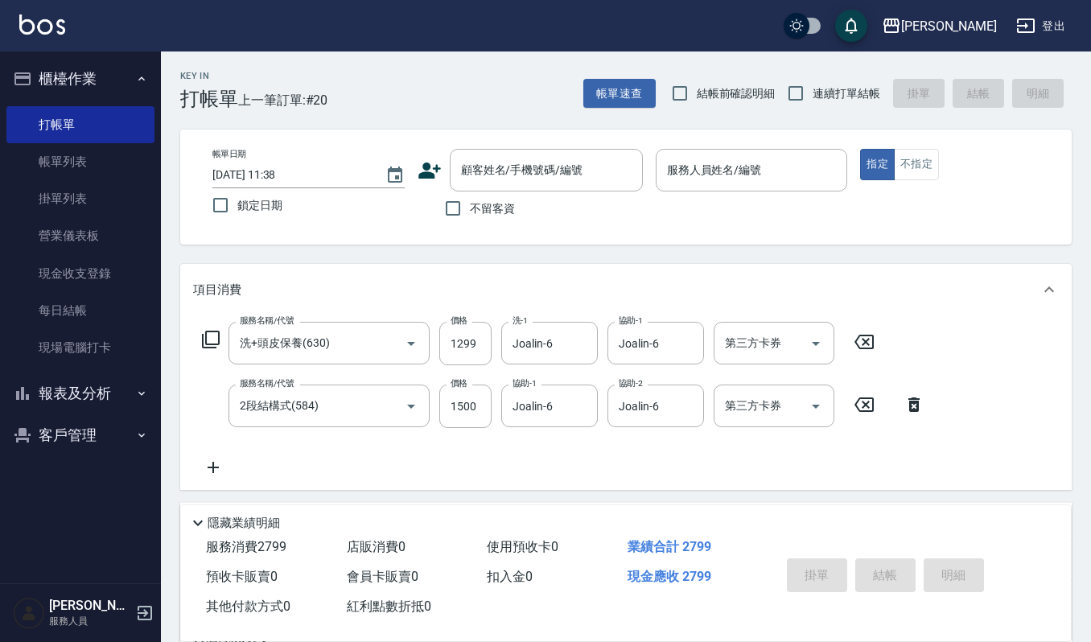
click at [432, 159] on icon at bounding box center [430, 171] width 24 height 24
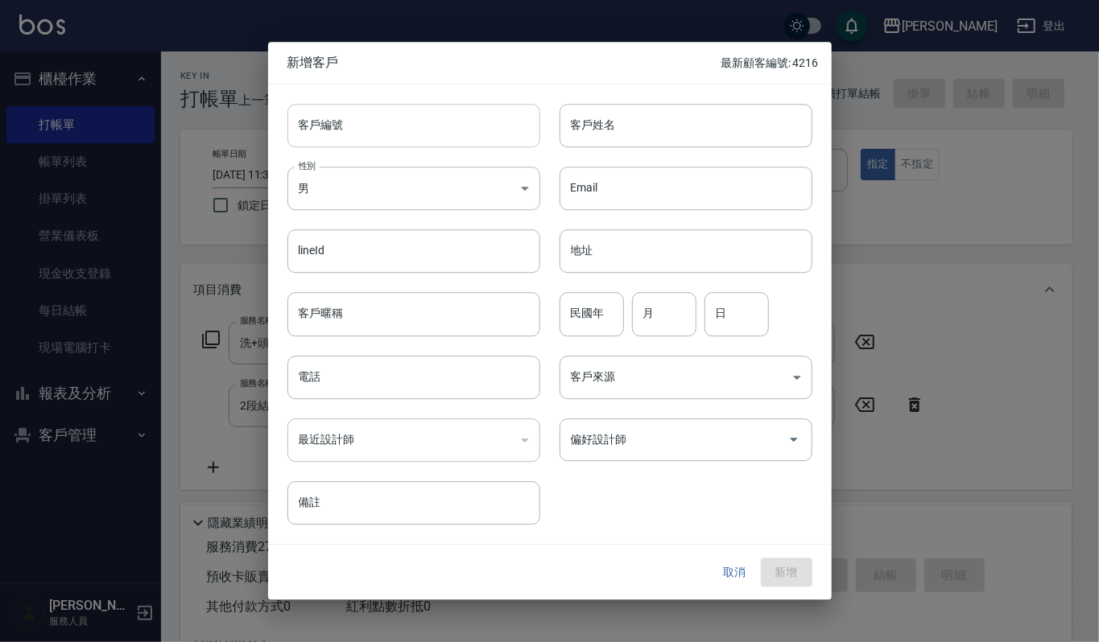
click at [471, 116] on input "客戶編號" at bounding box center [413, 125] width 253 height 43
click at [448, 133] on input "09228750" at bounding box center [395, 125] width 216 height 43
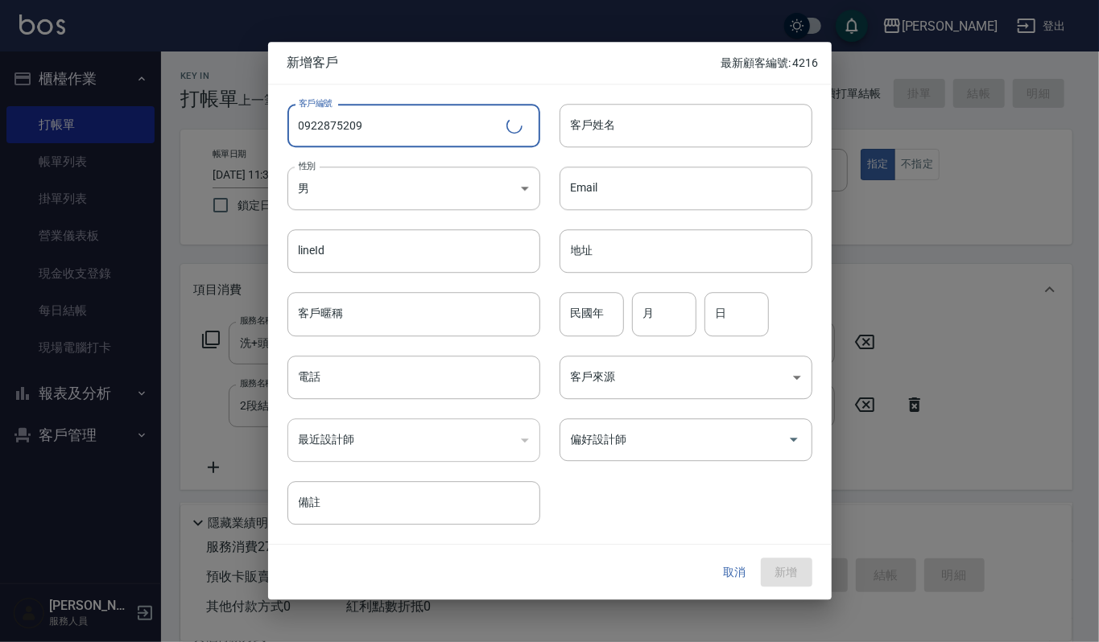
type input "0922875209"
drag, startPoint x: 413, startPoint y: 140, endPoint x: 91, endPoint y: 153, distance: 322.2
click at [91, 153] on div "新增客戶 最新顧客編號: 4216 客戶編號 0922875209 ​ 客戶編號 客戶姓名 客戶姓名 性別 男 MALE 性別 Email Email lin…" at bounding box center [549, 321] width 1099 height 642
click at [415, 394] on input "電話" at bounding box center [413, 377] width 253 height 43
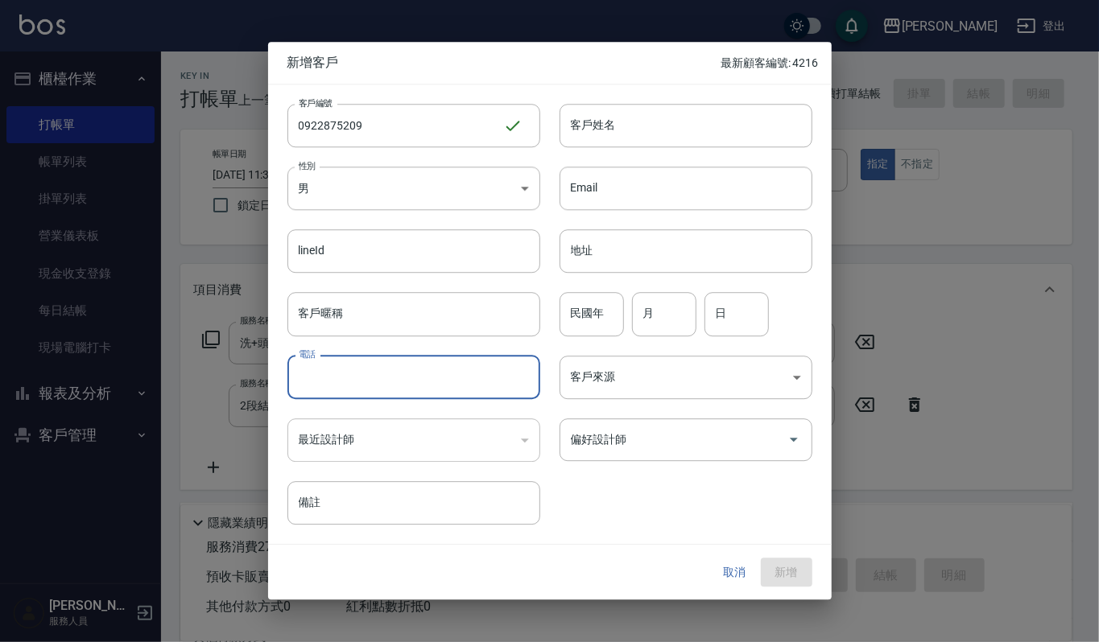
paste input "0922875209"
type input "0922875209"
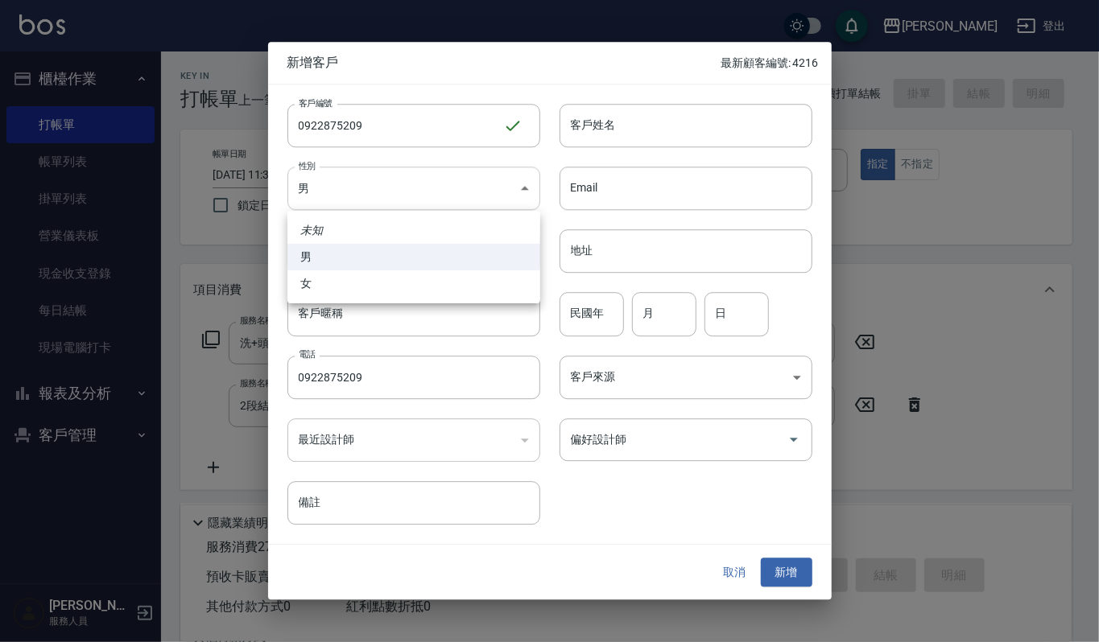
click at [489, 192] on body "上越傑森 登出 櫃檯作業 打帳單 帳單列表 掛單列表 營業儀表板 現金收支登錄 每日結帳 現場電腦打卡 報表及分析 報表目錄 店家區間累計表 店家日報表 互助…" at bounding box center [549, 424] width 1099 height 848
click at [368, 278] on li "女" at bounding box center [413, 283] width 253 height 27
type input "FEMALE"
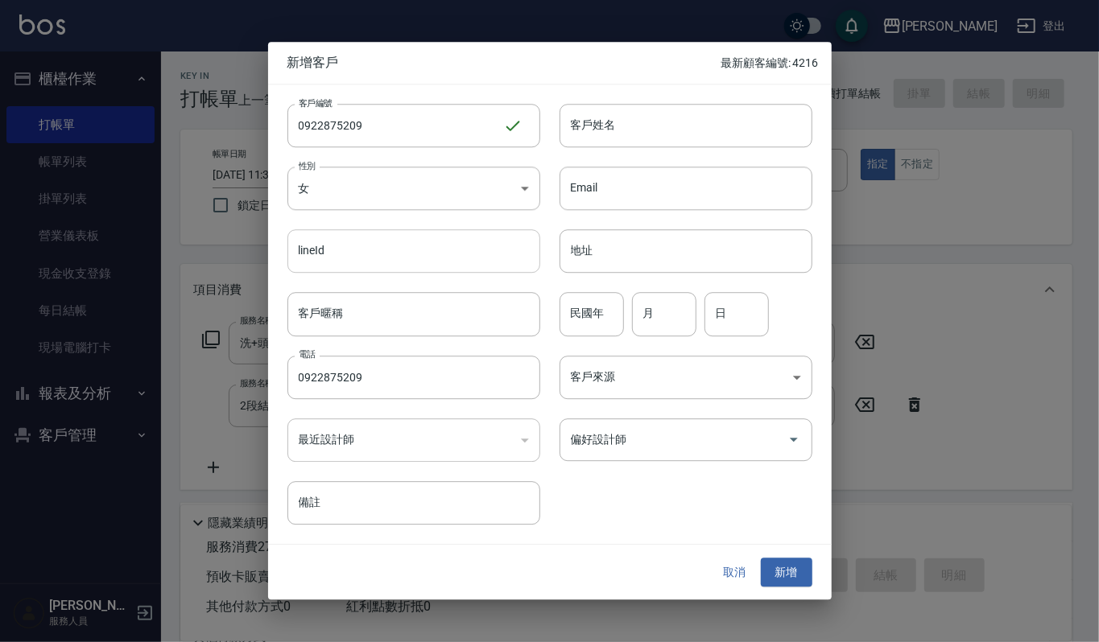
click at [409, 243] on input "lineId" at bounding box center [413, 251] width 253 height 43
click at [410, 313] on input "客戶暱稱" at bounding box center [413, 314] width 253 height 43
drag, startPoint x: 384, startPoint y: 314, endPoint x: 269, endPoint y: 317, distance: 115.1
click at [269, 317] on div "客戶暱稱 李慧真 客戶暱稱" at bounding box center [404, 305] width 272 height 63
type input "李慧真"
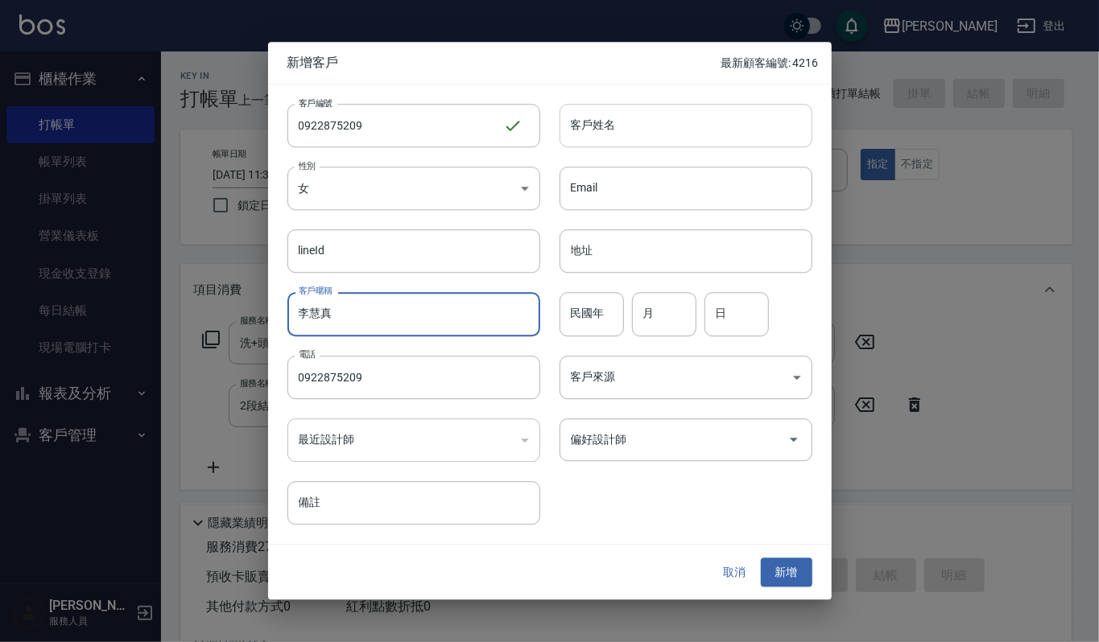
click at [757, 139] on input "客戶姓名" at bounding box center [685, 125] width 253 height 43
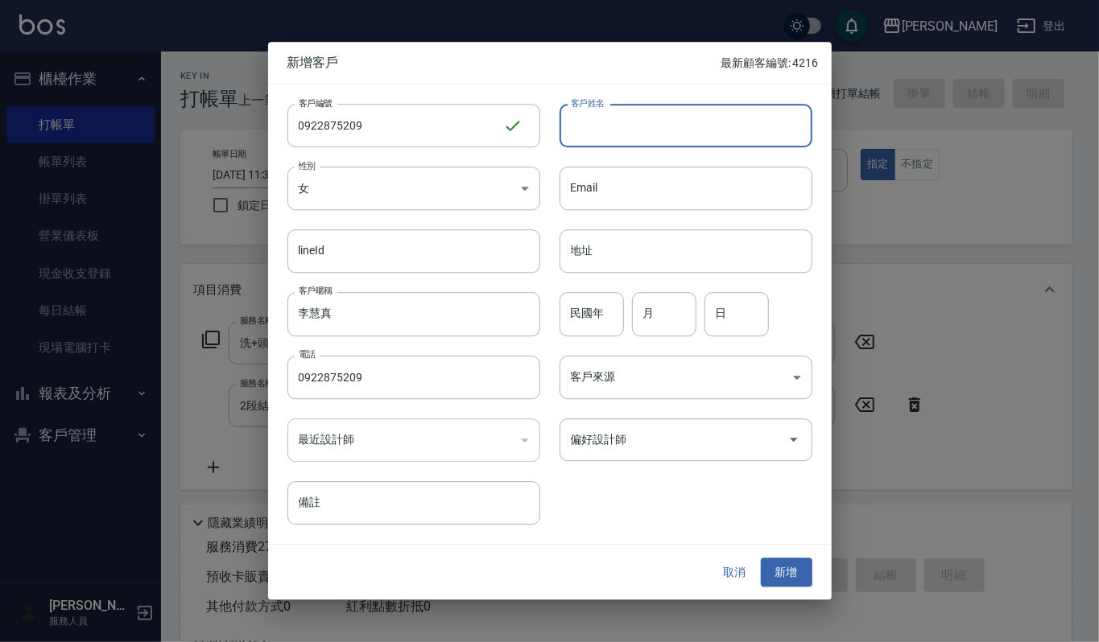
paste input "李慧真"
type input "李慧真"
click at [618, 314] on input "民國年" at bounding box center [591, 314] width 64 height 43
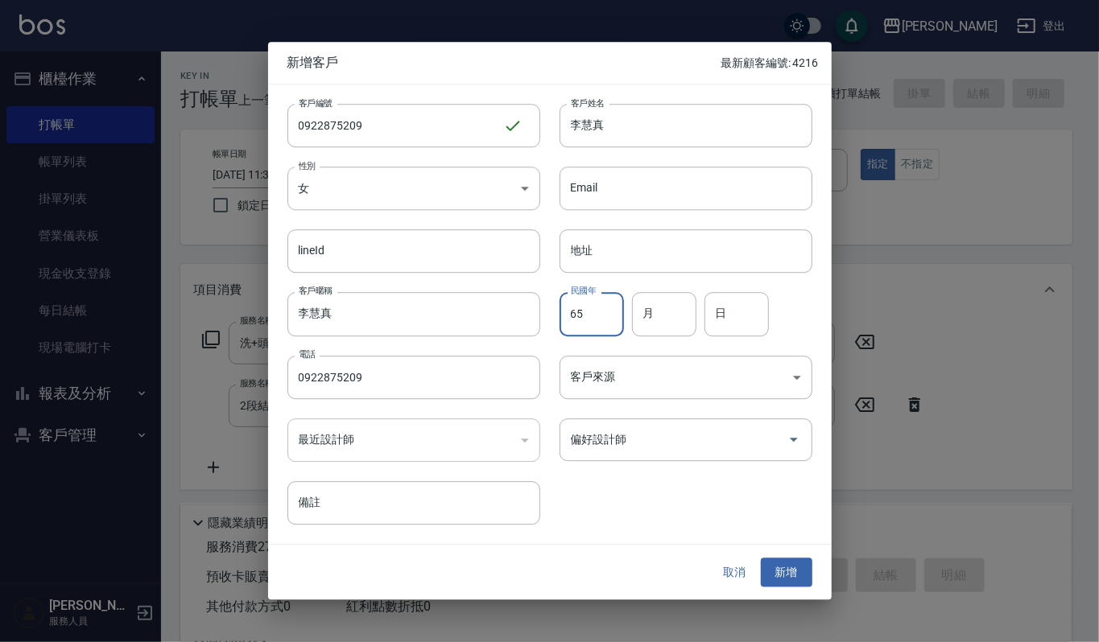
type input "65"
type input "8"
type input "7"
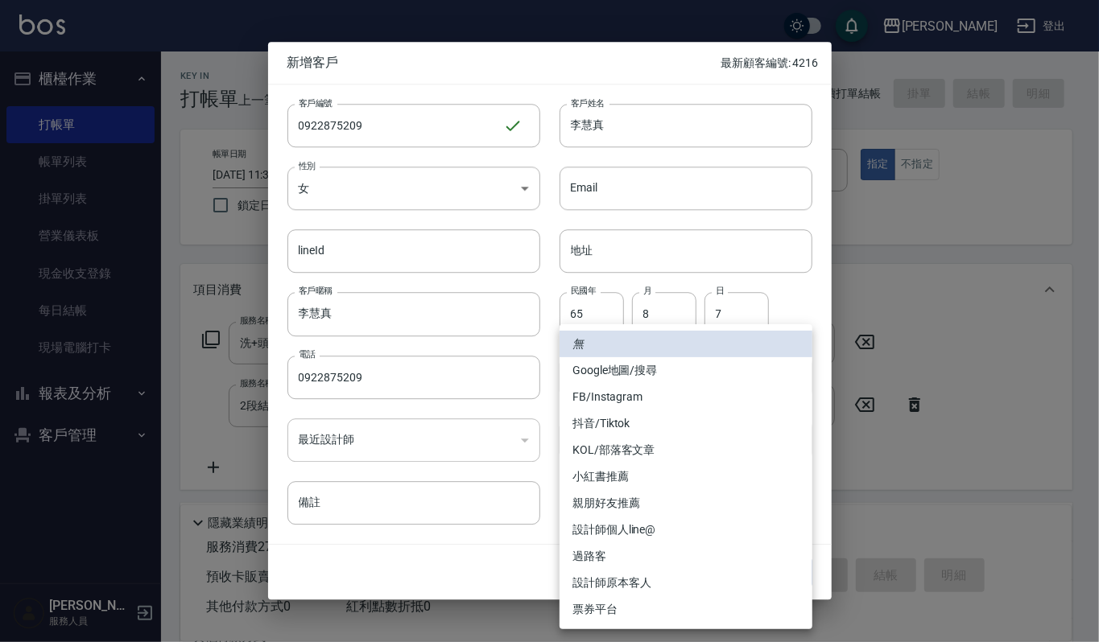
click at [658, 378] on body "上越傑森 登出 櫃檯作業 打帳單 帳單列表 掛單列表 營業儀表板 現金收支登錄 每日結帳 現場電腦打卡 報表及分析 報表目錄 店家區間累計表 店家日報表 互助…" at bounding box center [549, 424] width 1099 height 848
click at [509, 538] on div at bounding box center [549, 321] width 1099 height 642
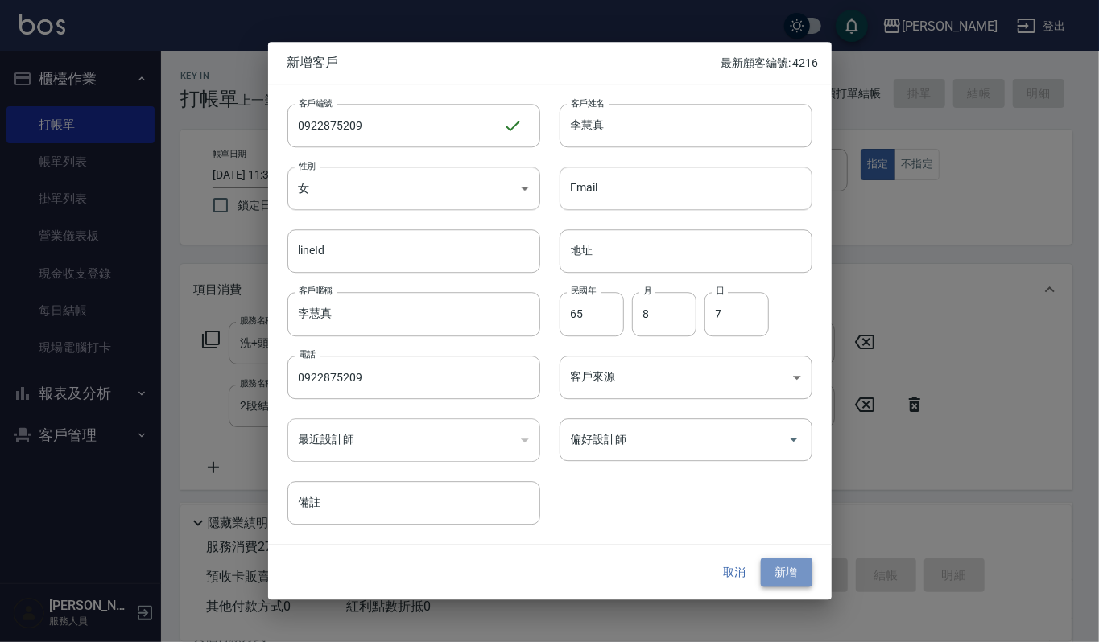
click at [806, 587] on button "新增" at bounding box center [787, 573] width 52 height 30
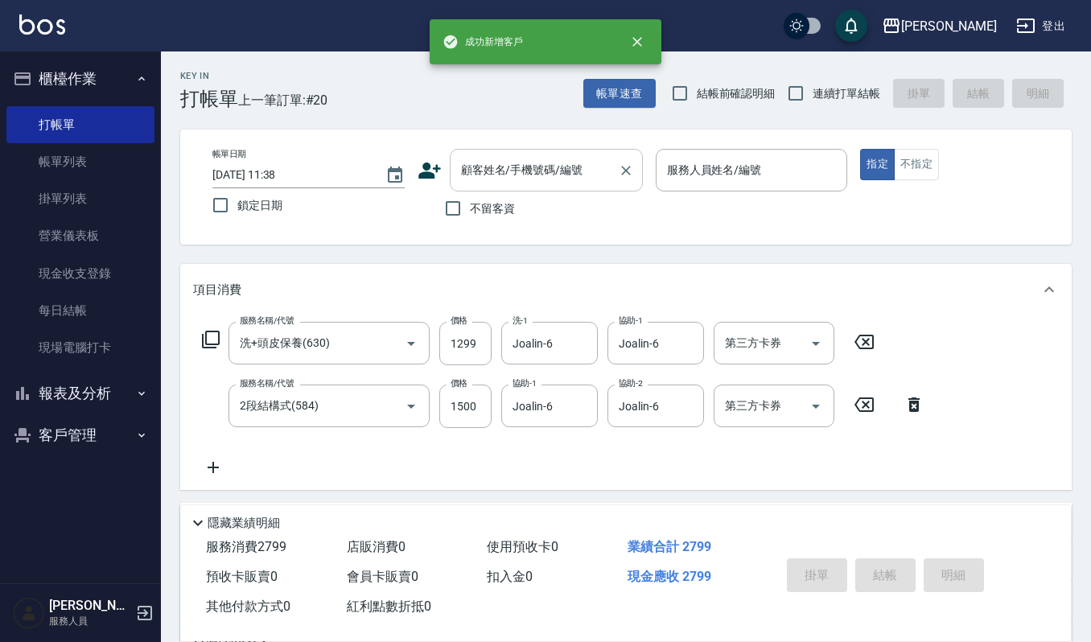
click at [541, 168] on input "顧客姓名/手機號碼/編號" at bounding box center [534, 170] width 155 height 28
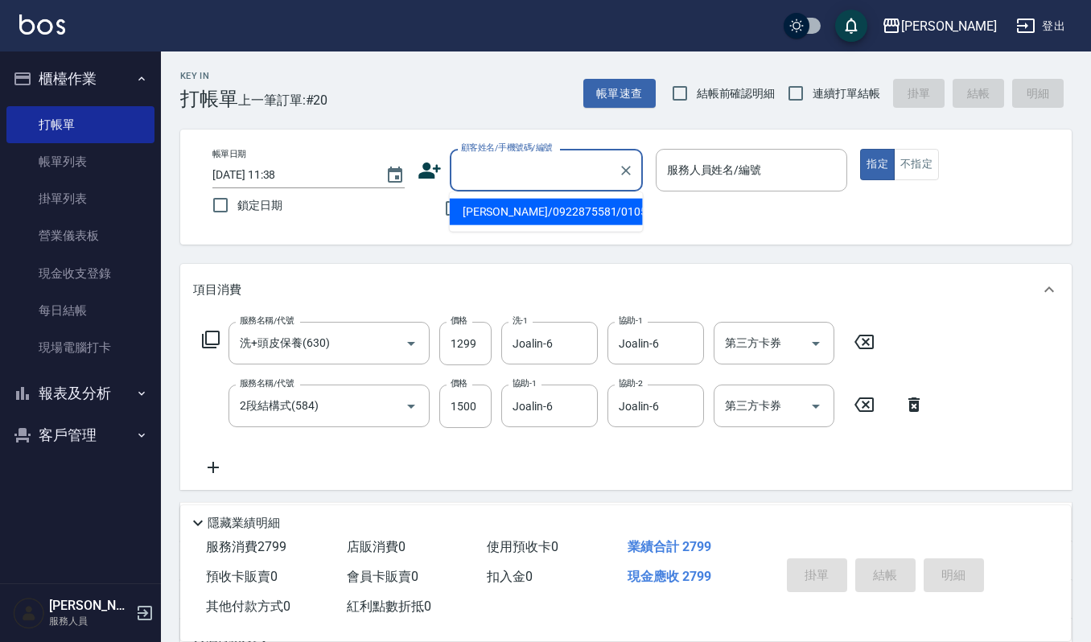
click at [608, 159] on input "顧客姓名/手機號碼/編號" at bounding box center [534, 170] width 155 height 28
click at [428, 149] on div "顧客姓名/手機號碼/編號 顧客姓名/手機號碼/編號" at bounding box center [530, 170] width 225 height 43
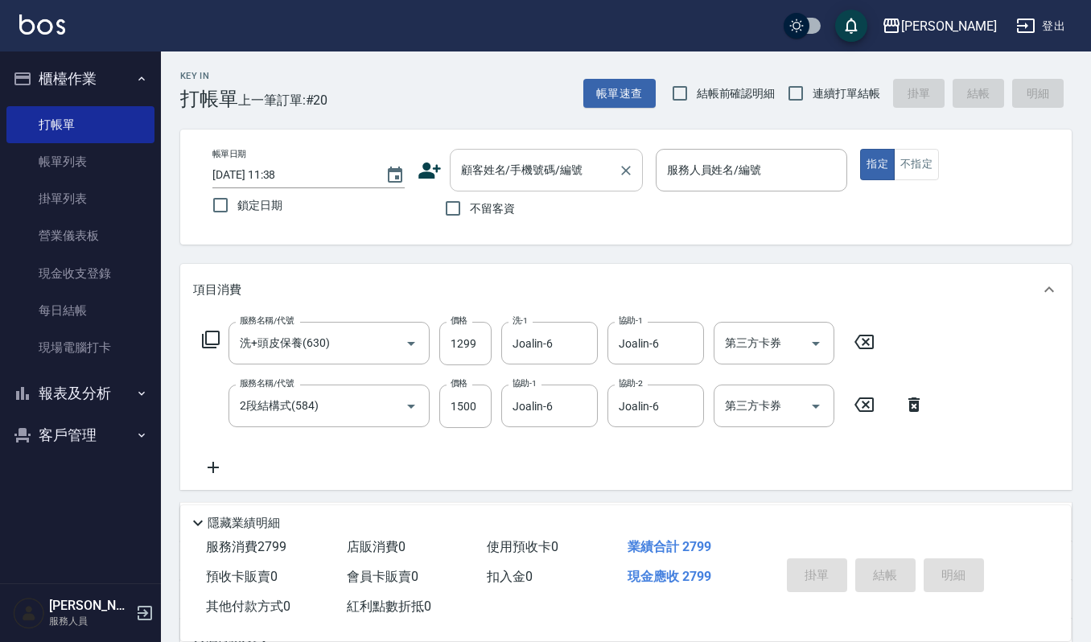
click at [525, 168] on input "顧客姓名/手機號碼/編號" at bounding box center [534, 170] width 155 height 28
click at [517, 162] on input "顧客姓名/手機號碼/編號" at bounding box center [534, 170] width 155 height 28
paste input "李慧真"
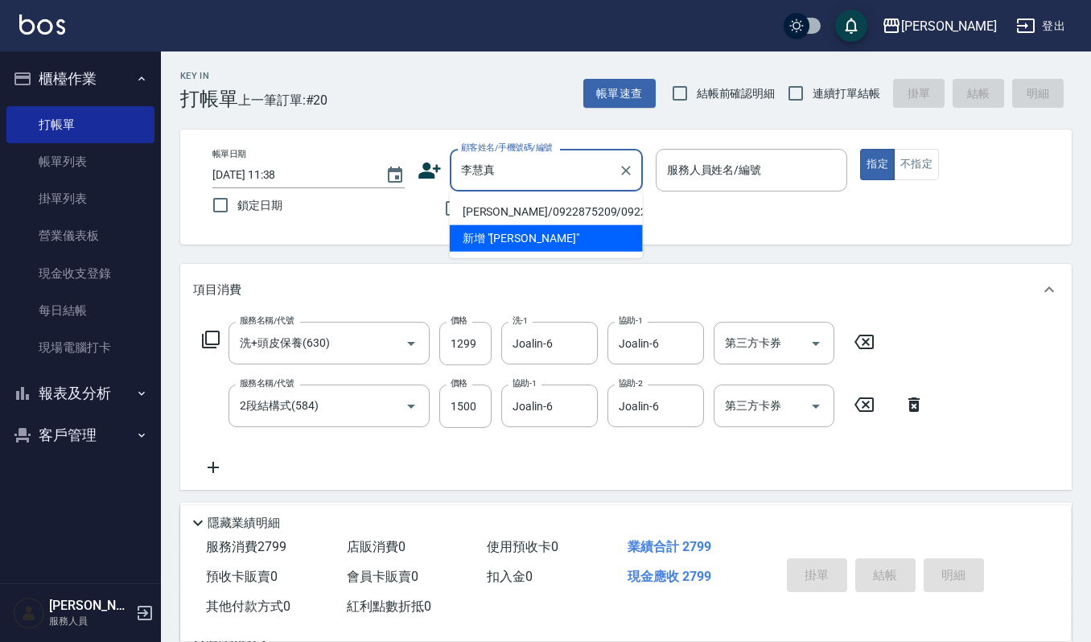
click at [541, 219] on li "李慧真/0922875209/0922875209" at bounding box center [546, 212] width 193 height 27
type input "李慧真/0922875209/0922875209"
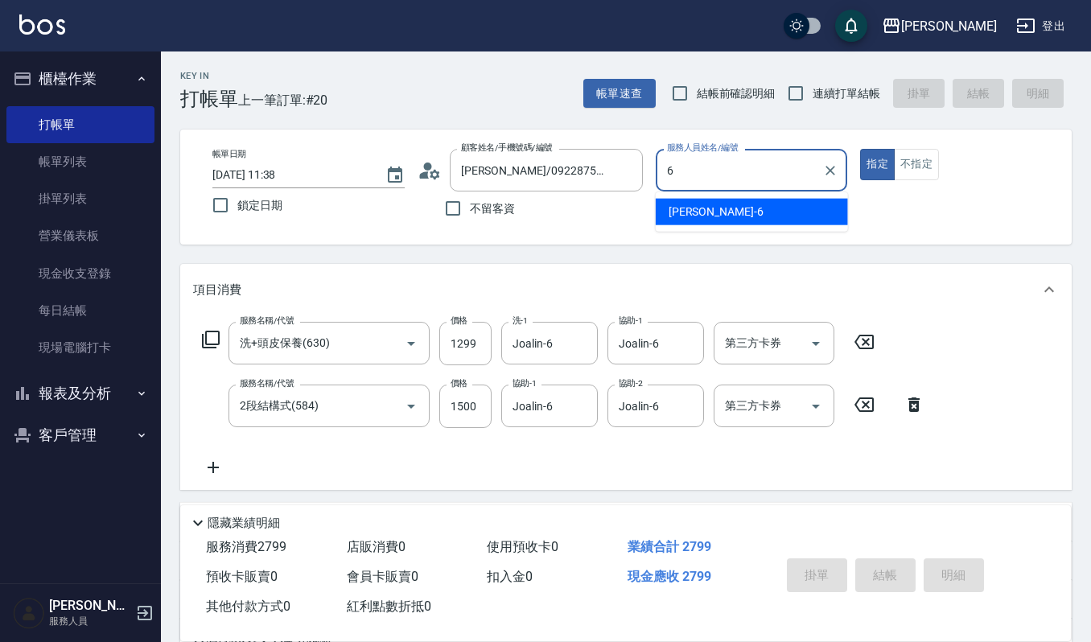
type input "Joalin-6"
type button "true"
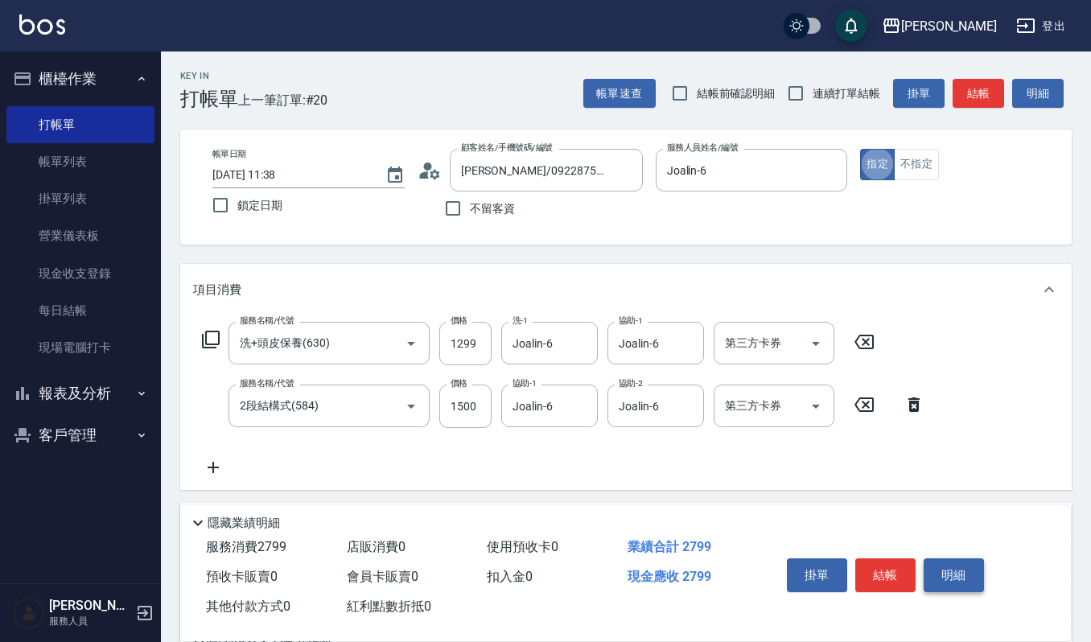
click at [927, 580] on button "明細" at bounding box center [954, 576] width 60 height 34
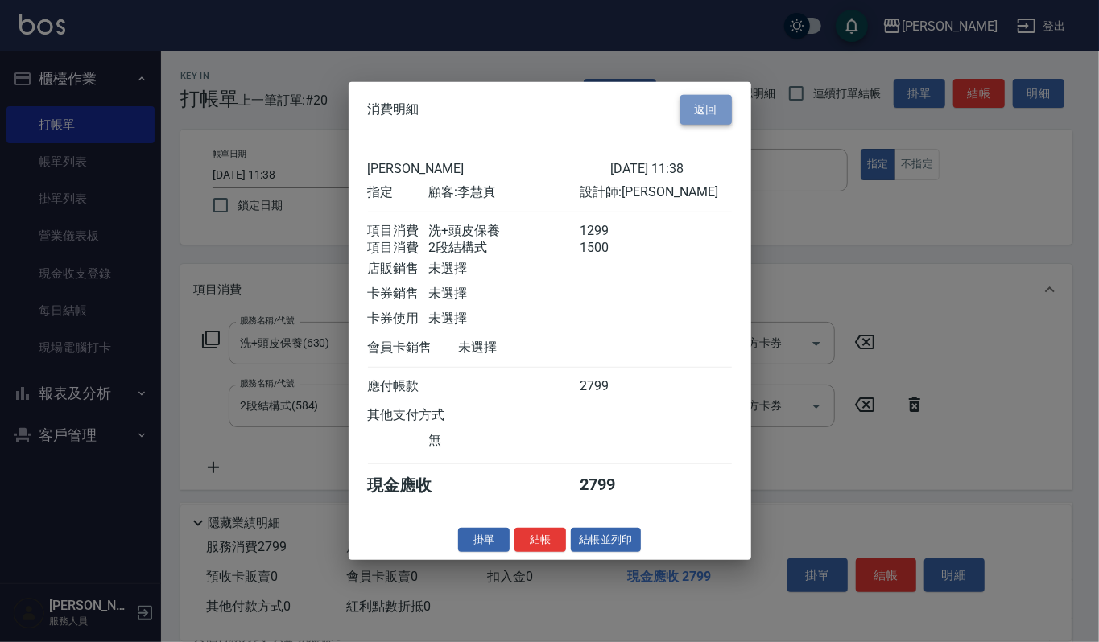
click at [722, 95] on button "返回" at bounding box center [706, 110] width 52 height 30
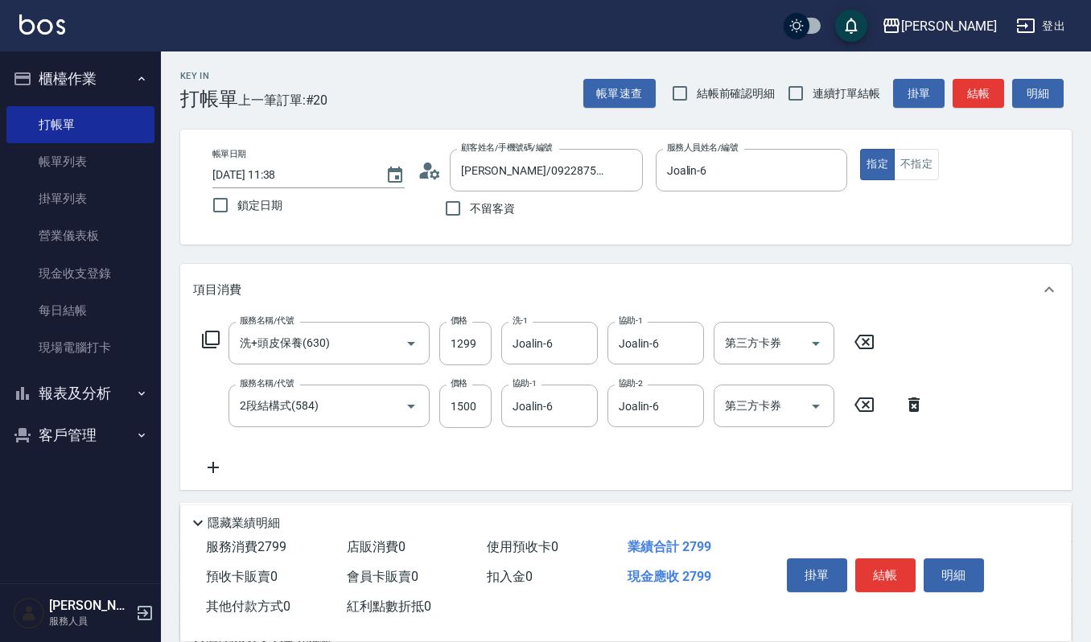
click at [897, 546] on div "掛單 結帳 明細" at bounding box center [906, 577] width 291 height 89
click at [905, 577] on button "結帳" at bounding box center [886, 576] width 60 height 34
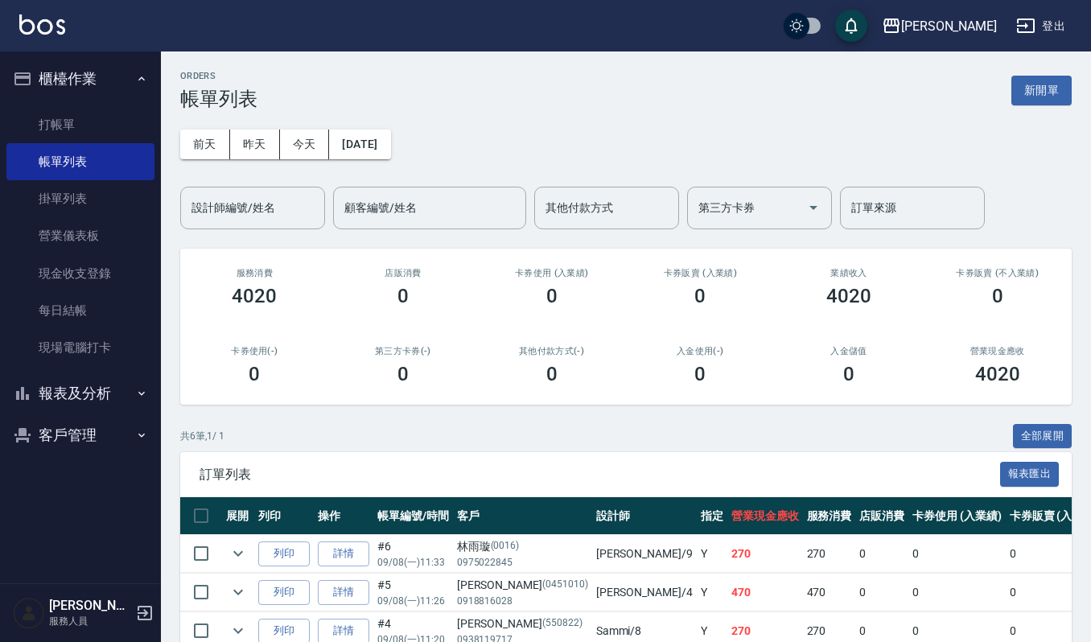
click at [56, 2] on div "上越傑森 登出" at bounding box center [545, 26] width 1091 height 52
click at [1047, 97] on button "新開單" at bounding box center [1042, 91] width 60 height 30
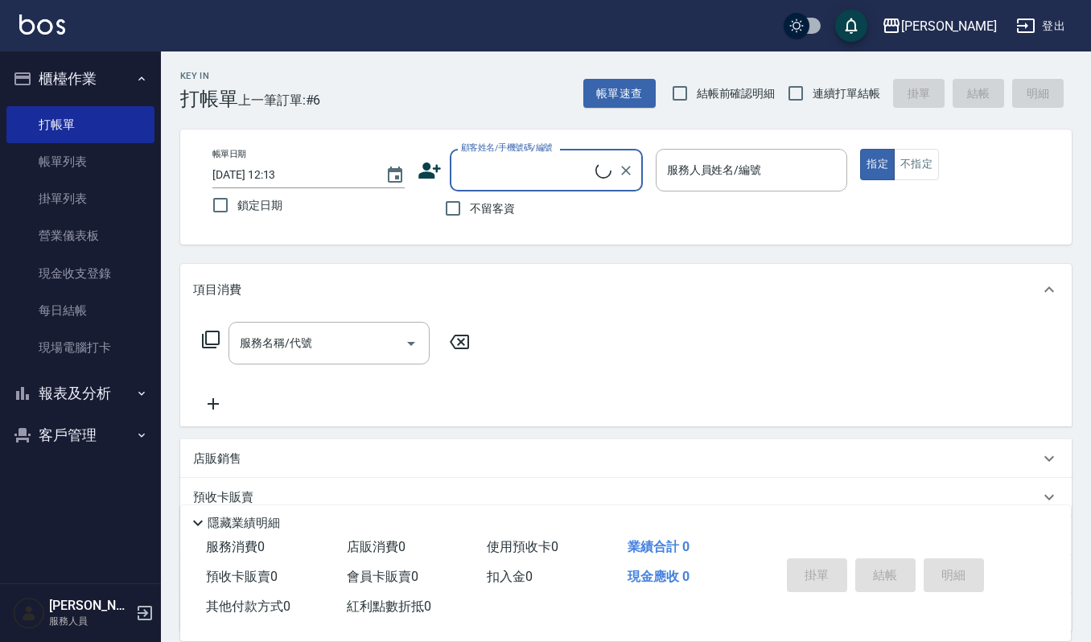
click at [523, 177] on input "顧客姓名/手機號碼/編號" at bounding box center [526, 170] width 138 height 28
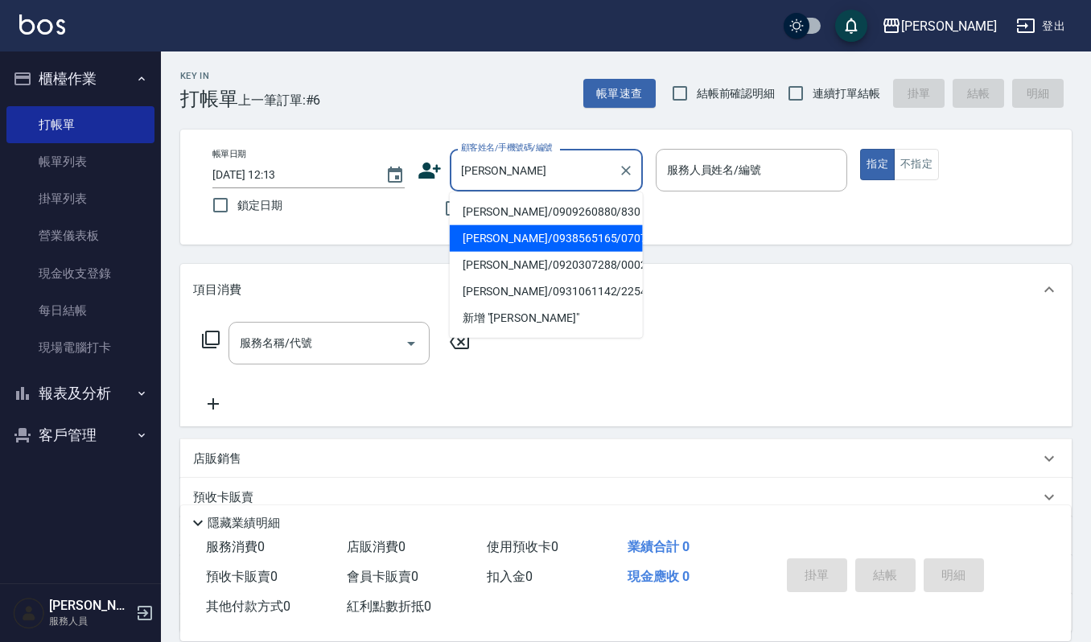
click at [526, 241] on li "王昱凱/0938565165/070778" at bounding box center [546, 238] width 193 height 27
type input "王昱凱/0938565165/070778"
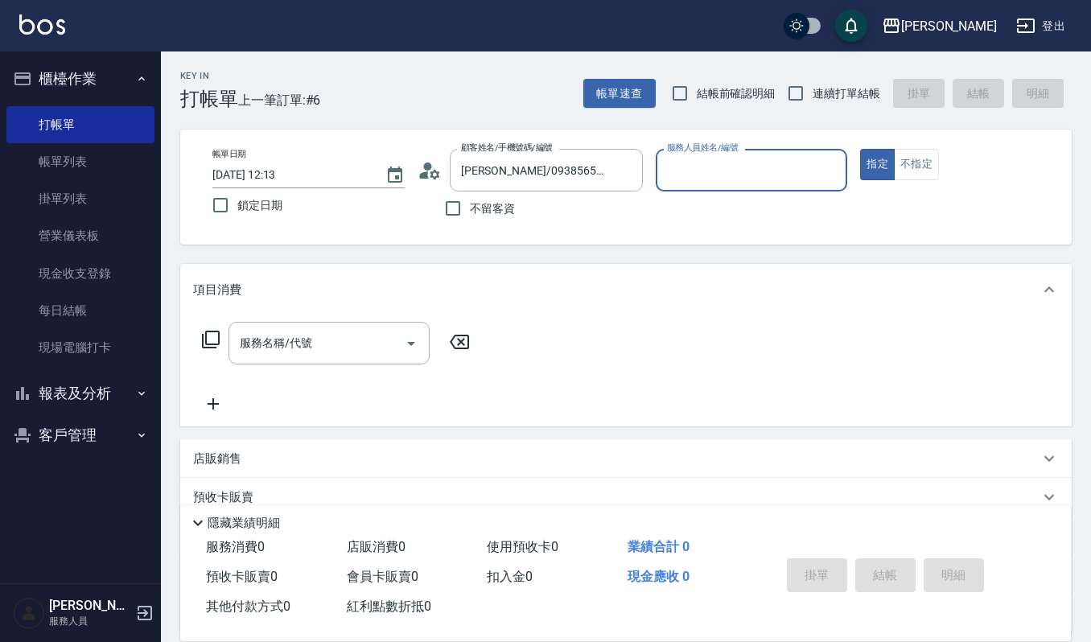
type input "吉兒-4"
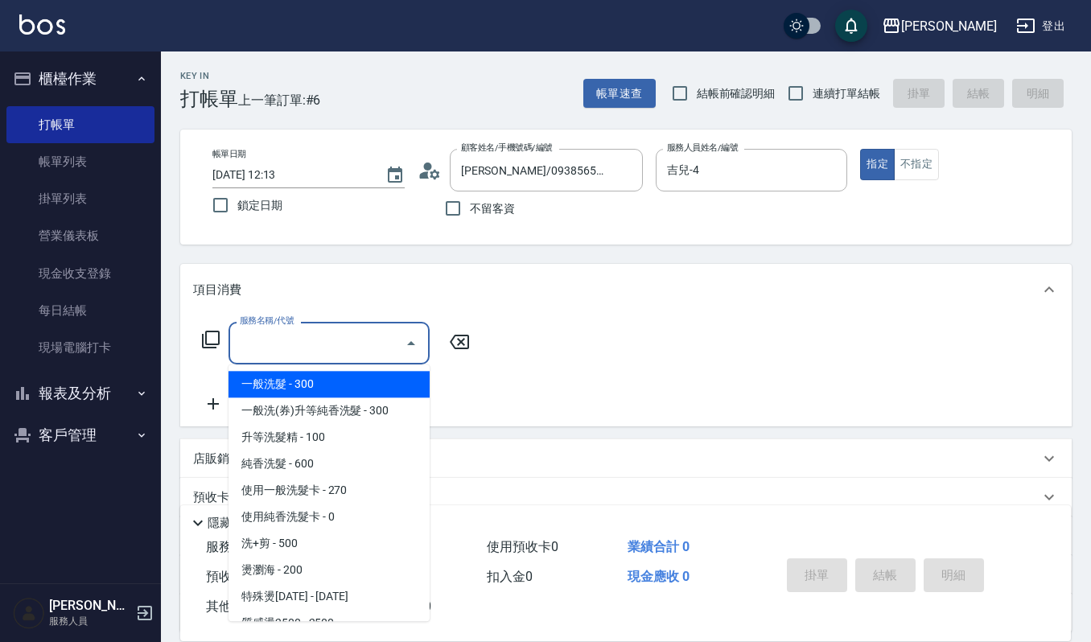
click at [300, 339] on input "服務名稱/代號" at bounding box center [317, 343] width 163 height 28
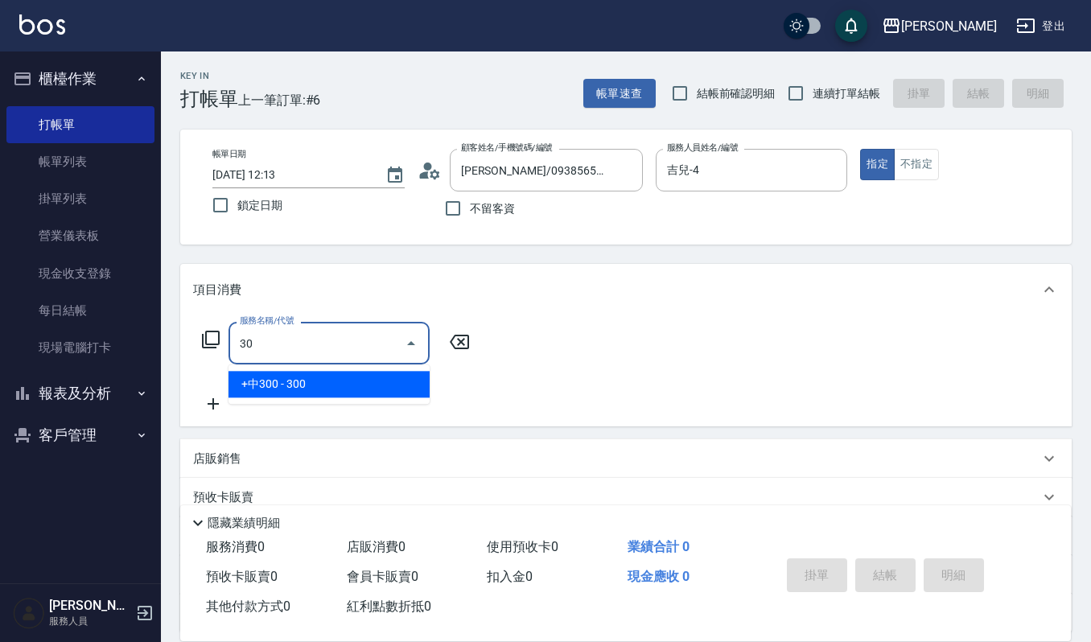
type input "301"
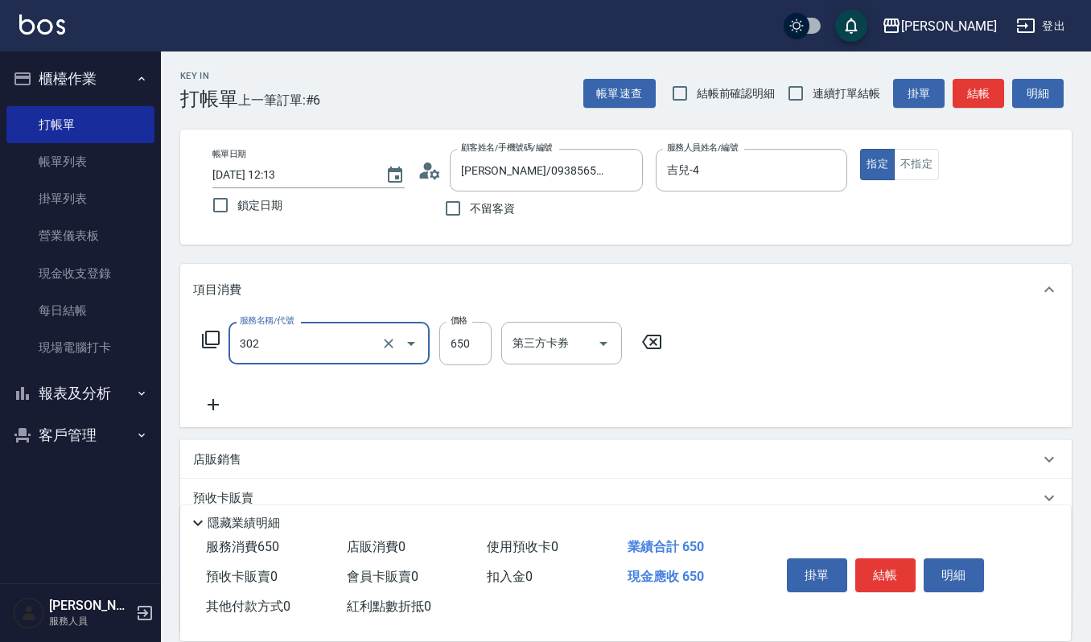
type input "經典剪髮-Gill(302)"
type input "600"
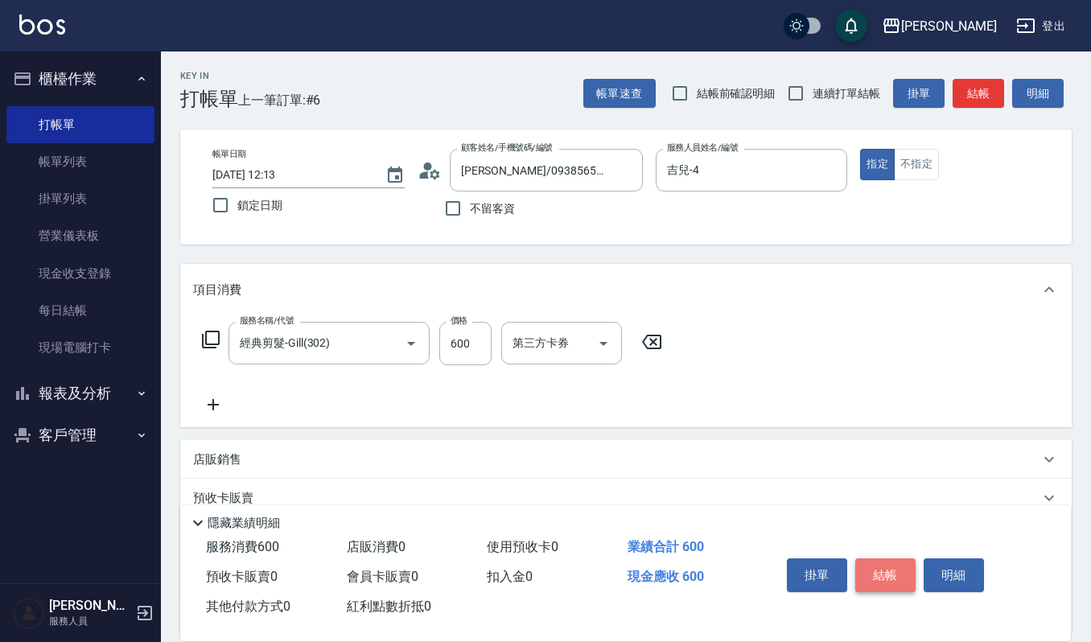
click at [893, 574] on button "結帳" at bounding box center [886, 576] width 60 height 34
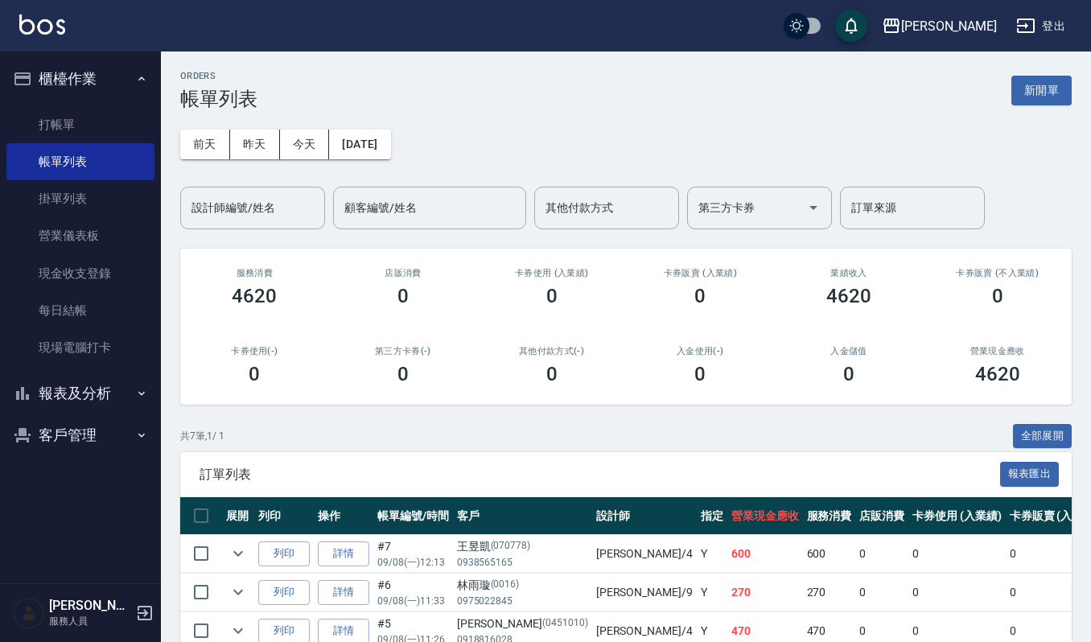
scroll to position [107, 0]
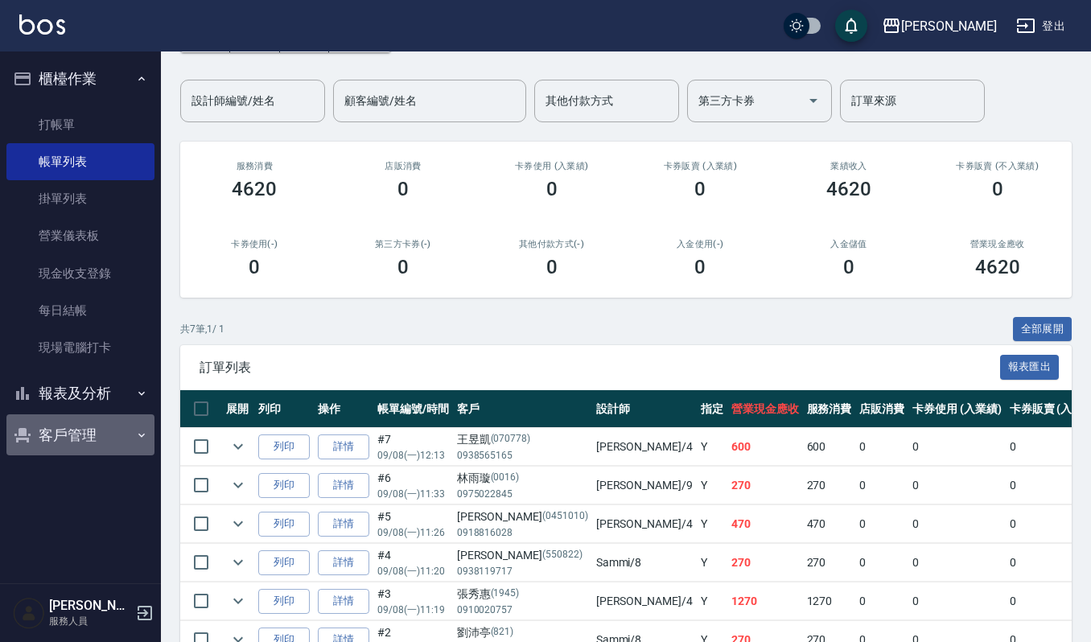
click at [82, 428] on button "客戶管理" at bounding box center [80, 436] width 148 height 42
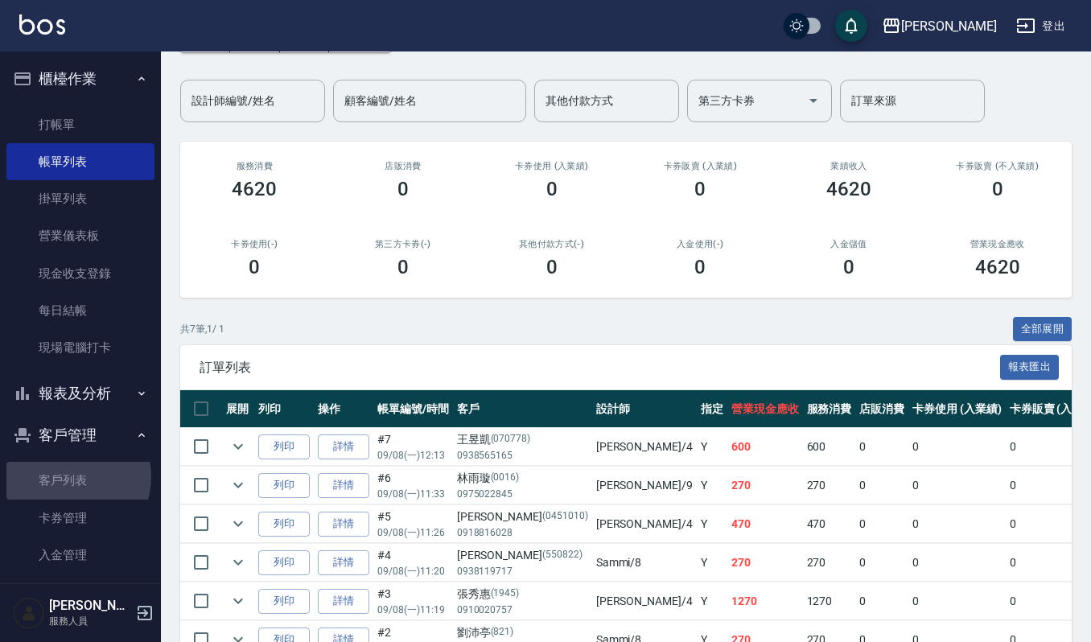
drag, startPoint x: 71, startPoint y: 476, endPoint x: 204, endPoint y: 406, distance: 150.1
click at [71, 476] on link "客戶列表" at bounding box center [80, 480] width 148 height 37
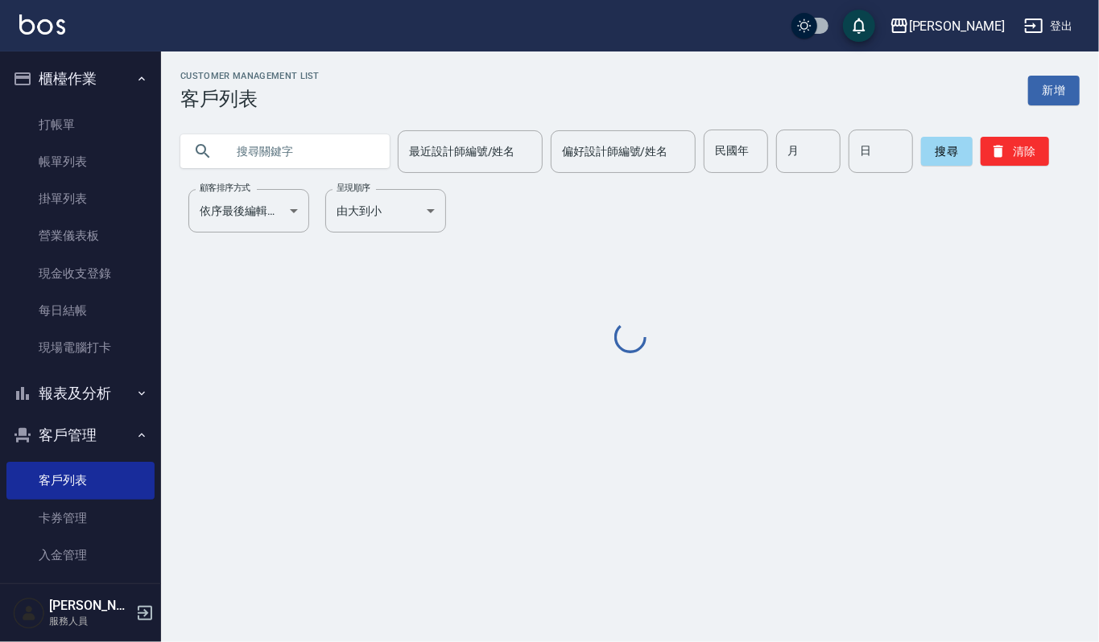
click at [303, 155] on input "text" at bounding box center [300, 151] width 151 height 43
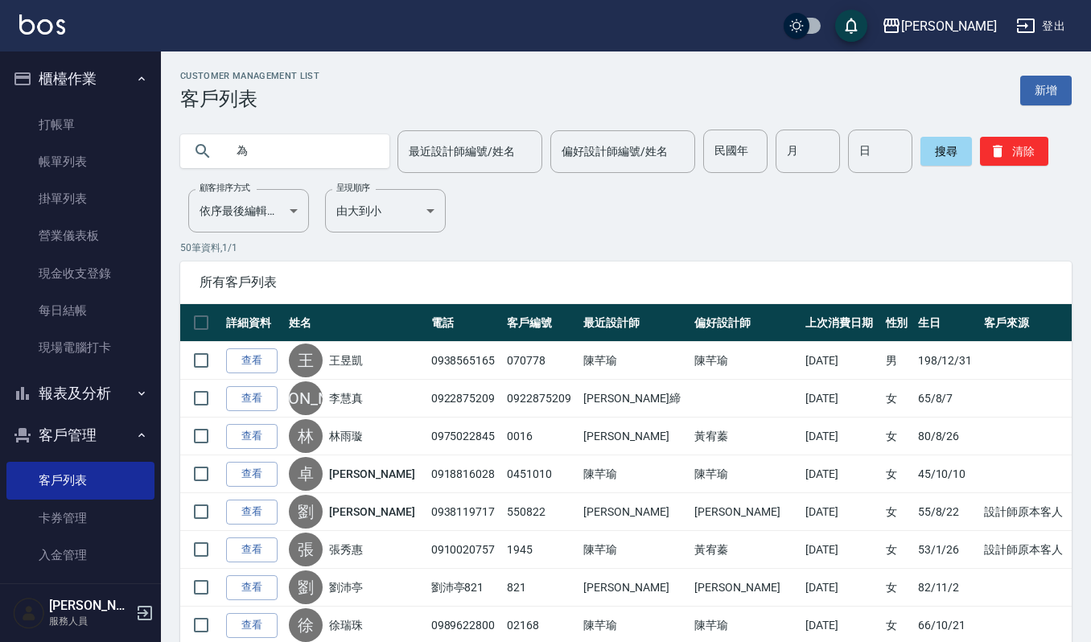
type input "為"
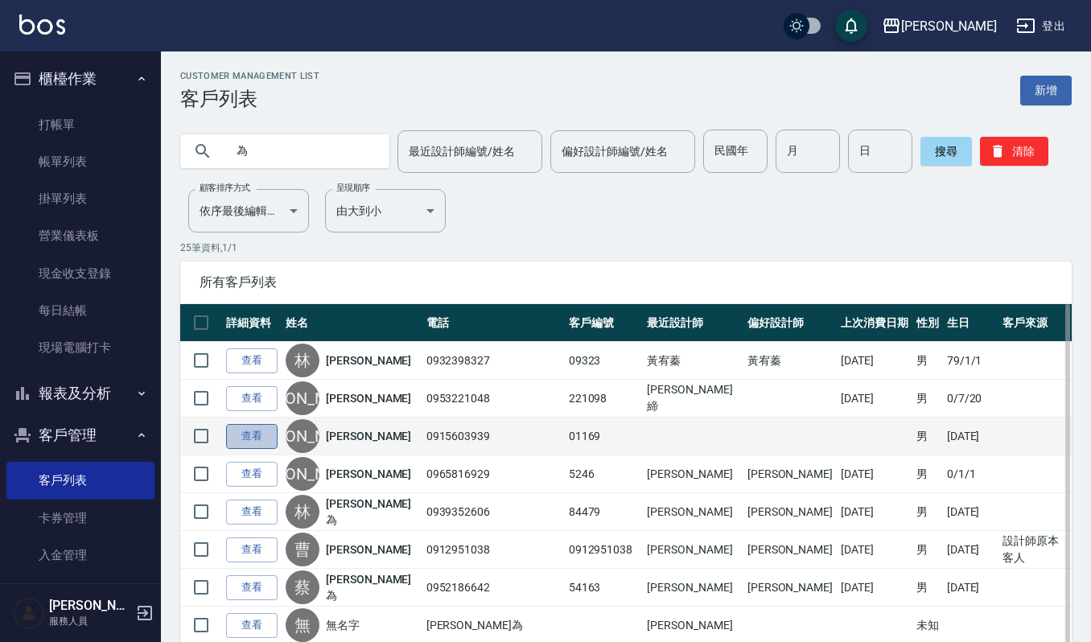
click at [259, 439] on link "查看" at bounding box center [252, 436] width 52 height 25
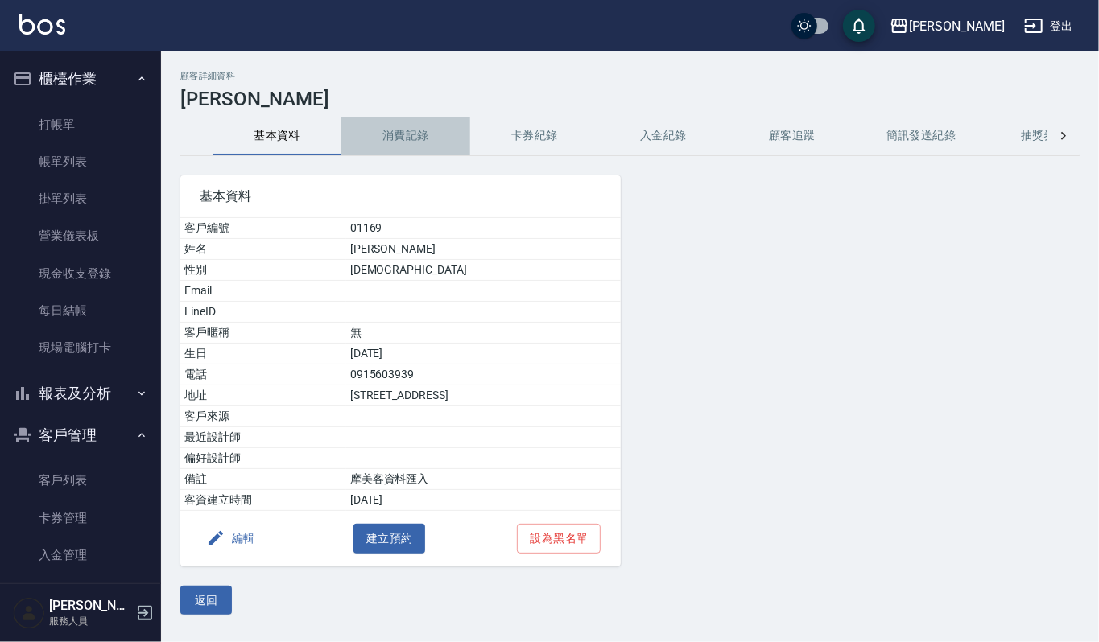
click at [407, 130] on button "消費記錄" at bounding box center [405, 136] width 129 height 39
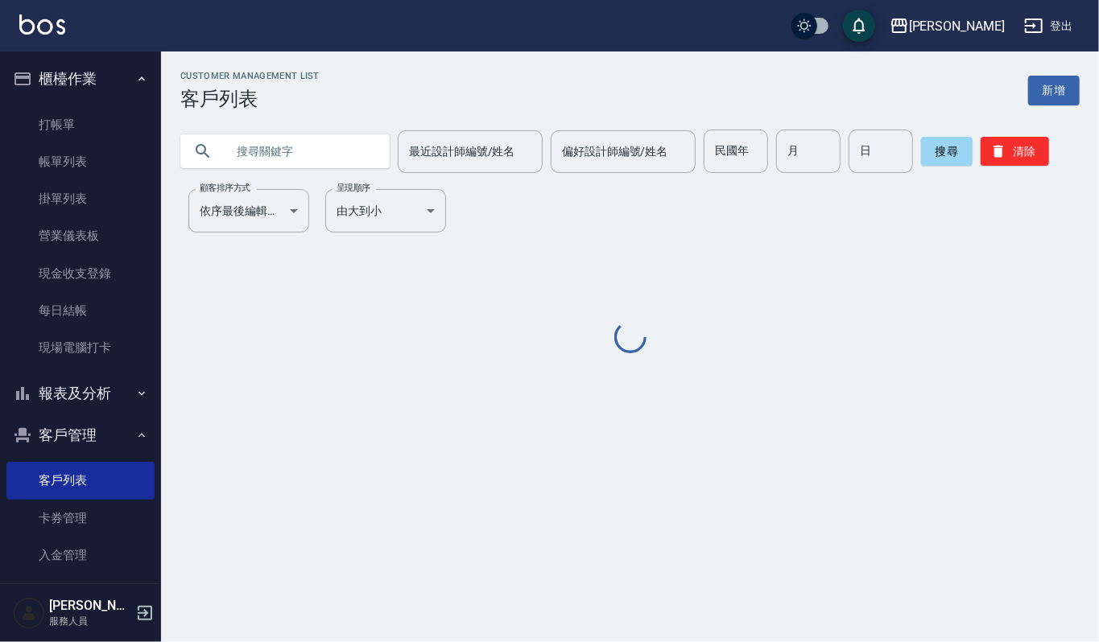
click at [245, 150] on input "text" at bounding box center [300, 151] width 151 height 43
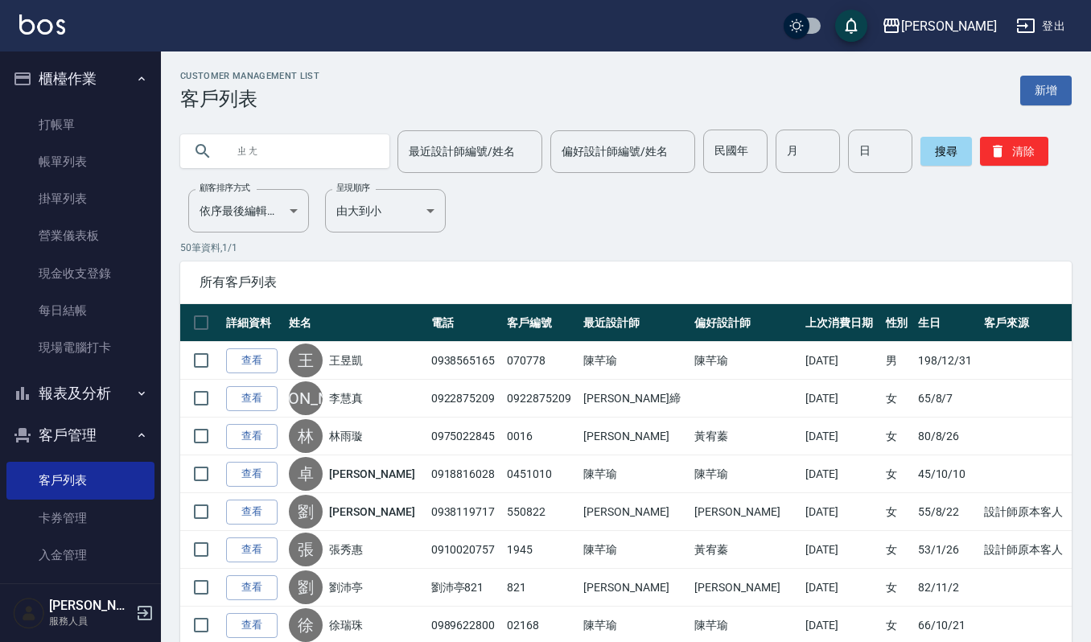
type input "張"
type input "為"
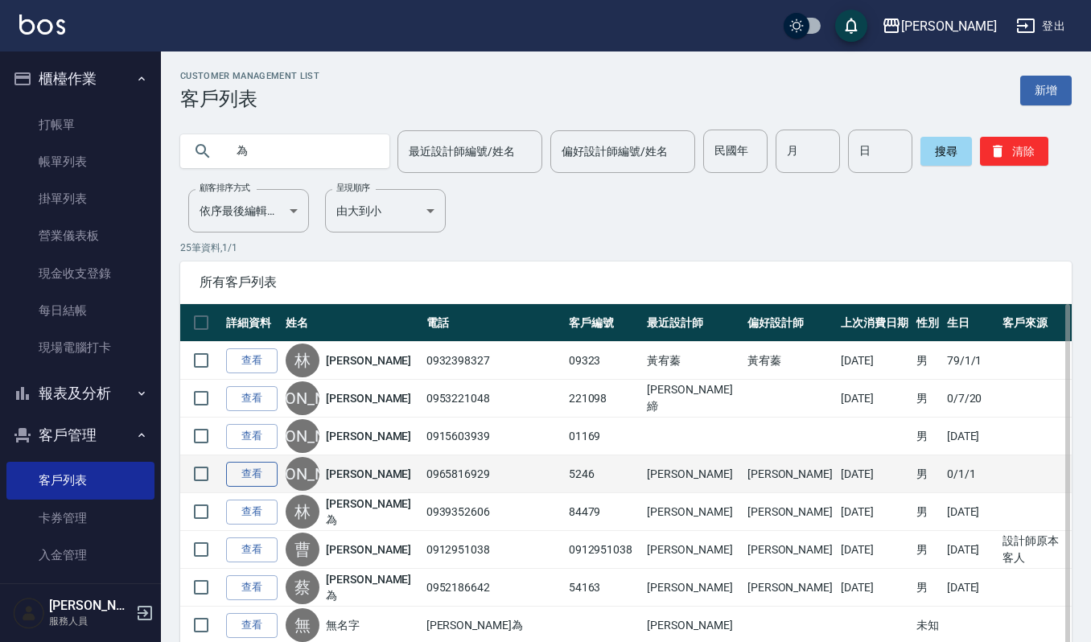
click at [237, 474] on link "查看" at bounding box center [252, 474] width 52 height 25
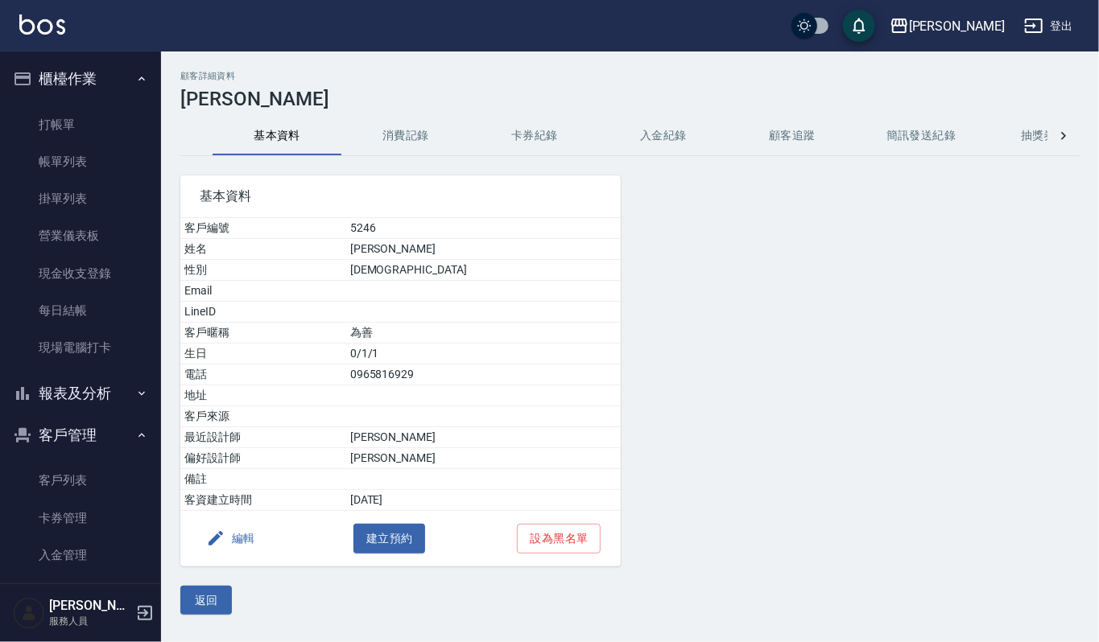
click at [407, 139] on button "消費記錄" at bounding box center [405, 136] width 129 height 39
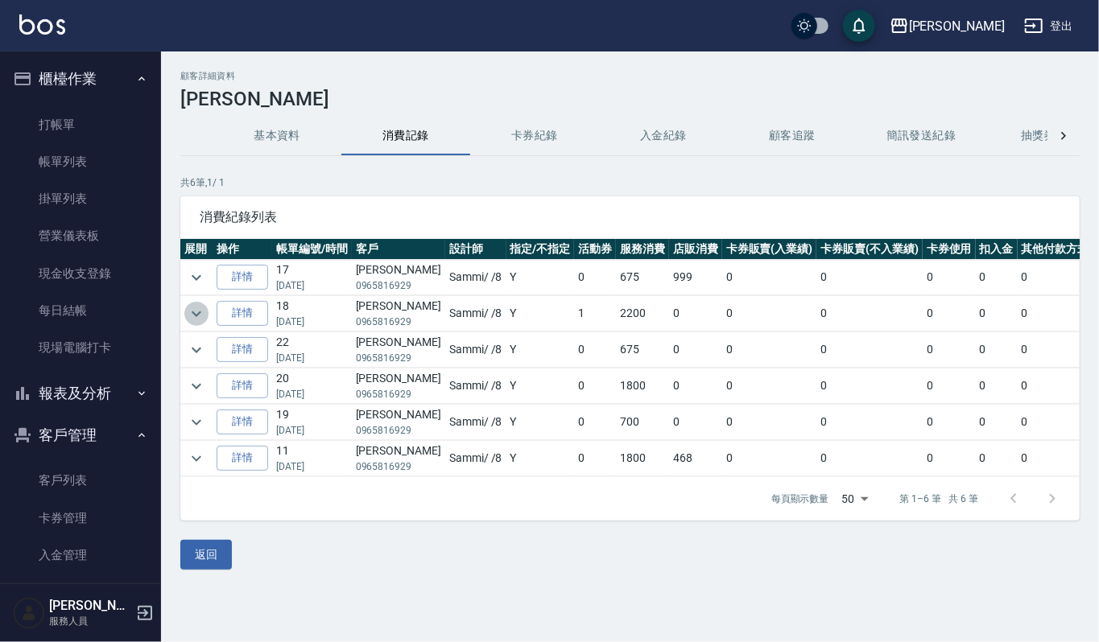
click at [192, 316] on icon "expand row" at bounding box center [196, 313] width 19 height 19
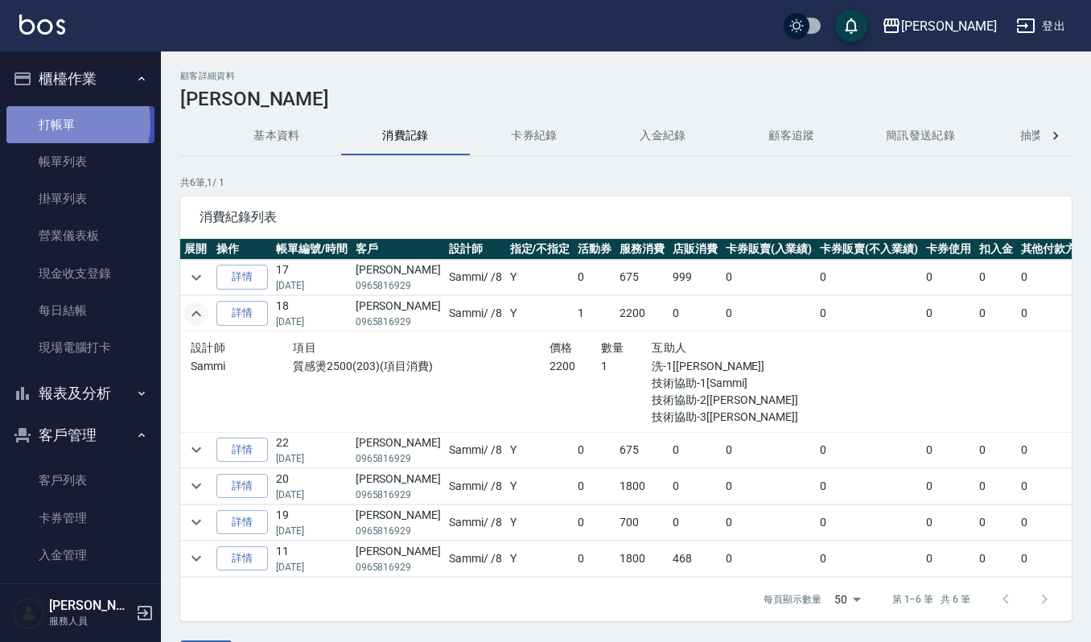
click at [56, 122] on link "打帳單" at bounding box center [80, 124] width 148 height 37
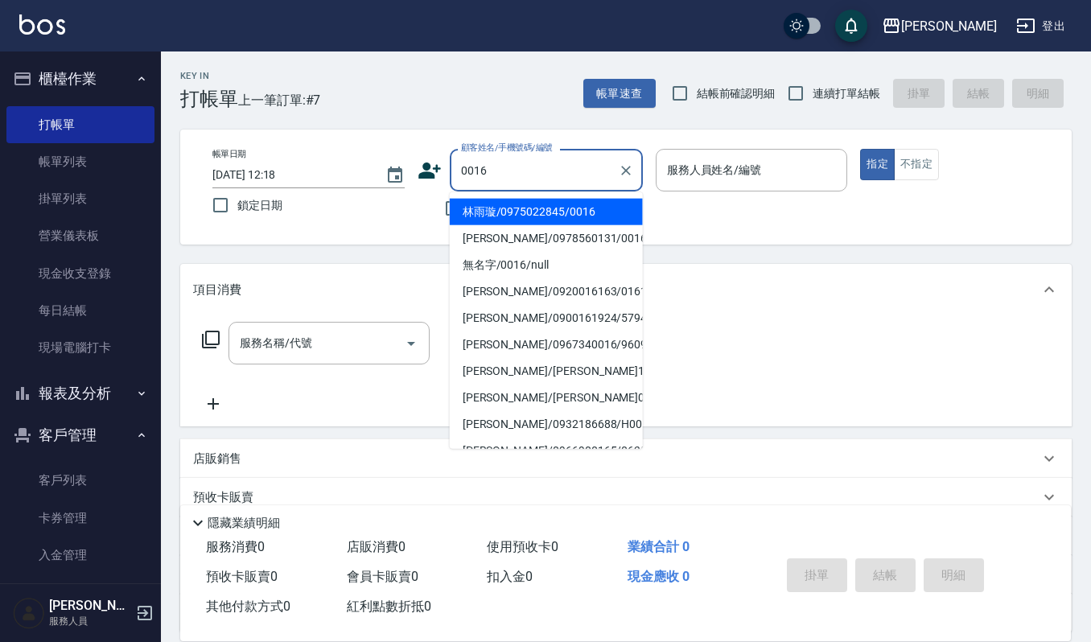
click at [526, 204] on li "林雨璇/0975022845/0016" at bounding box center [546, 212] width 193 height 27
type input "林雨璇/0975022845/0016"
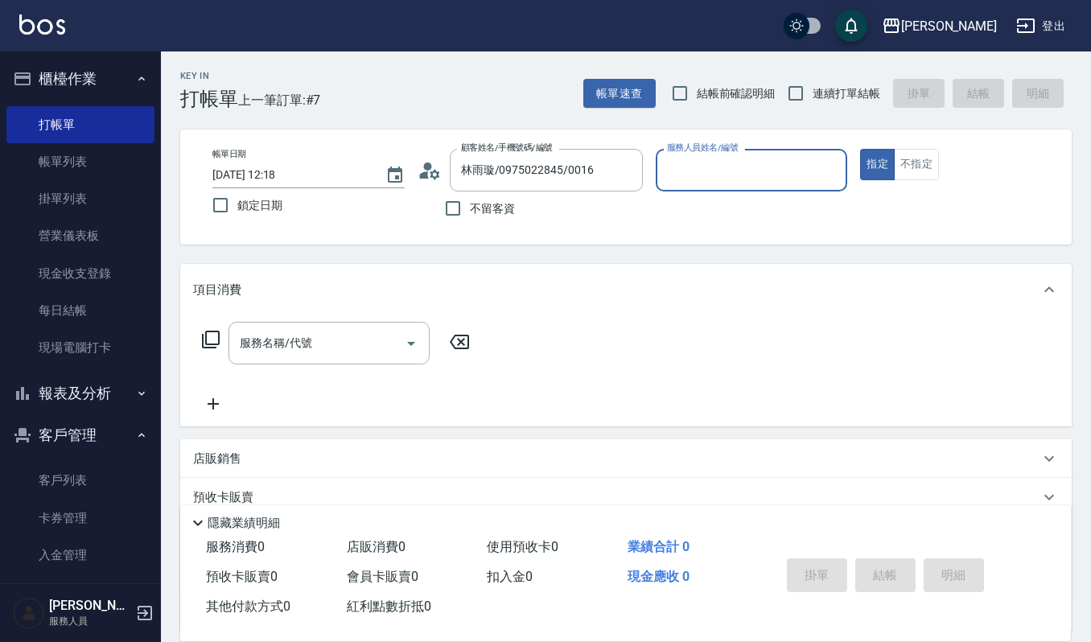
type input "Ruby-17"
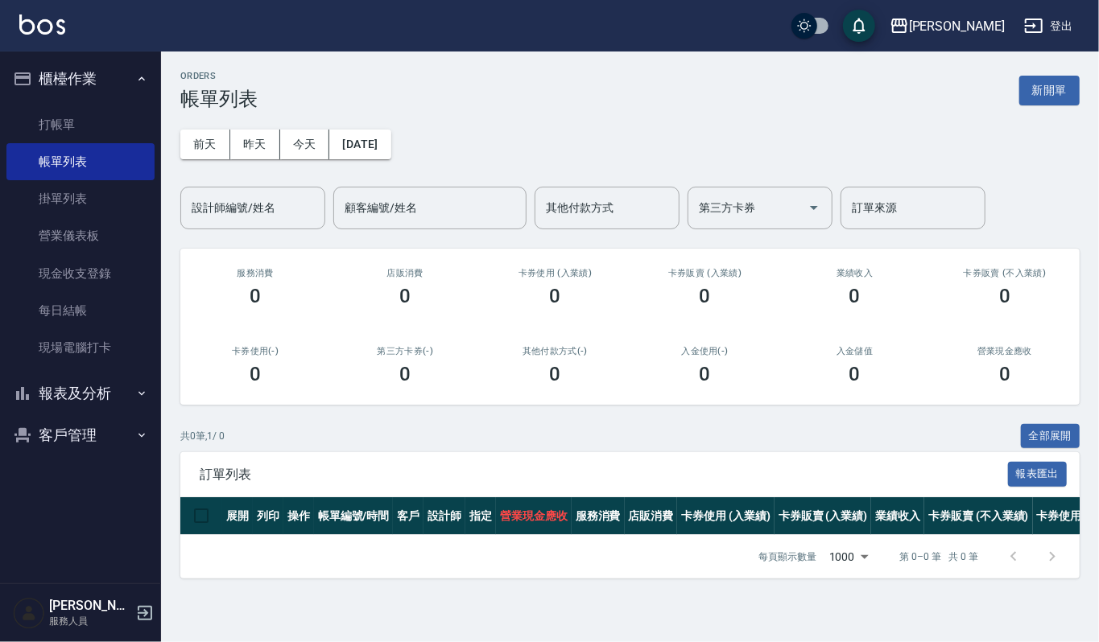
click at [76, 410] on button "報表及分析" at bounding box center [80, 394] width 148 height 42
click at [135, 390] on icon "button" at bounding box center [141, 393] width 13 height 13
click at [75, 442] on button "客戶管理" at bounding box center [80, 436] width 148 height 42
click at [95, 487] on link "客戶列表" at bounding box center [80, 480] width 148 height 37
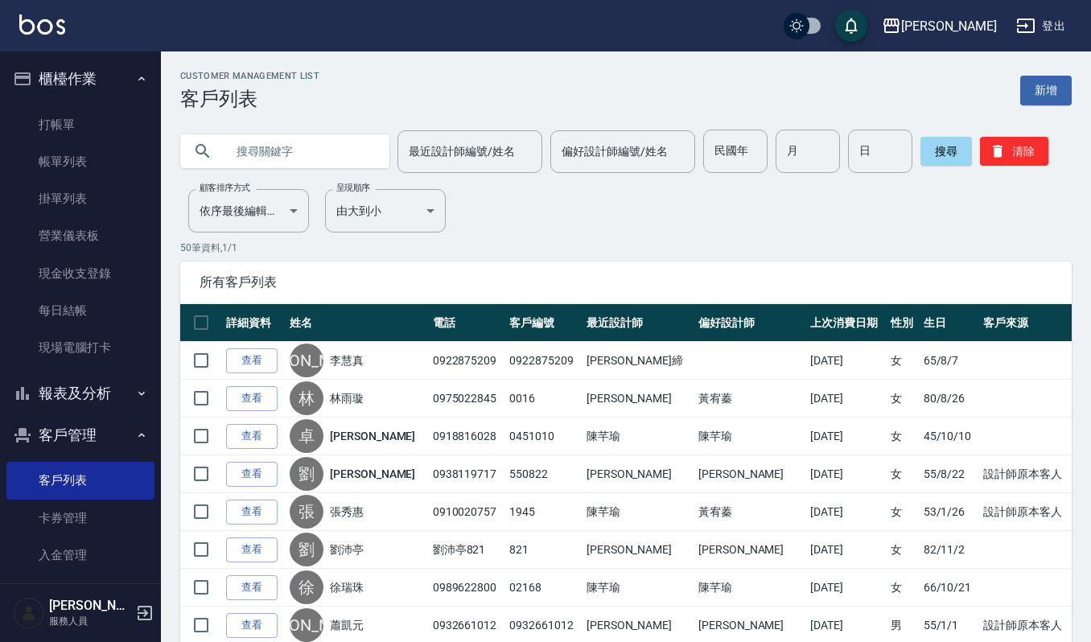
click at [322, 130] on input "text" at bounding box center [300, 151] width 151 height 43
type input "昱"
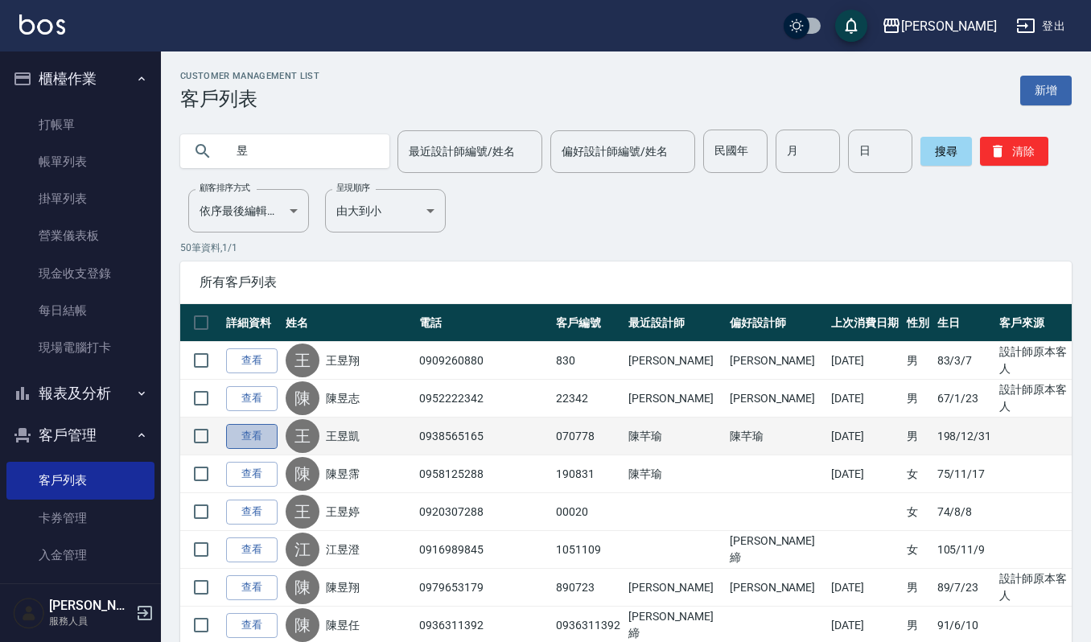
click at [258, 433] on link "查看" at bounding box center [252, 436] width 52 height 25
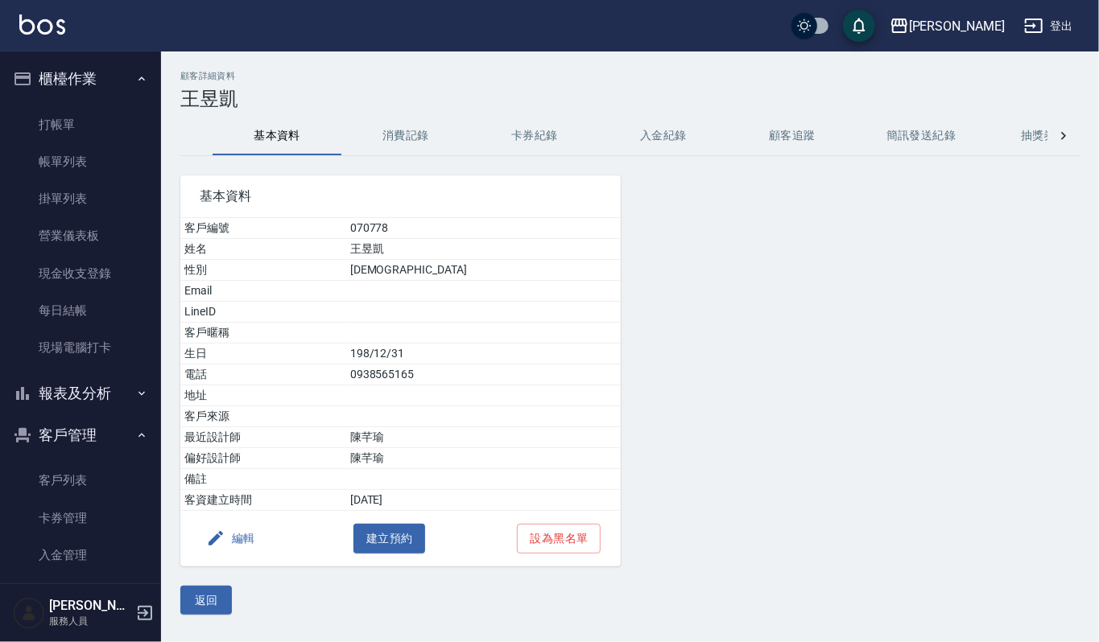
click at [433, 133] on button "消費記錄" at bounding box center [405, 136] width 129 height 39
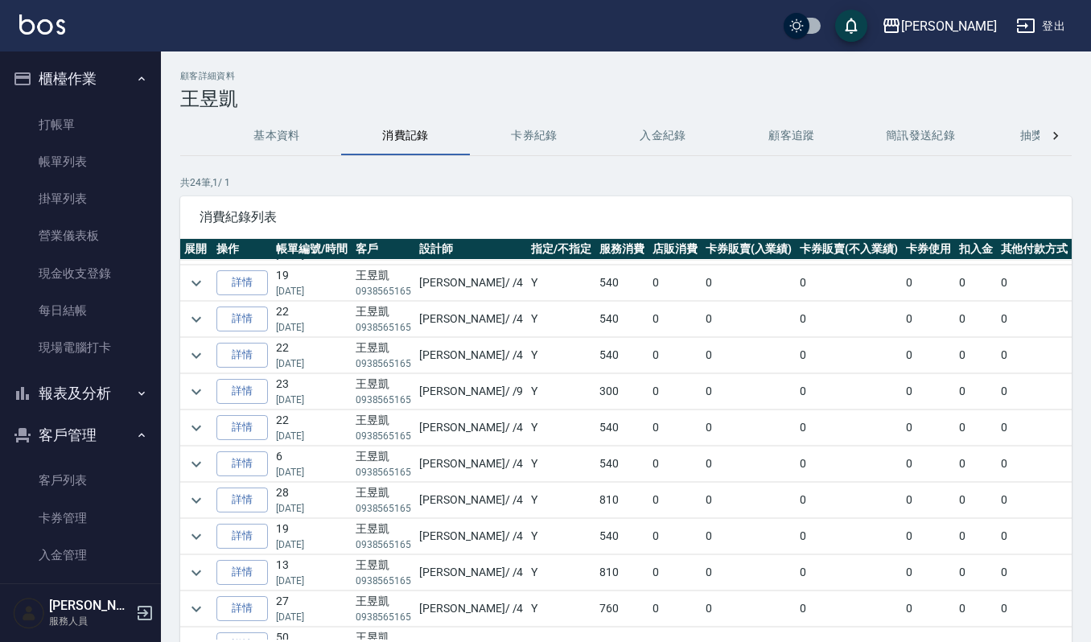
scroll to position [109, 0]
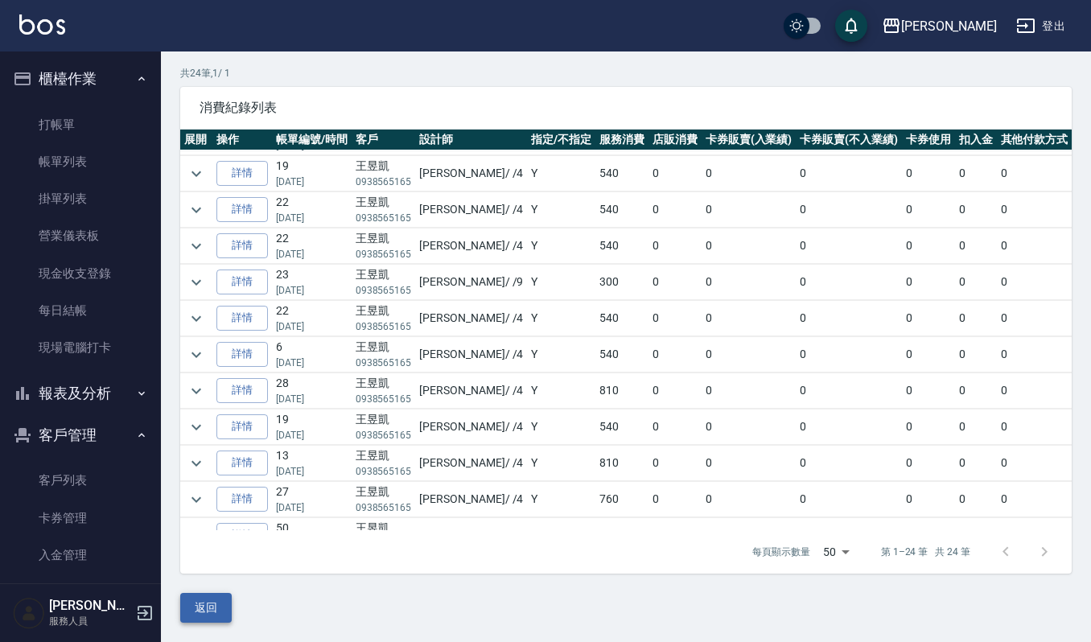
click at [222, 605] on button "返回" at bounding box center [206, 608] width 52 height 30
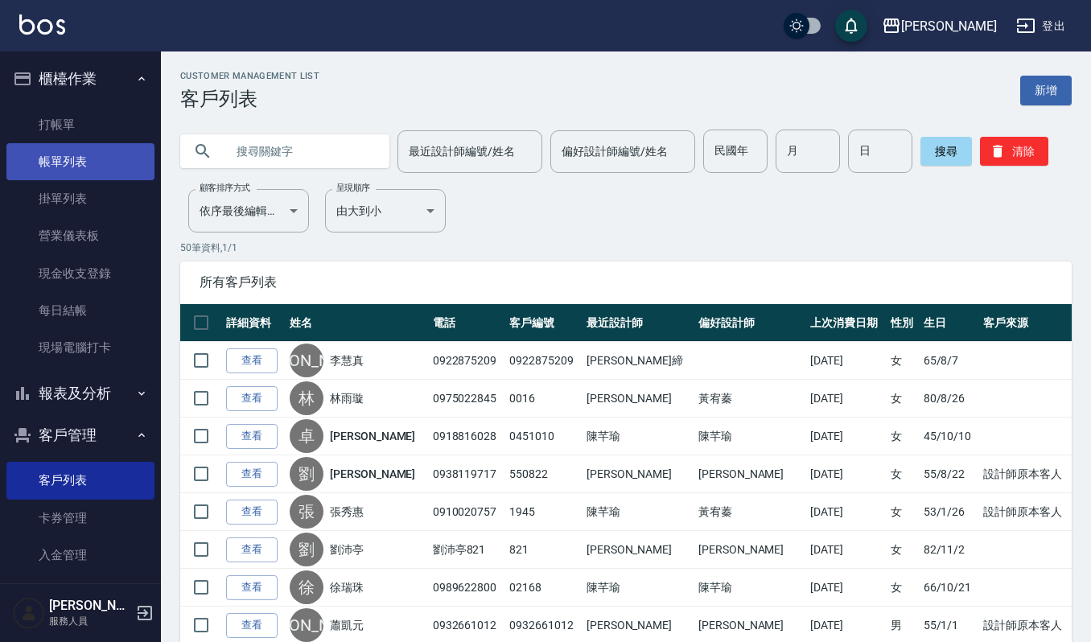
drag, startPoint x: 43, startPoint y: 152, endPoint x: 78, endPoint y: 156, distance: 34.8
click at [43, 152] on link "帳單列表" at bounding box center [80, 161] width 148 height 37
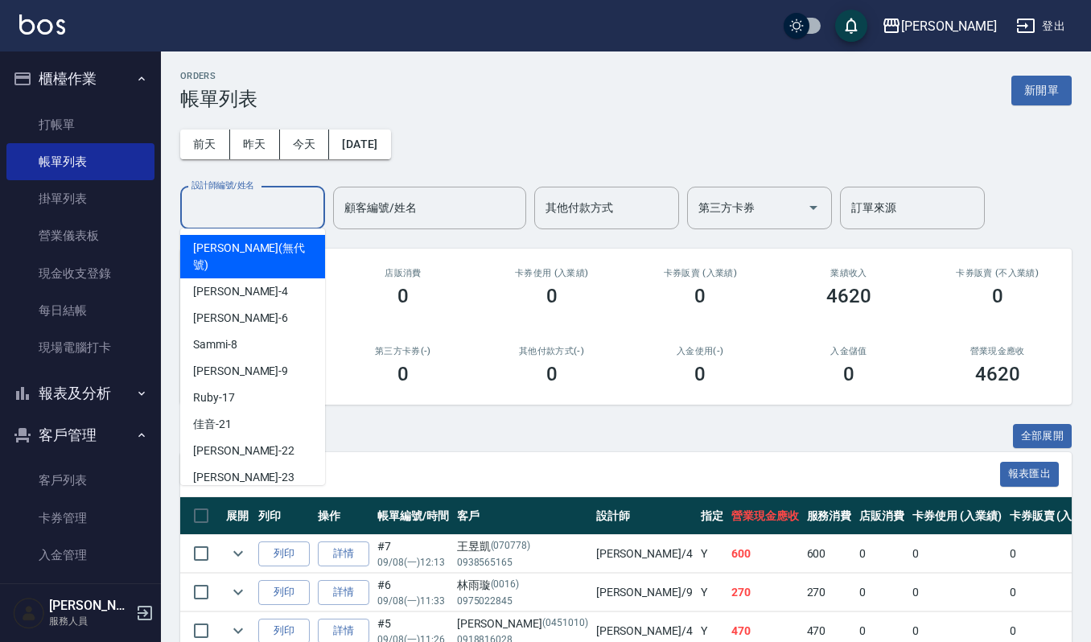
click at [217, 200] on input "設計師編號/姓名" at bounding box center [253, 208] width 130 height 28
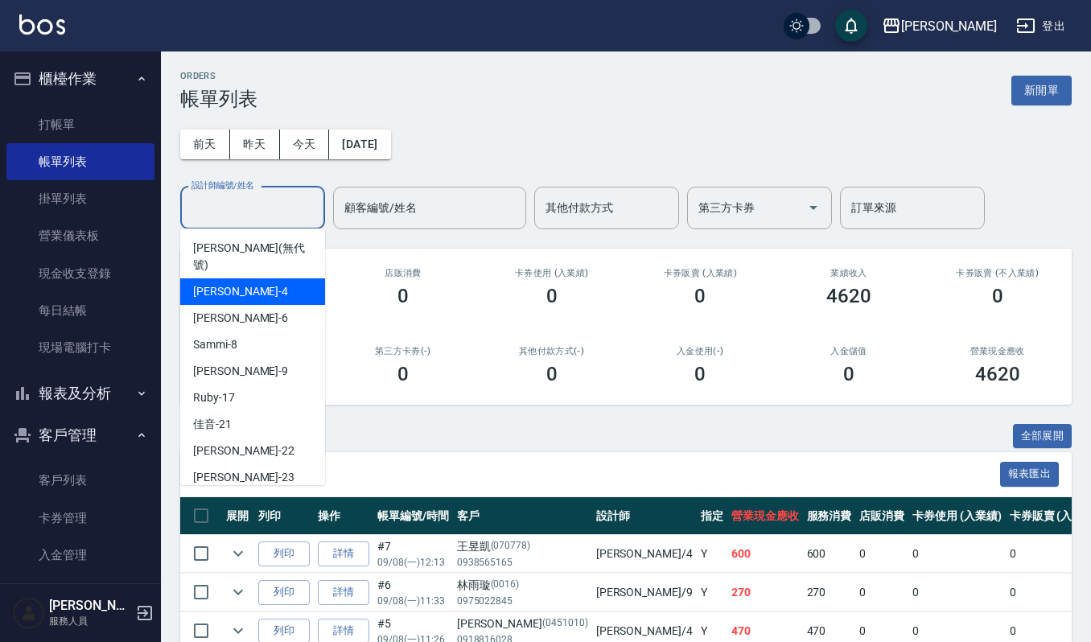
click at [217, 283] on span "吉兒 -4" at bounding box center [240, 291] width 95 height 17
type input "吉兒-4"
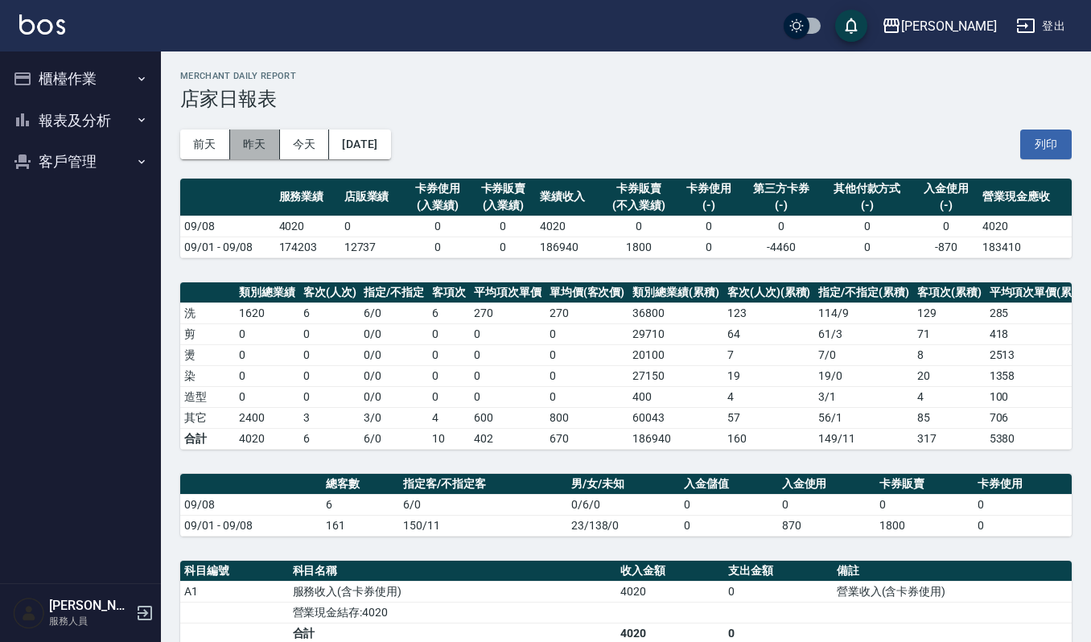
click at [237, 137] on button "昨天" at bounding box center [255, 145] width 50 height 30
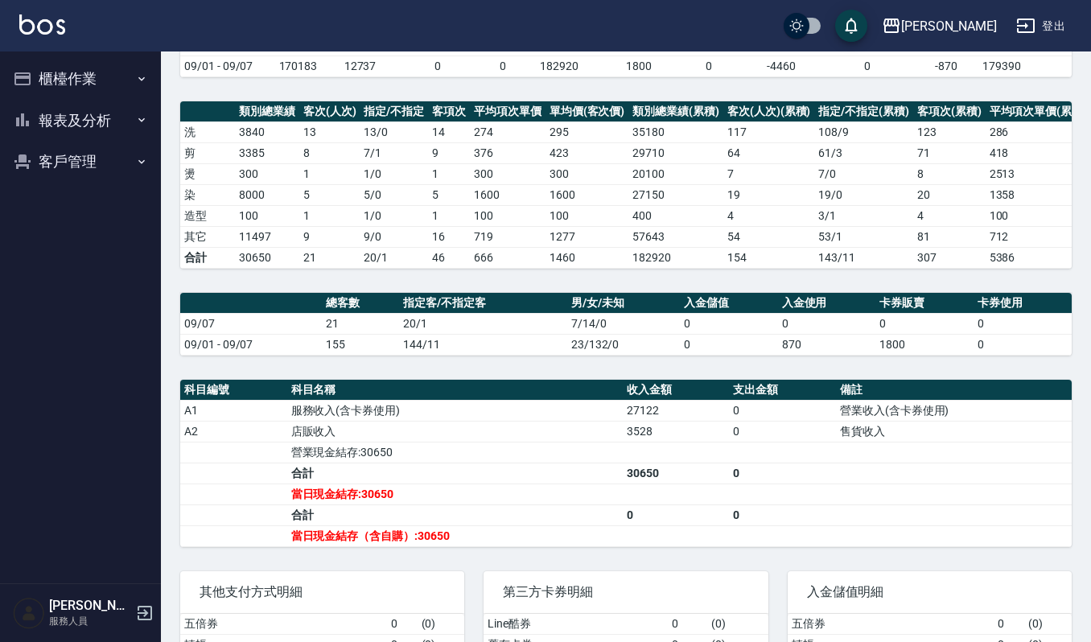
scroll to position [104, 0]
